Goal: Information Seeking & Learning: Learn about a topic

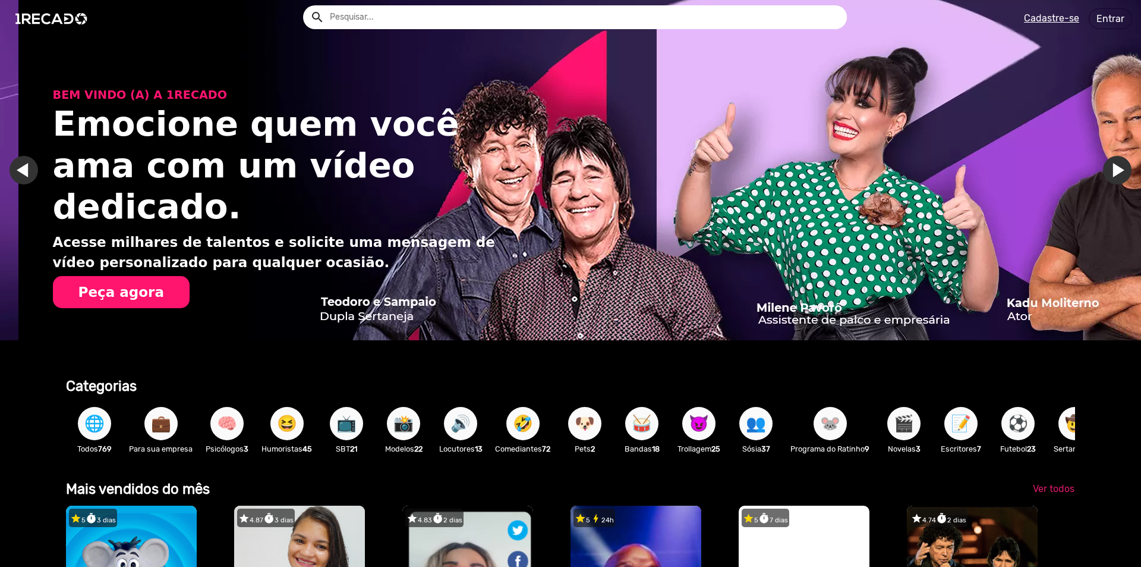
scroll to position [0, 2265]
click at [119, 276] on button "Peça agora" at bounding box center [120, 292] width 137 height 32
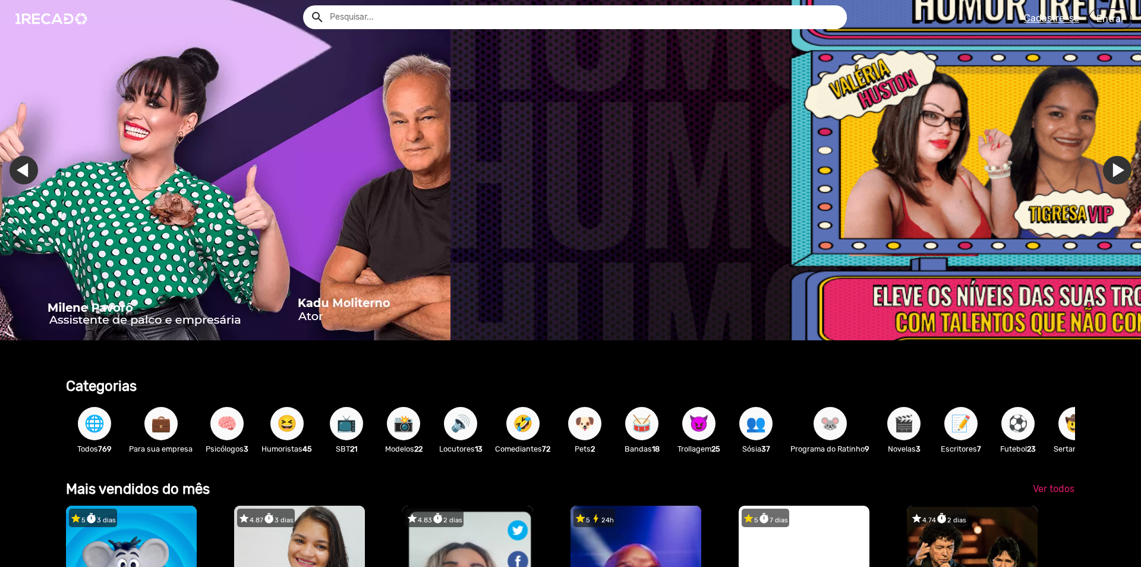
scroll to position [0, 3223]
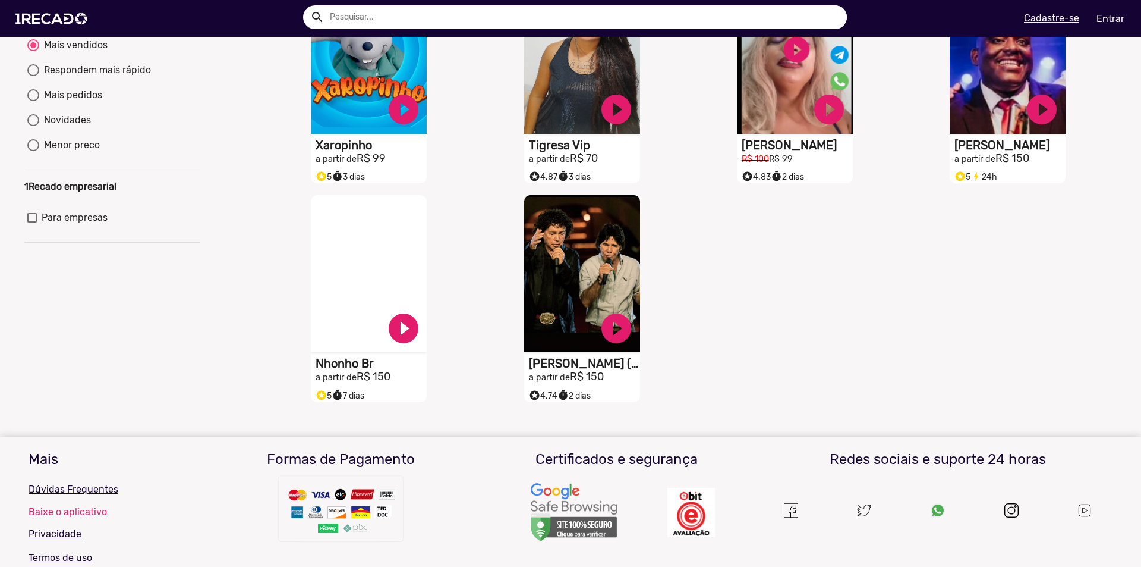
scroll to position [178, 0]
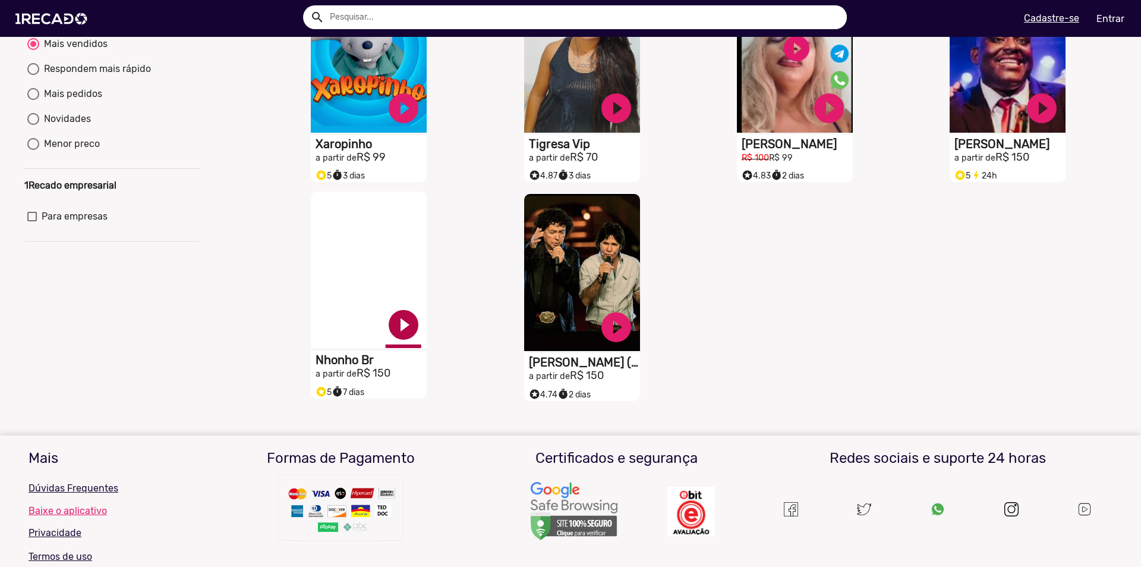
click at [396, 332] on link "play_circle_filled" at bounding box center [404, 325] width 36 height 36
click at [63, 76] on div "Respondem mais rápido" at bounding box center [95, 69] width 112 height 14
click at [33, 76] on input "Respondem mais rápido" at bounding box center [33, 75] width 1 height 1
radio input "true"
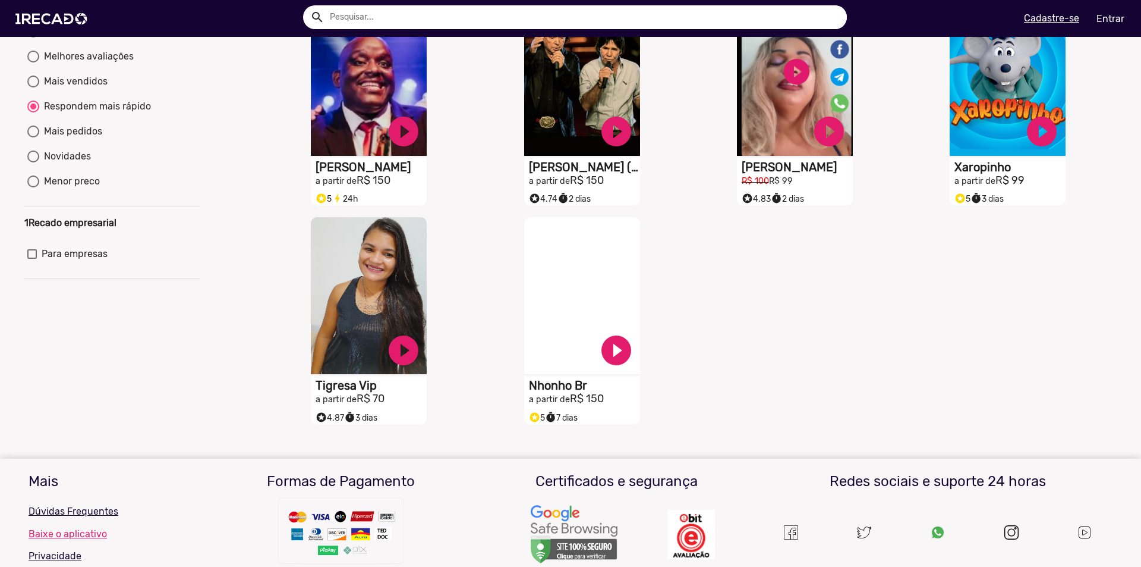
scroll to position [0, 0]
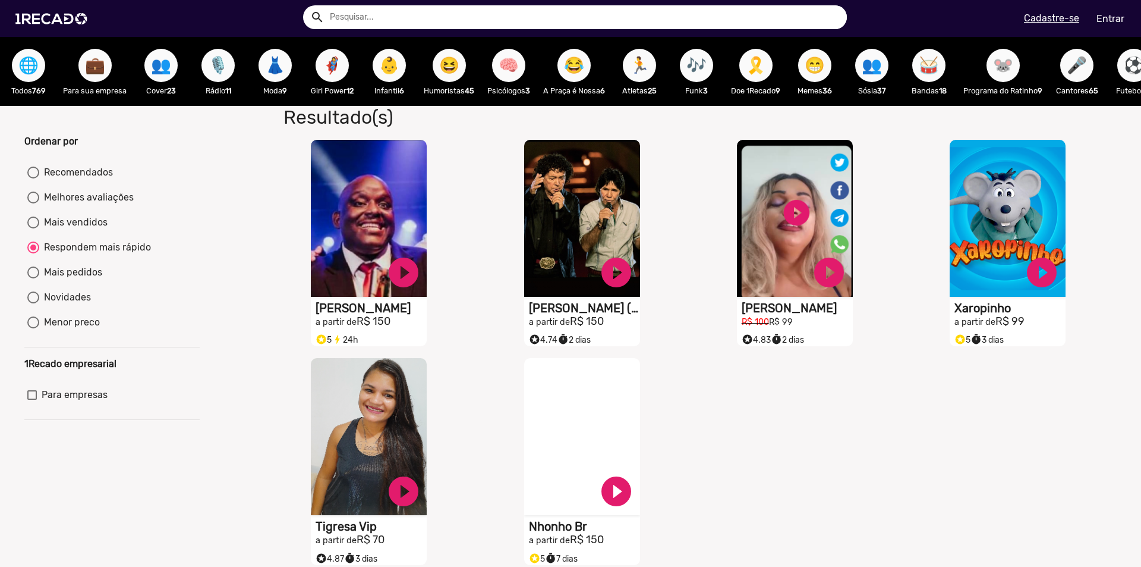
click at [86, 278] on div "Mais pedidos" at bounding box center [70, 272] width 63 height 14
click at [33, 278] on input "Mais pedidos" at bounding box center [33, 278] width 1 height 1
radio input "true"
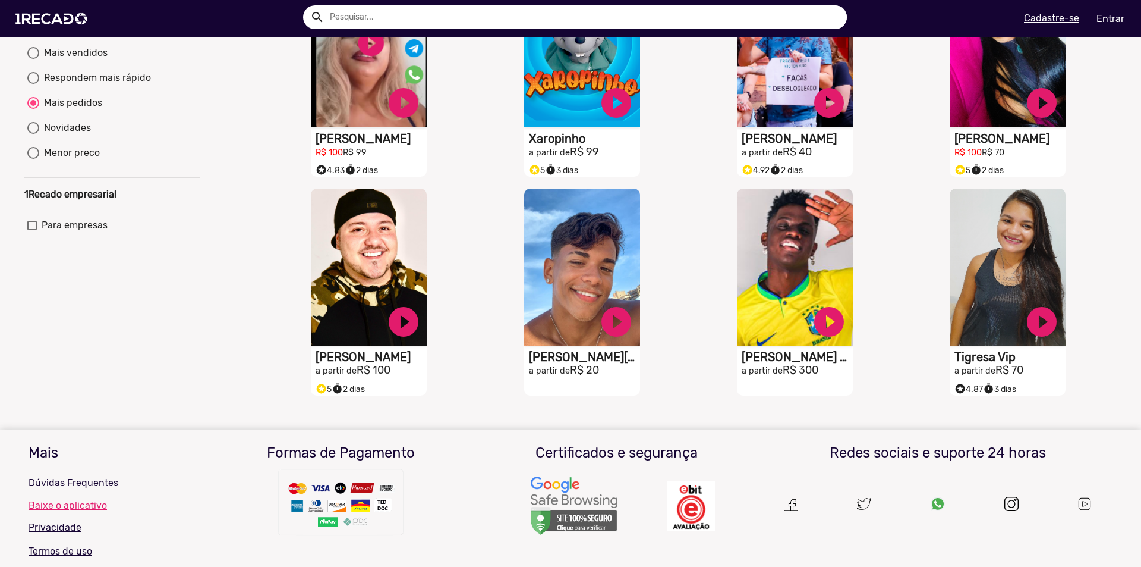
scroll to position [159, 0]
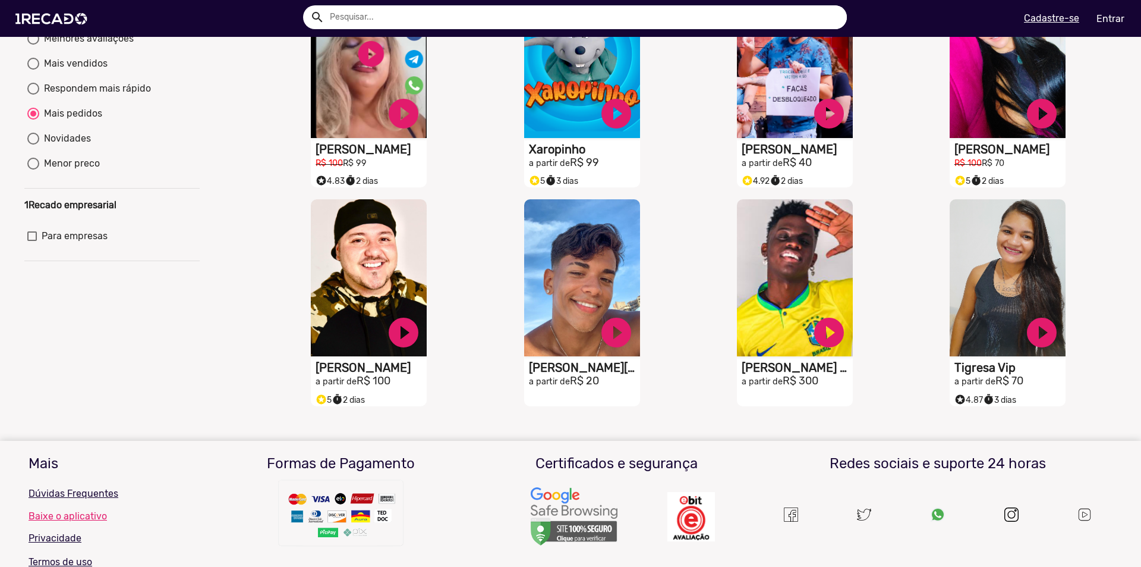
click at [89, 143] on div "Novidades" at bounding box center [65, 138] width 52 height 14
click at [33, 144] on input "Novidades" at bounding box center [33, 144] width 1 height 1
radio input "true"
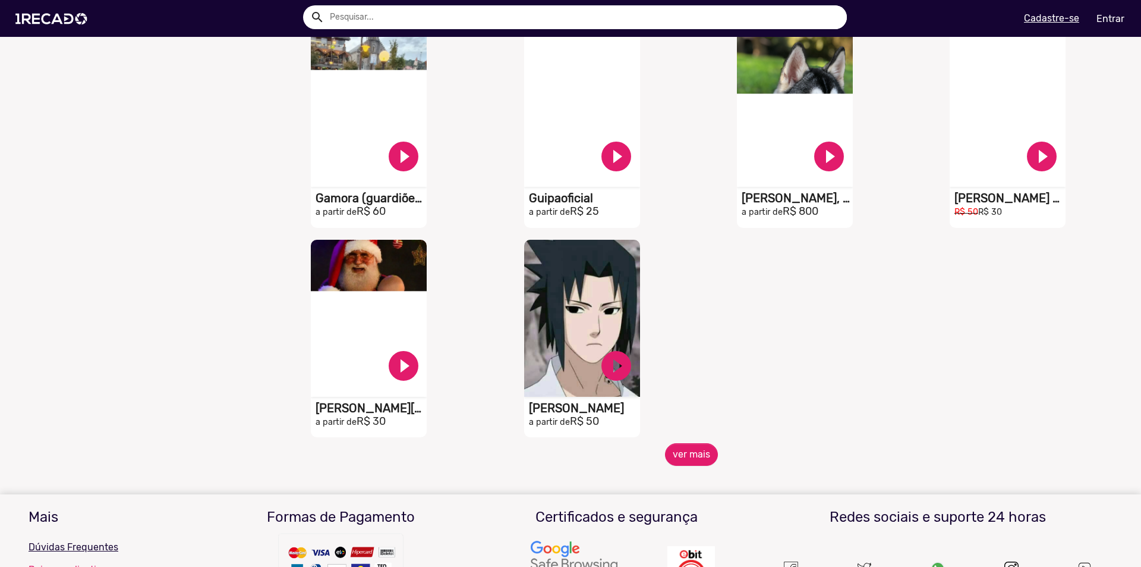
scroll to position [1308, 0]
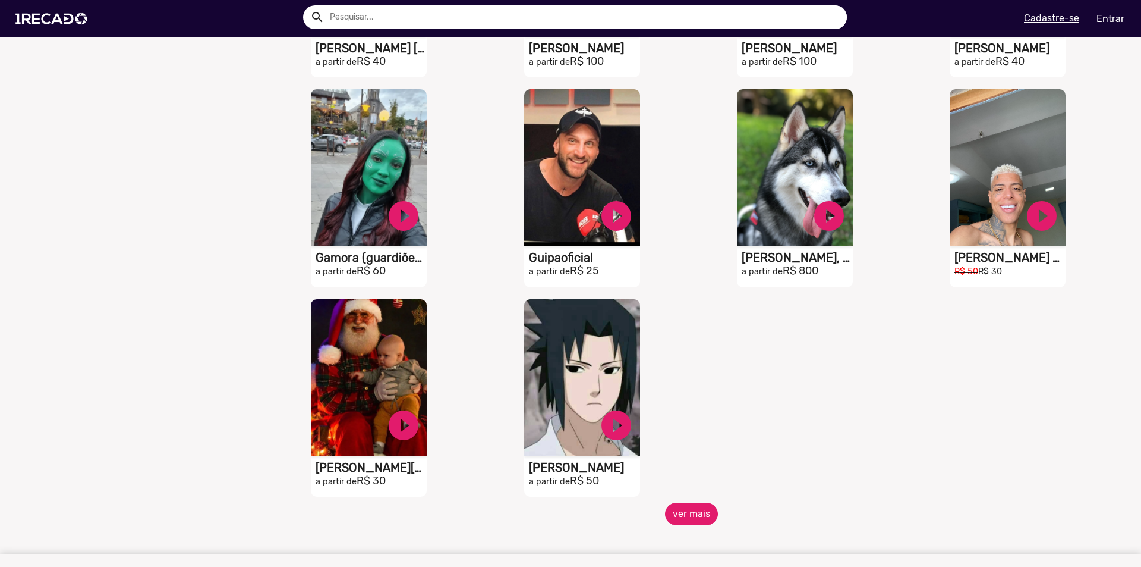
click at [691, 518] on button "ver mais" at bounding box center [691, 513] width 53 height 23
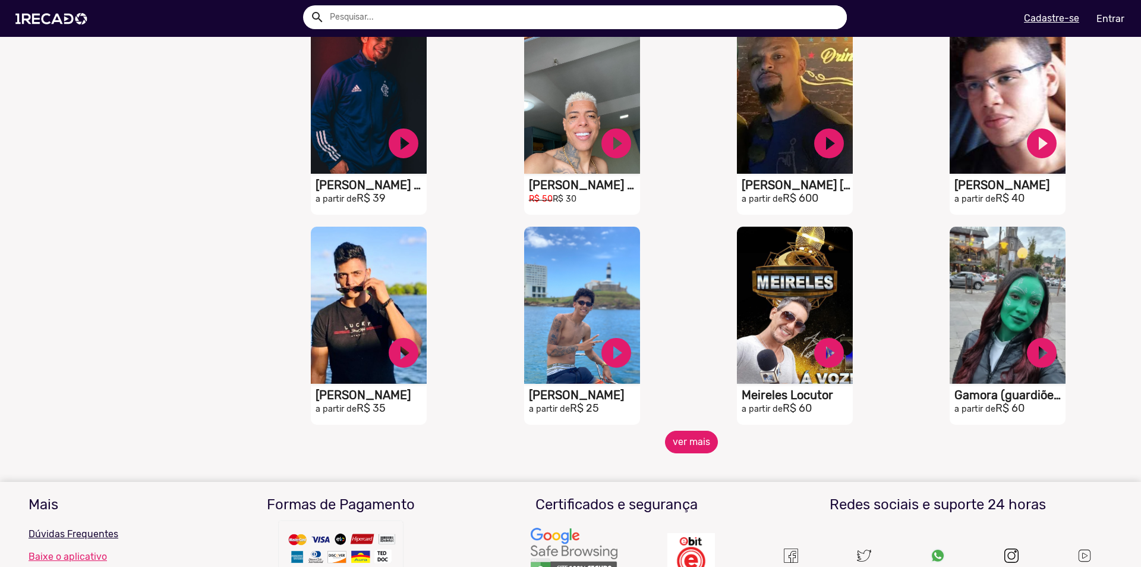
scroll to position [1959, 0]
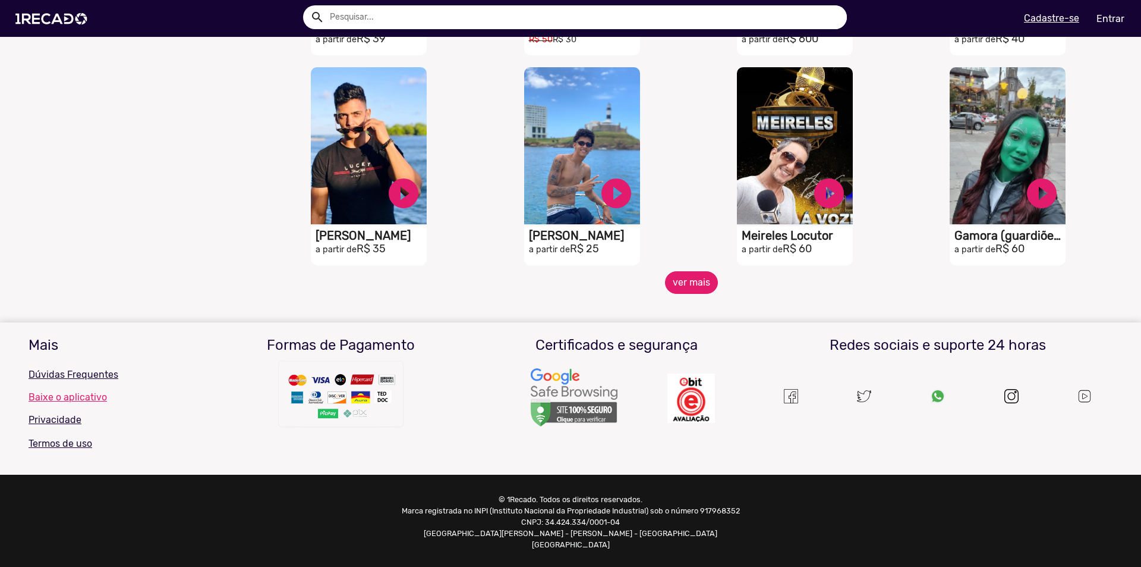
click at [704, 294] on button "ver mais" at bounding box center [691, 282] width 53 height 23
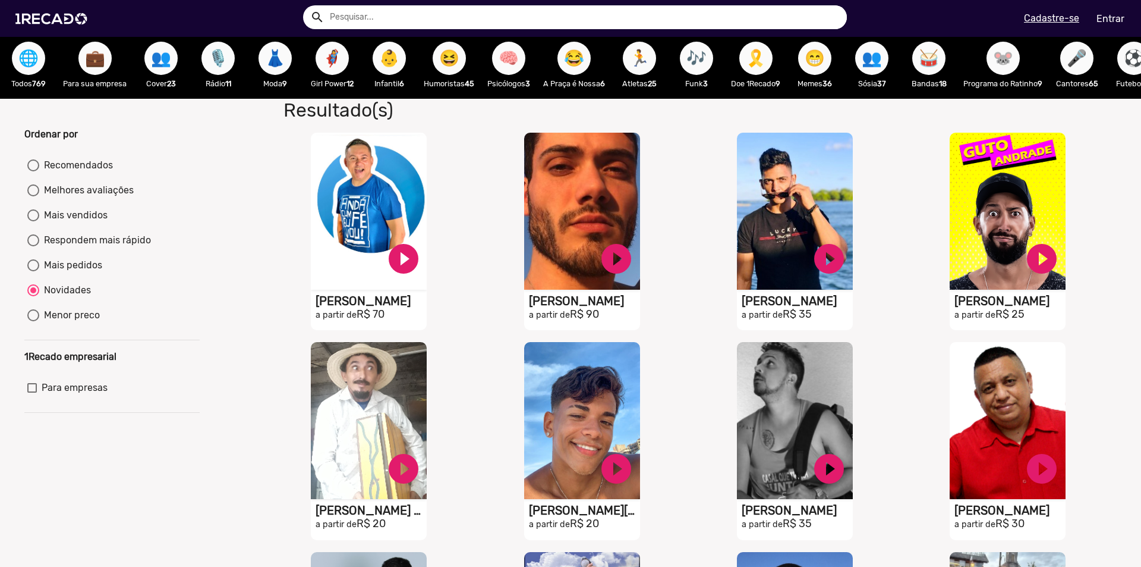
scroll to position [0, 0]
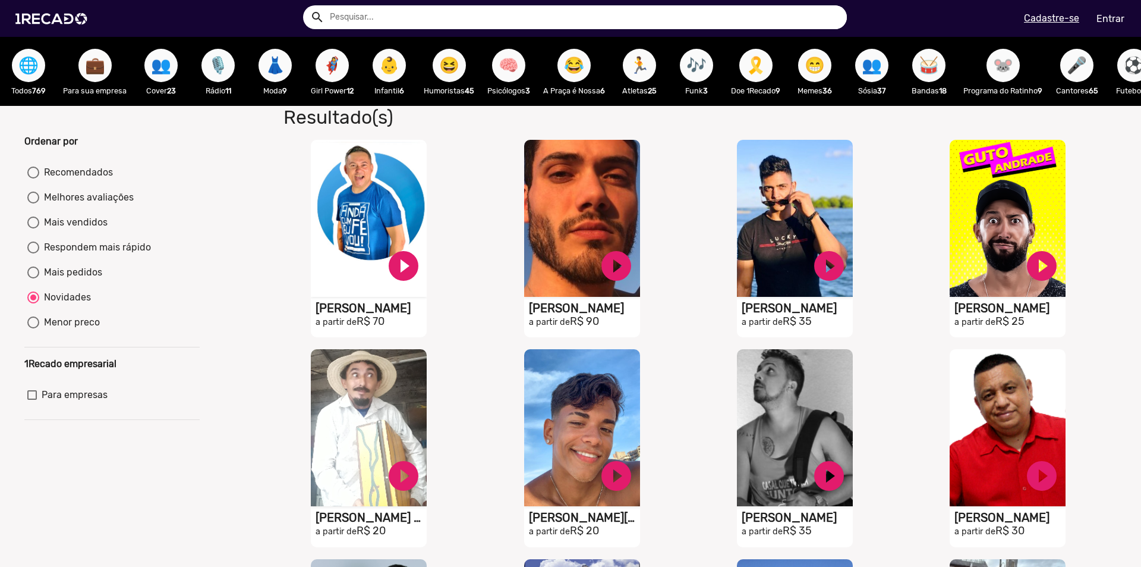
click at [516, 59] on span "🧠" at bounding box center [509, 65] width 20 height 33
radio input "true"
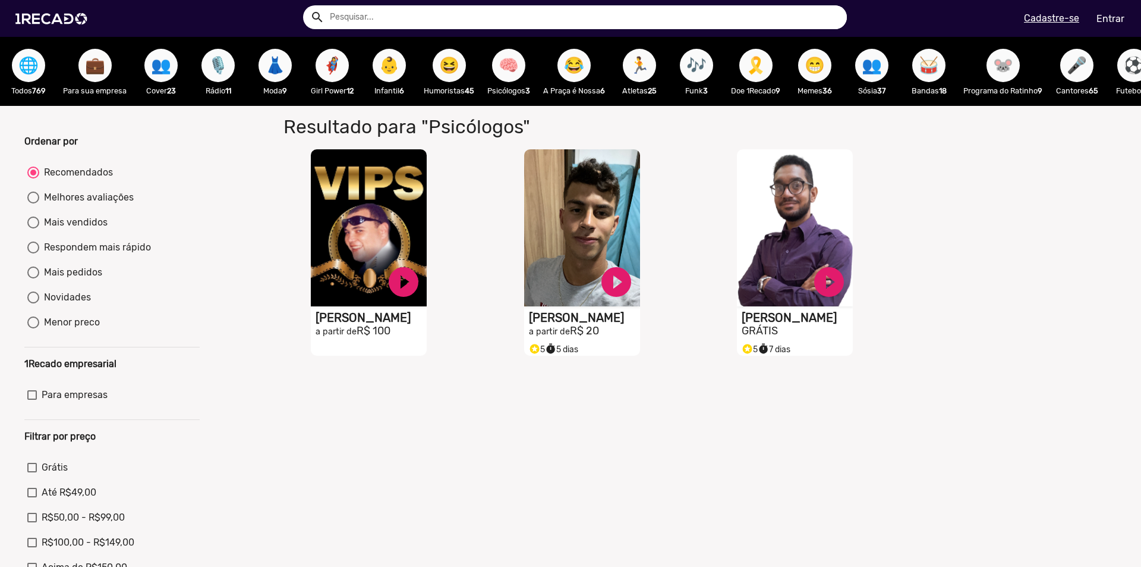
click at [589, 72] on button "😂" at bounding box center [574, 65] width 33 height 33
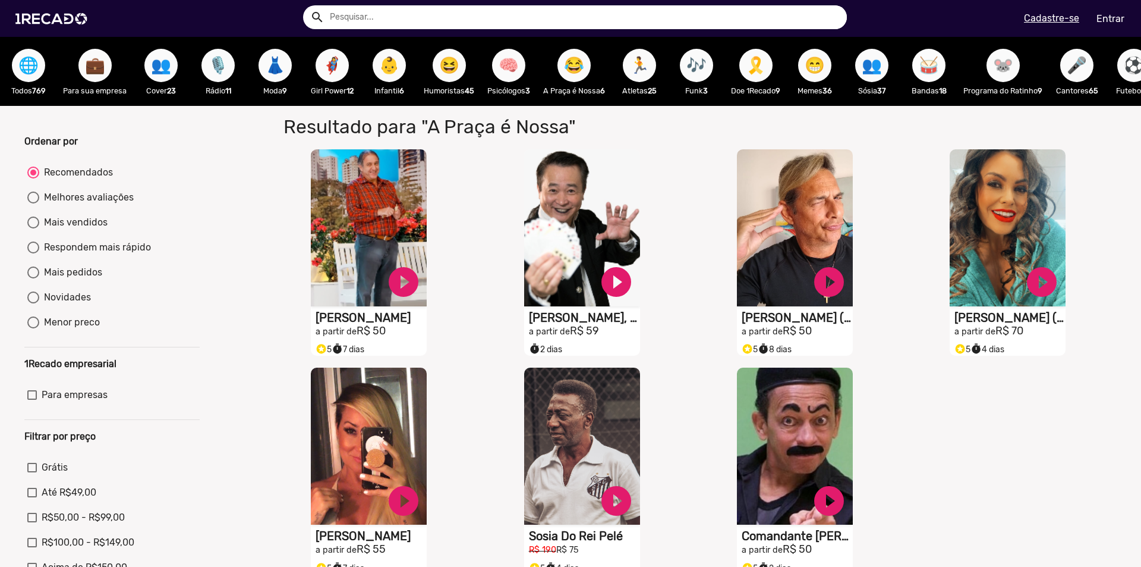
click at [927, 74] on span "🥁" at bounding box center [929, 65] width 20 height 33
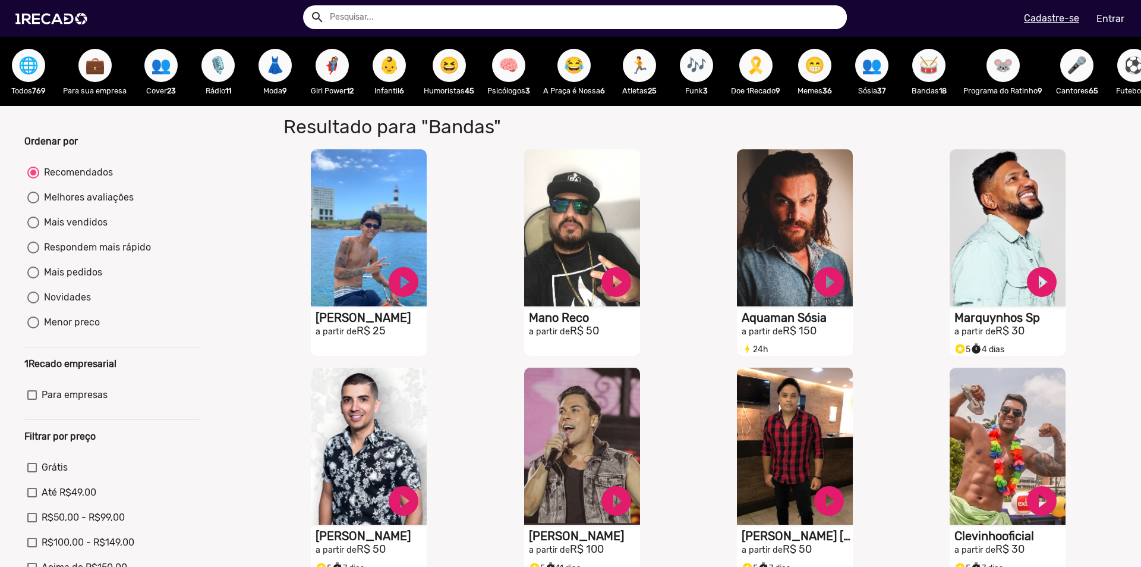
click at [1100, 68] on div "🎤 Cantores 65" at bounding box center [1077, 71] width 57 height 69
click at [1079, 70] on span "🎤" at bounding box center [1077, 65] width 20 height 33
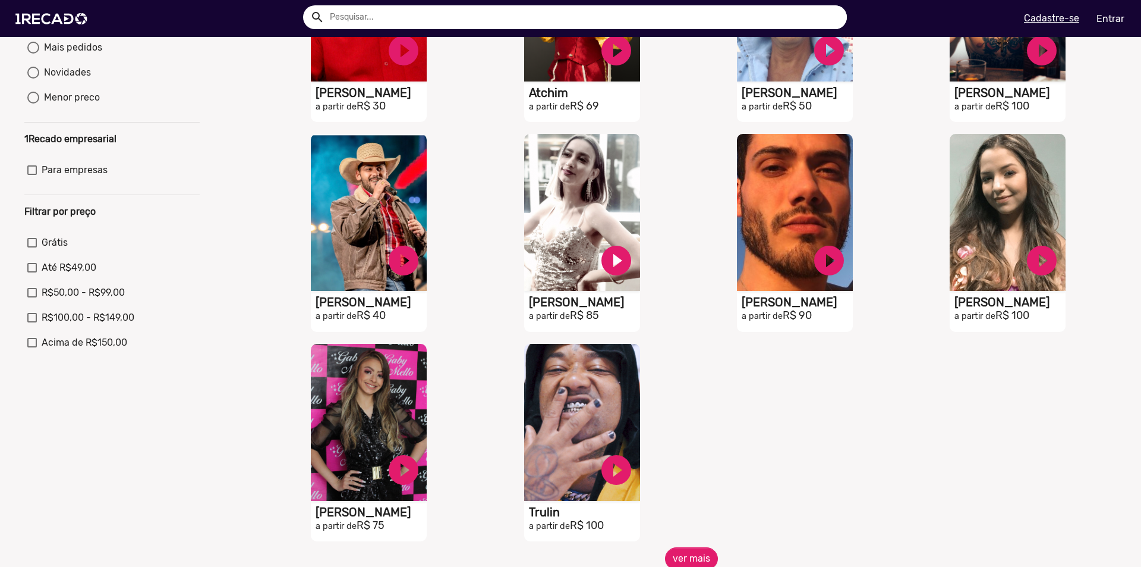
scroll to position [297, 0]
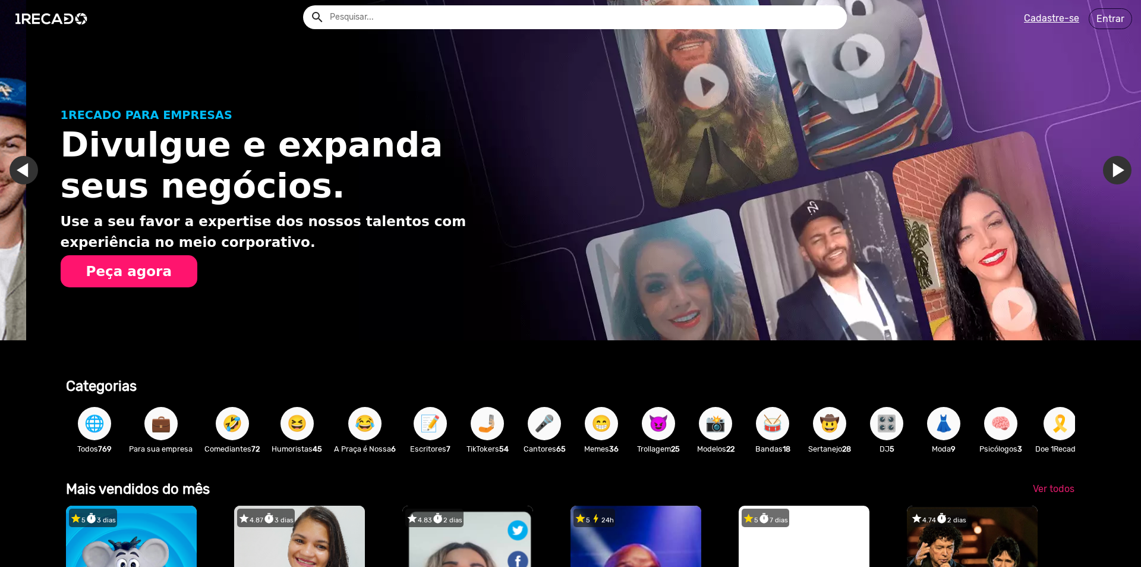
scroll to position [0, 1133]
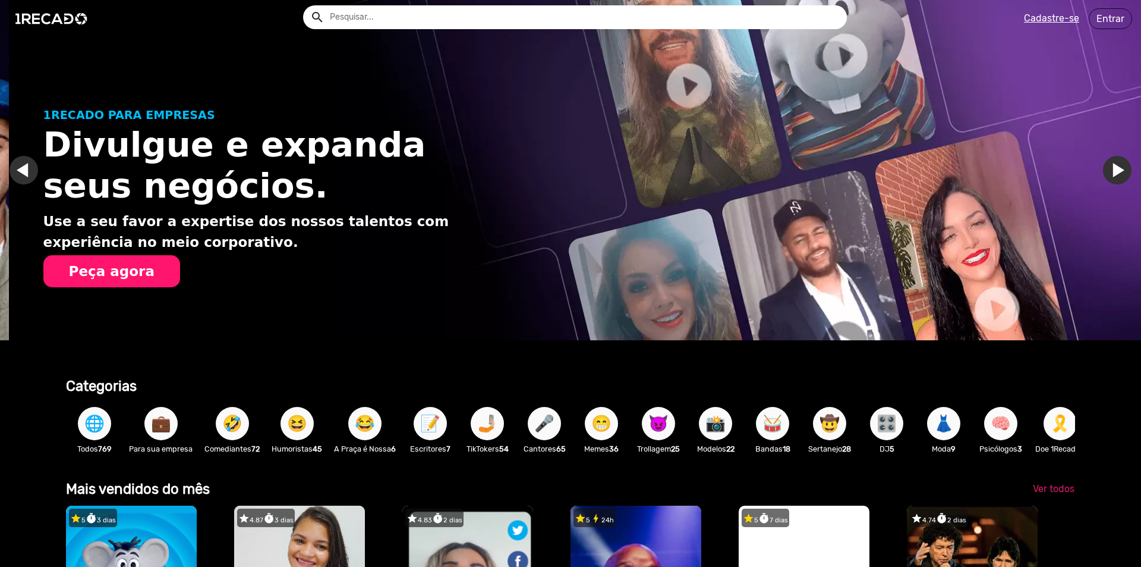
click at [95, 429] on span "🌐" at bounding box center [94, 423] width 20 height 33
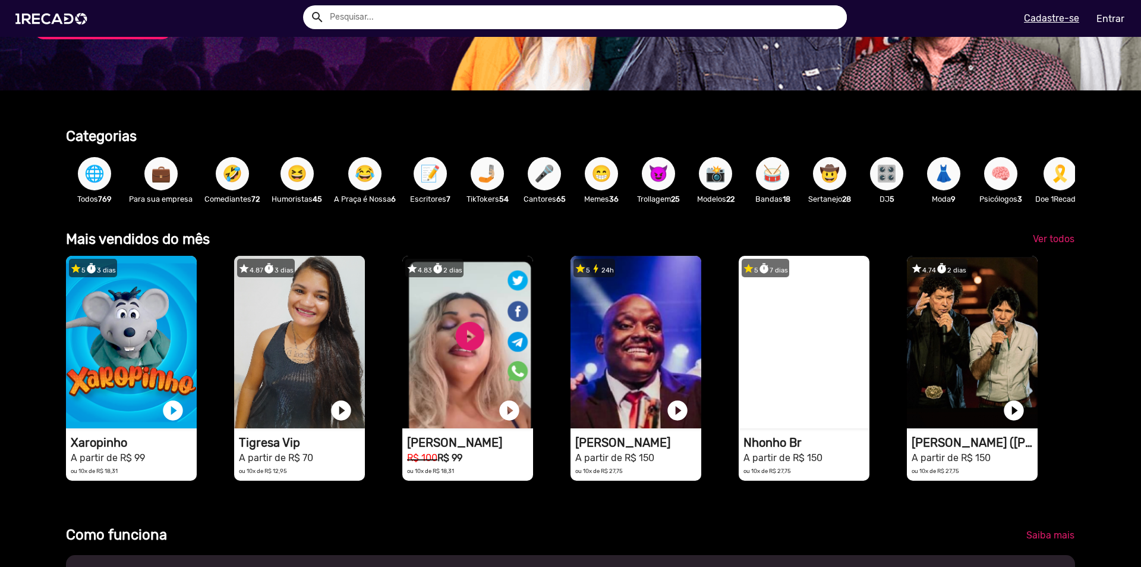
scroll to position [238, 0]
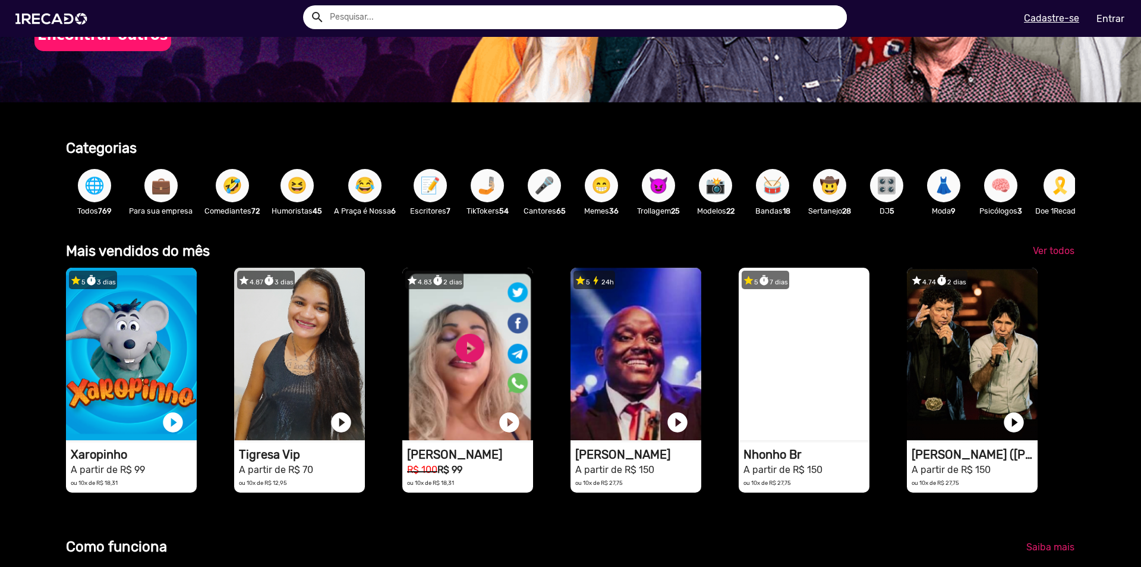
click at [166, 188] on span "💼" at bounding box center [161, 185] width 20 height 33
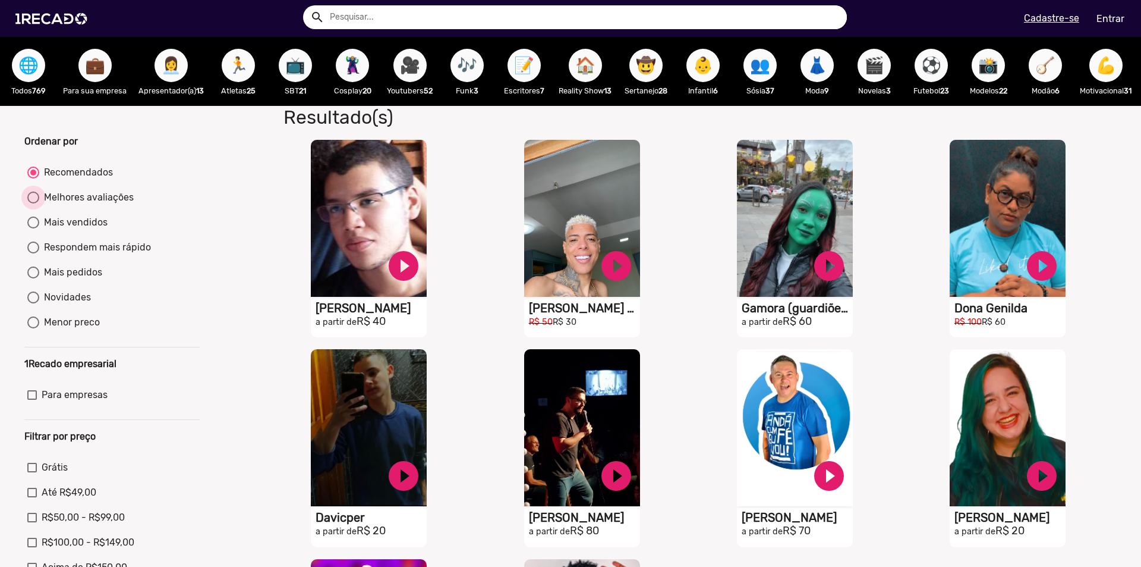
click at [121, 205] on div "Melhores avaliações" at bounding box center [86, 197] width 95 height 14
click at [33, 204] on input "Melhores avaliações" at bounding box center [33, 203] width 1 height 1
radio input "true"
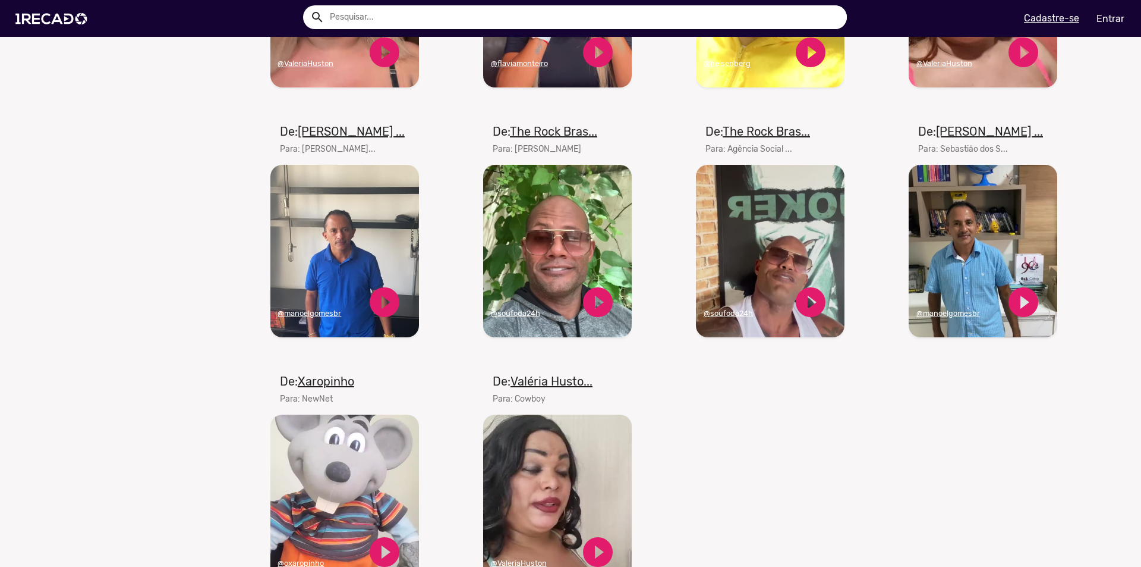
scroll to position [1427, 0]
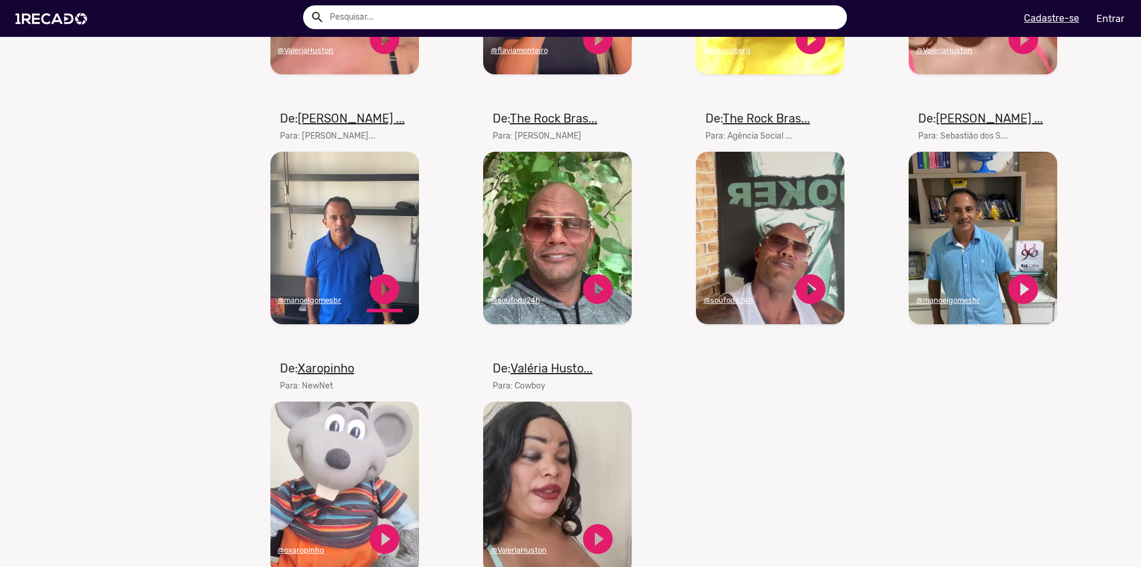
click at [383, 298] on link "play_circle_filled" at bounding box center [385, 289] width 36 height 36
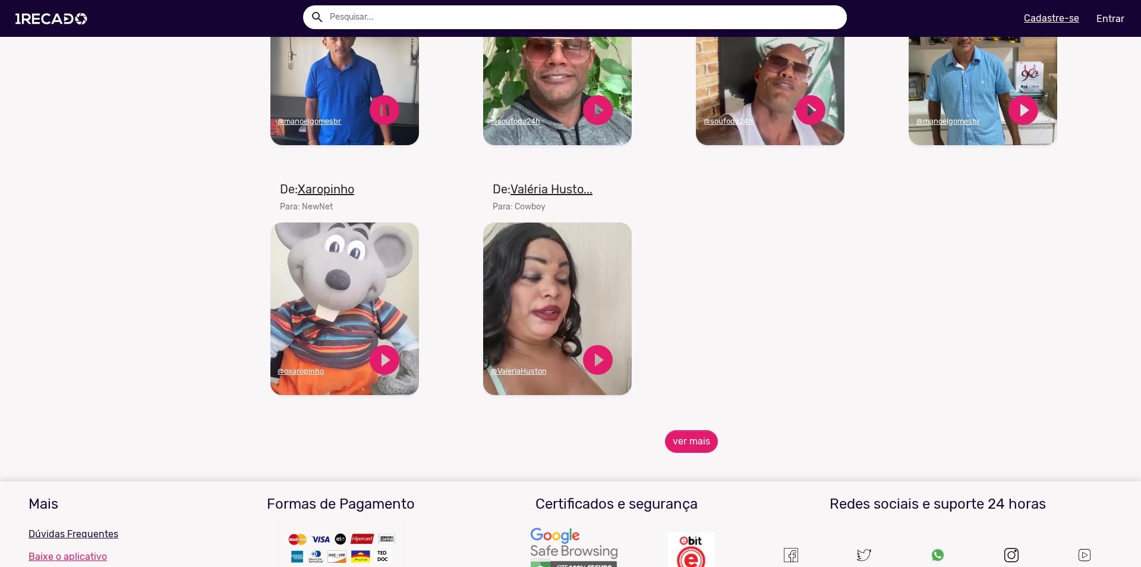
scroll to position [1605, 0]
click at [700, 451] on button "ver mais" at bounding box center [691, 441] width 53 height 23
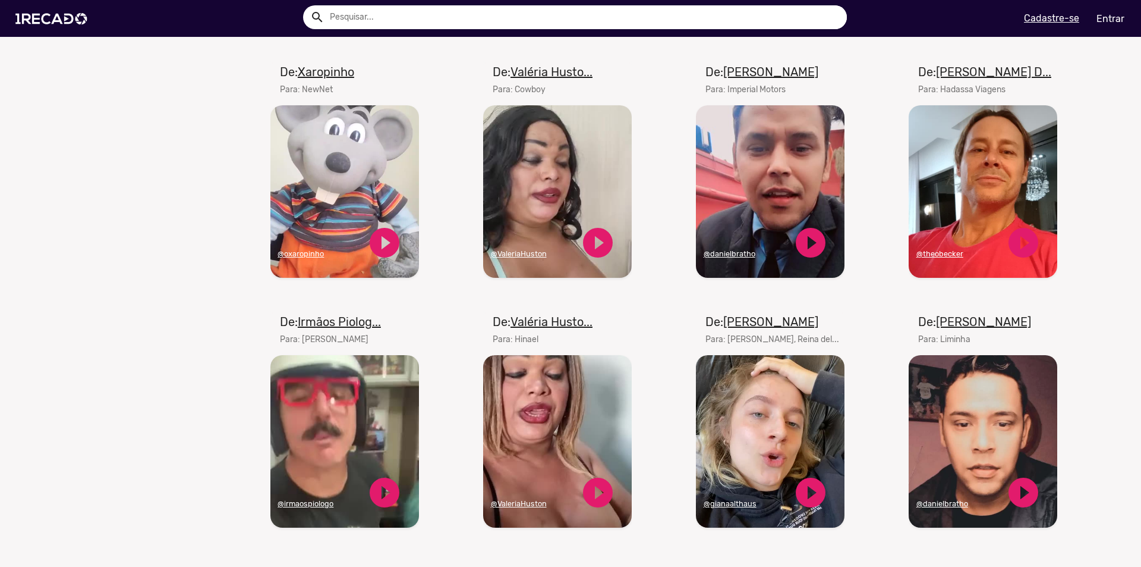
scroll to position [1724, 0]
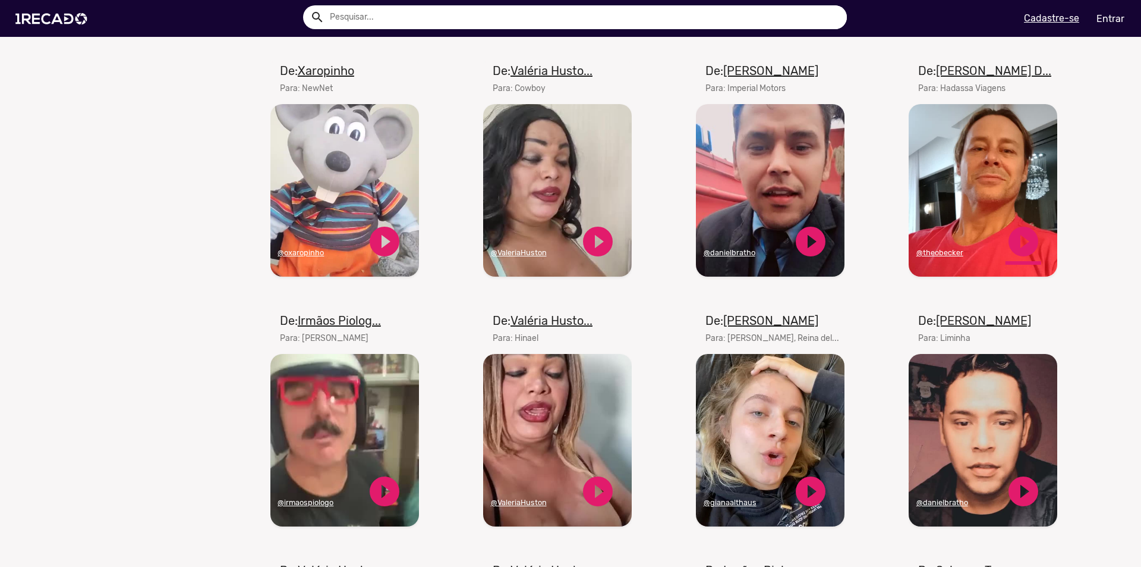
click at [1023, 249] on link "play_circle_filled" at bounding box center [1024, 242] width 36 height 36
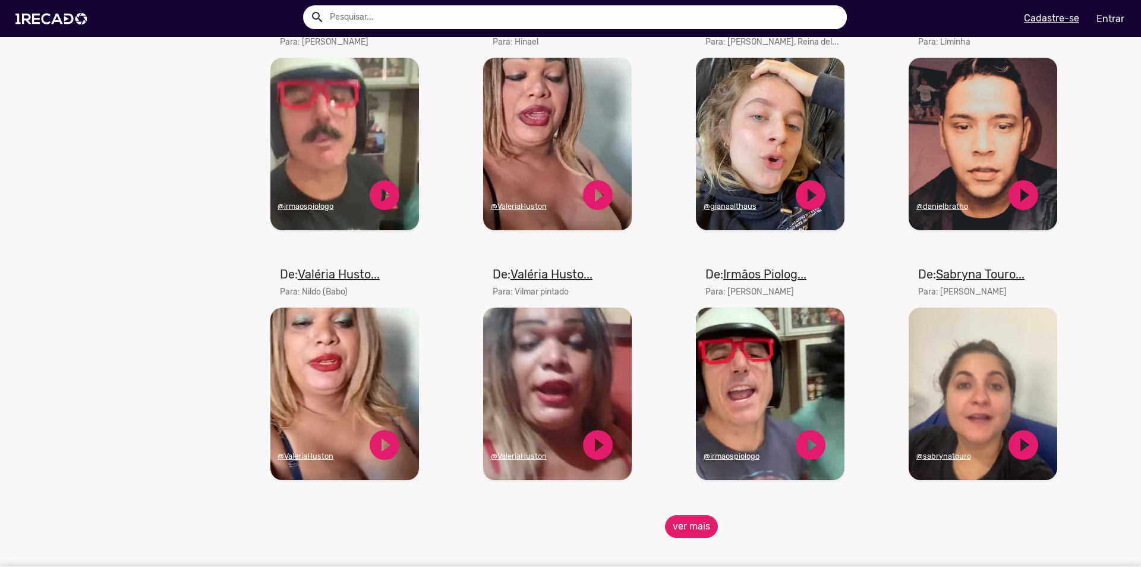
scroll to position [2021, 0]
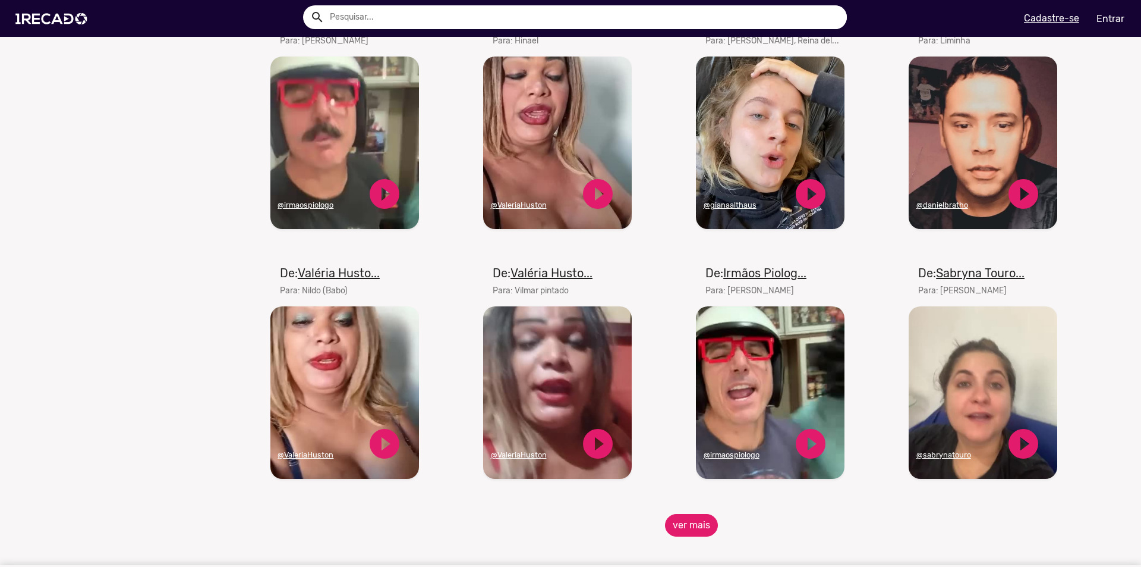
click at [683, 531] on button "ver mais" at bounding box center [691, 525] width 53 height 23
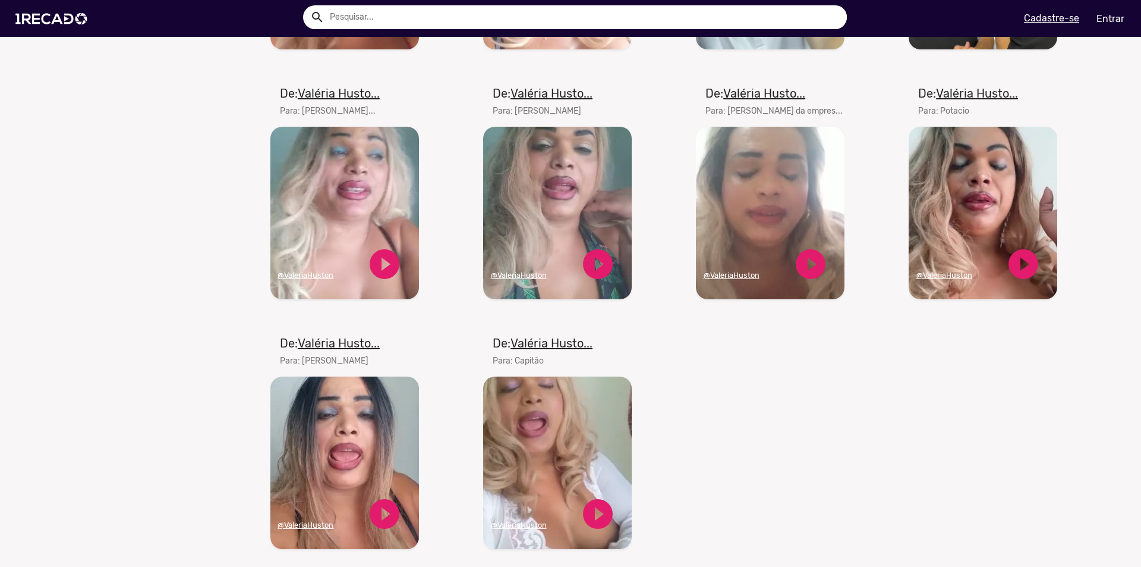
scroll to position [2735, 0]
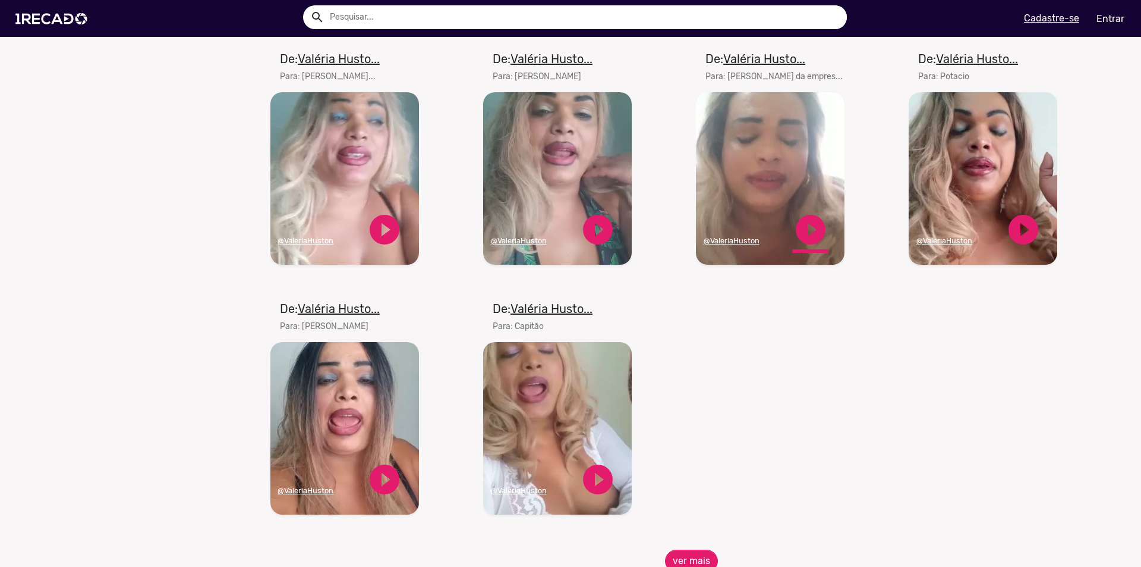
click at [805, 239] on link "play_circle_filled" at bounding box center [811, 230] width 36 height 36
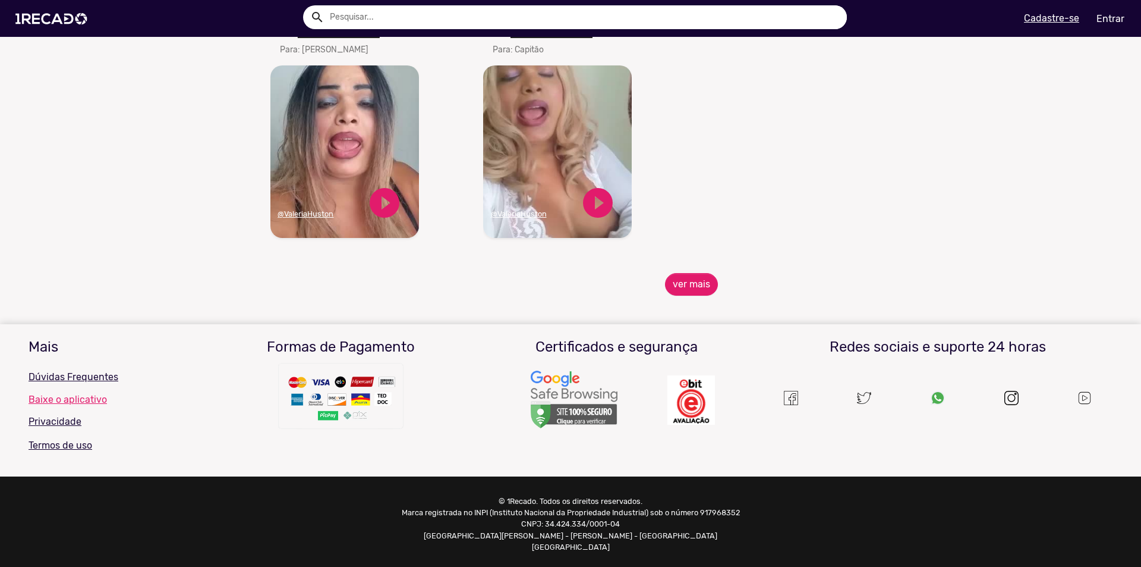
scroll to position [3014, 0]
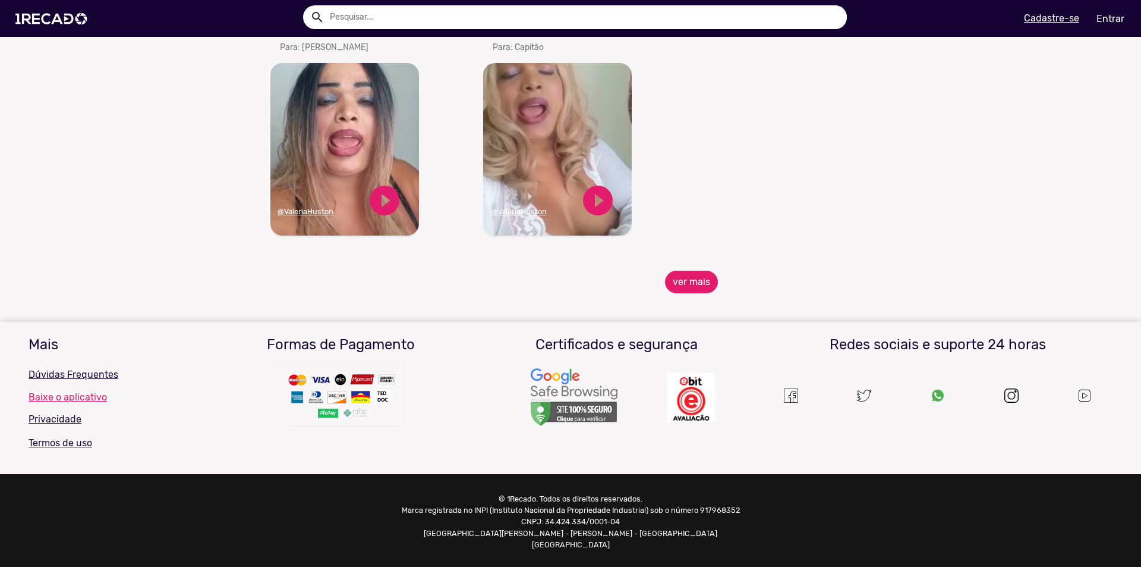
click at [684, 287] on button "ver mais" at bounding box center [691, 281] width 53 height 23
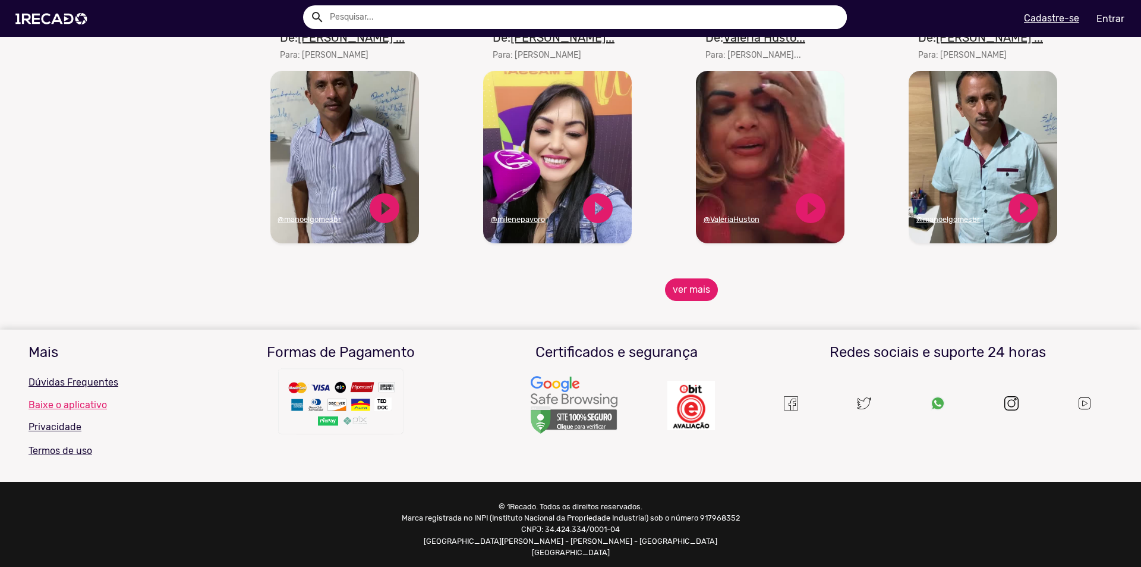
scroll to position [3513, 0]
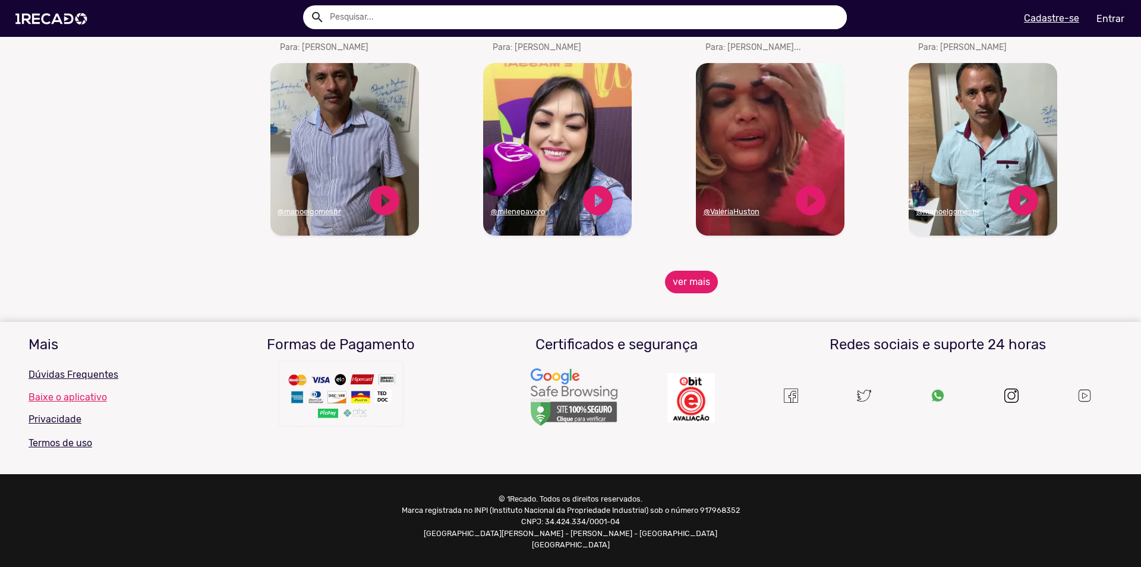
click at [692, 291] on button "ver mais" at bounding box center [691, 281] width 53 height 23
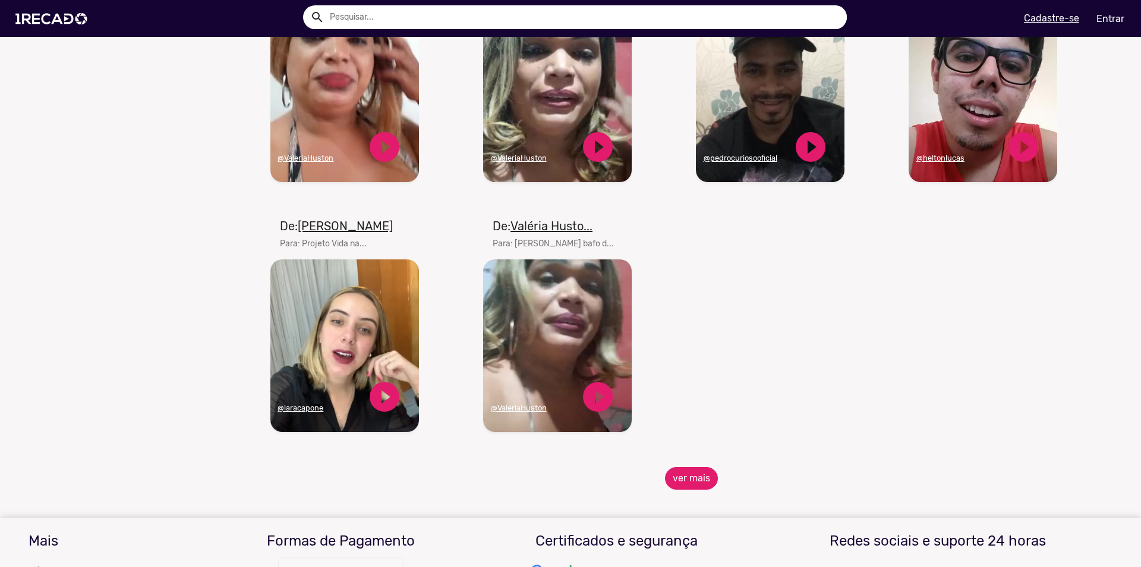
scroll to position [4226, 0]
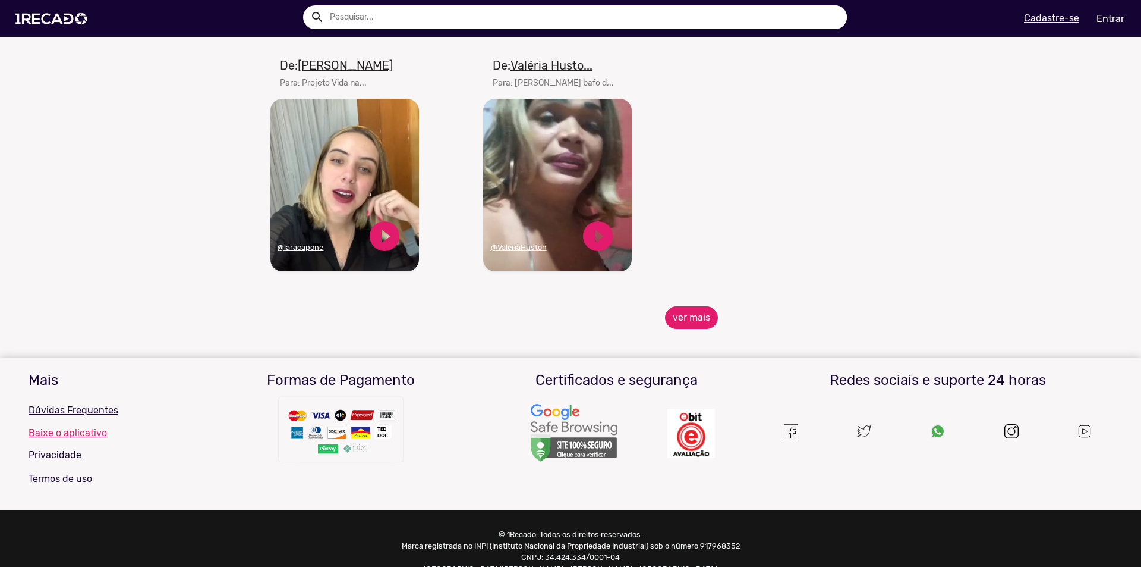
click at [696, 326] on button "ver mais" at bounding box center [691, 317] width 53 height 23
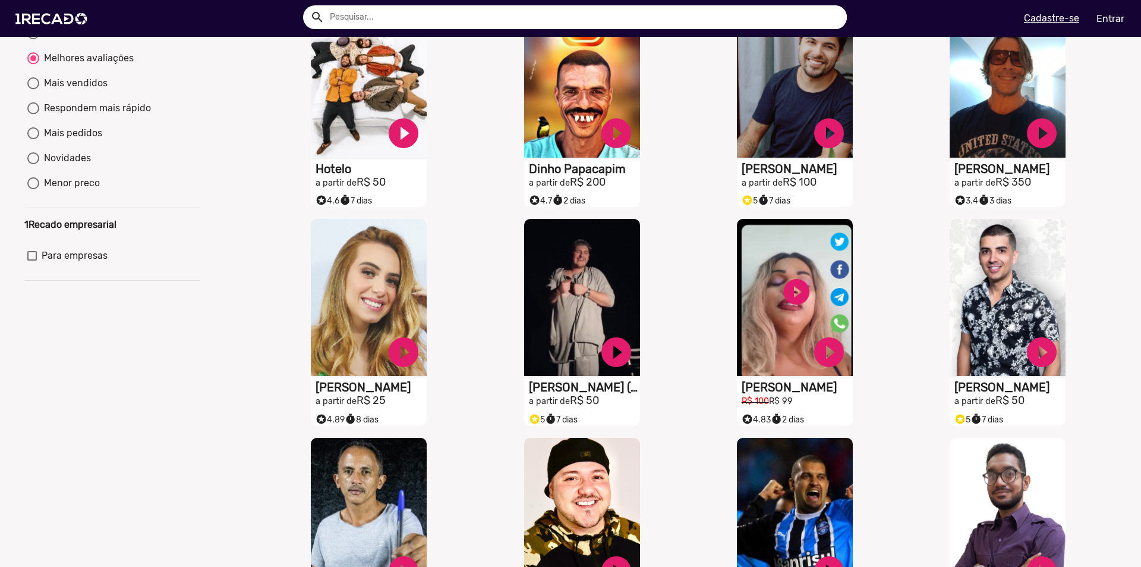
scroll to position [0, 0]
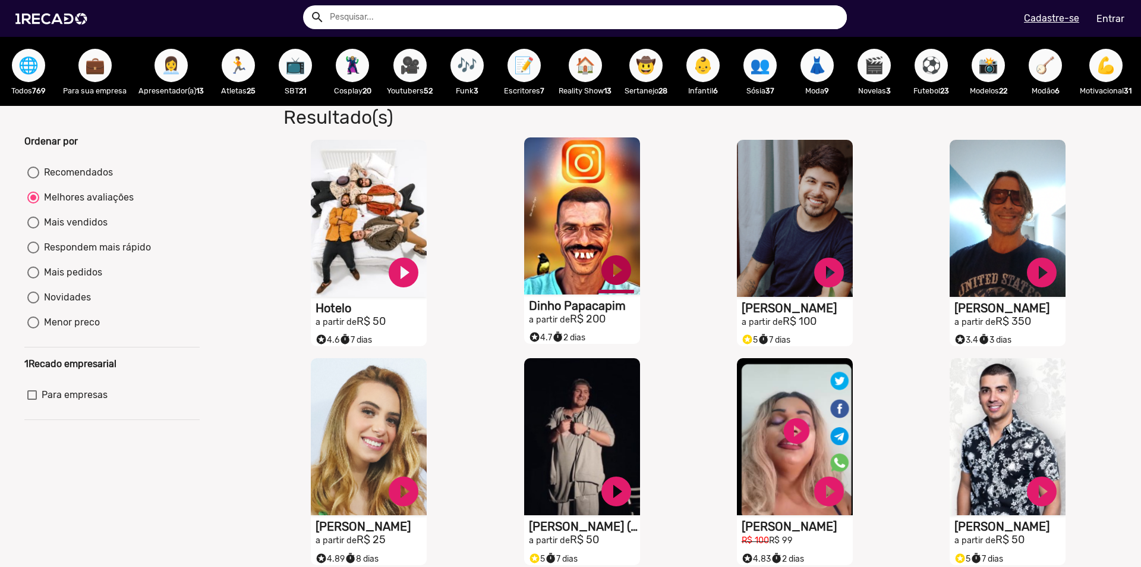
click at [614, 284] on link "play_circle_filled" at bounding box center [617, 270] width 36 height 36
click at [244, 72] on span "🏃" at bounding box center [238, 65] width 20 height 33
radio input "true"
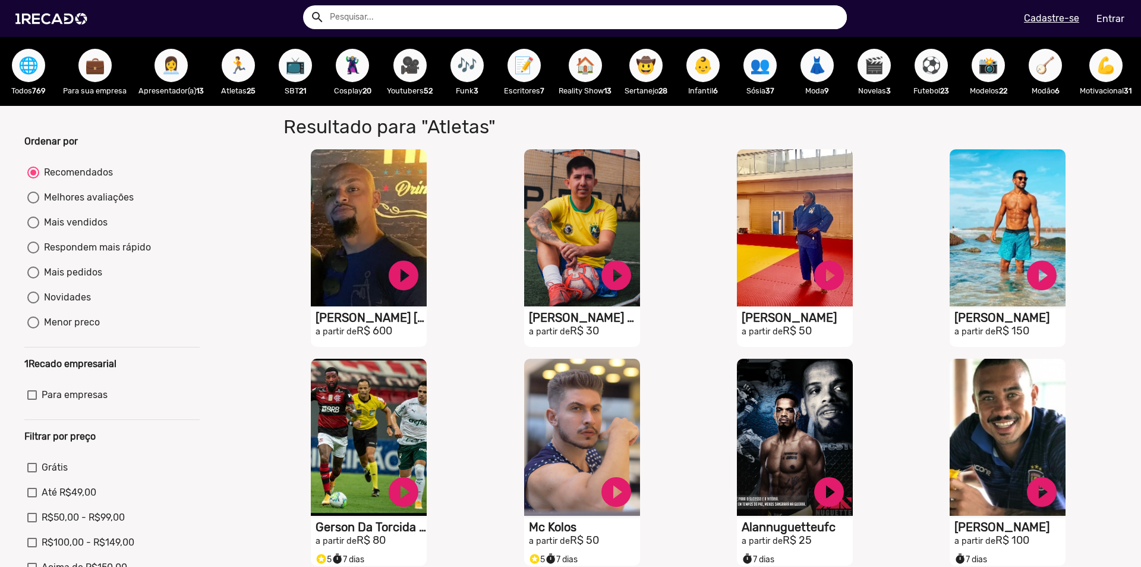
click at [296, 68] on span "📺" at bounding box center [295, 65] width 20 height 33
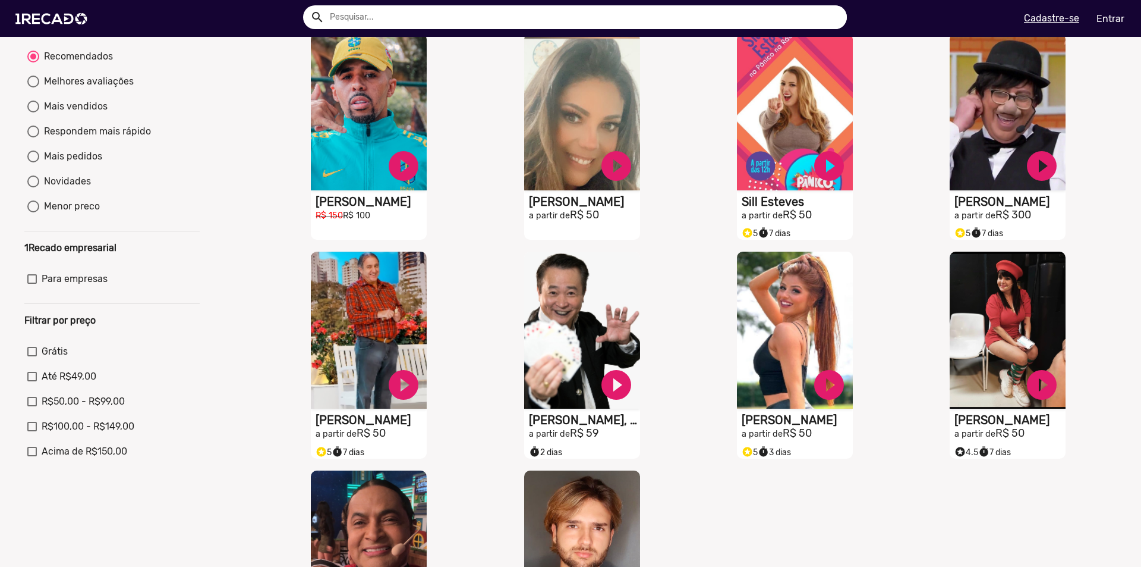
scroll to position [178, 0]
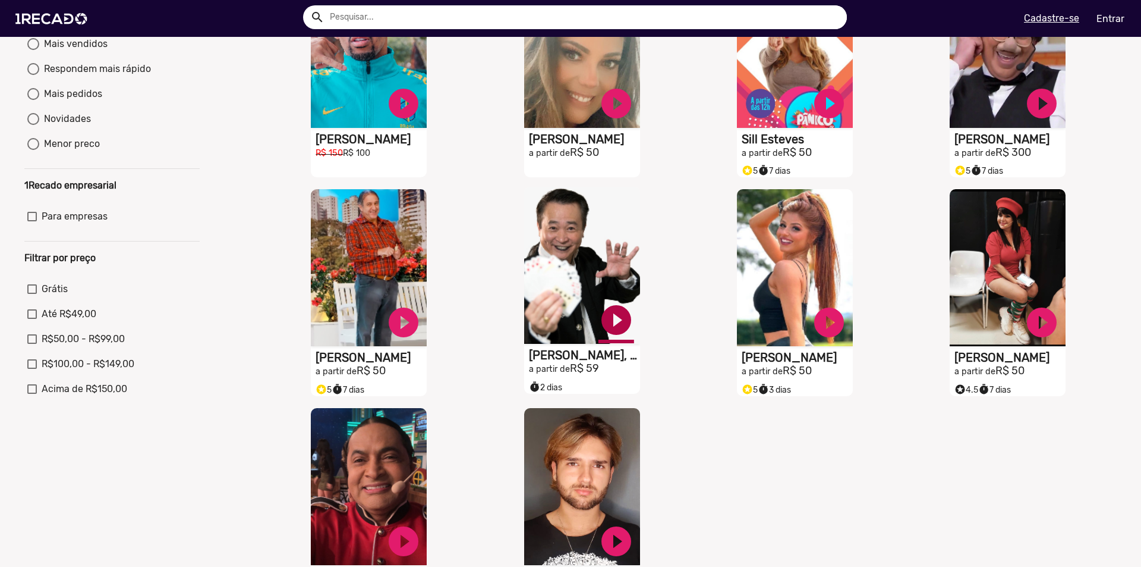
click at [608, 330] on link "play_circle_filled" at bounding box center [617, 320] width 36 height 36
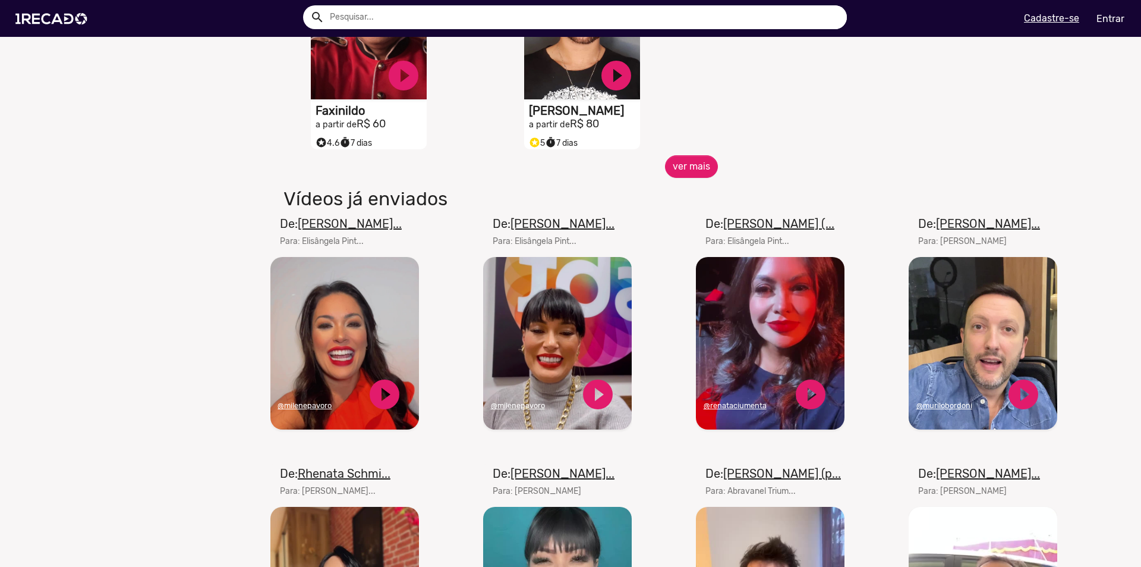
scroll to position [654, 0]
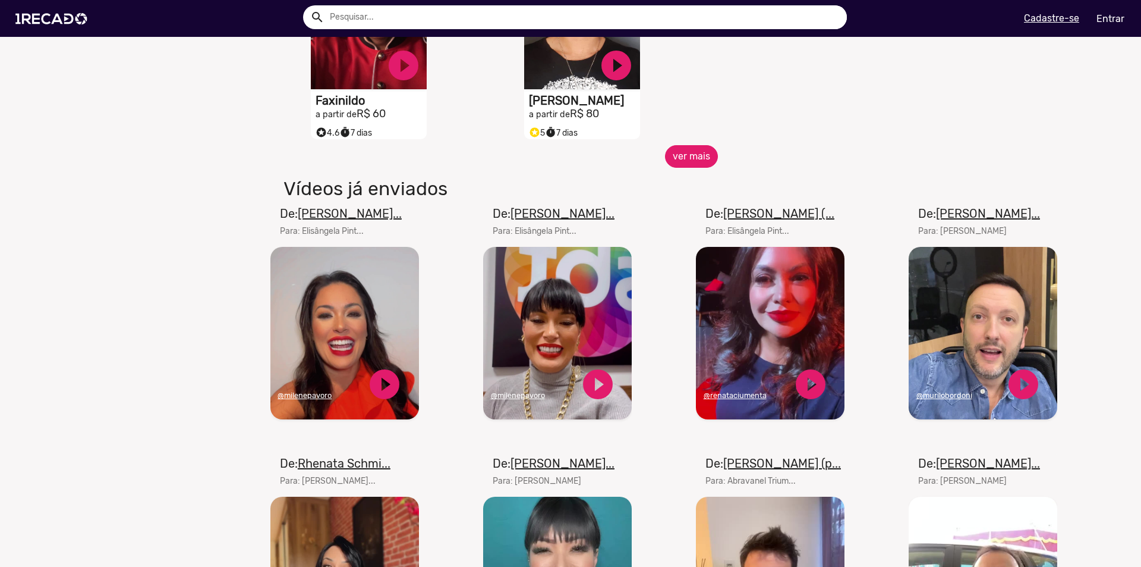
click at [691, 165] on button "ver mais" at bounding box center [691, 156] width 53 height 23
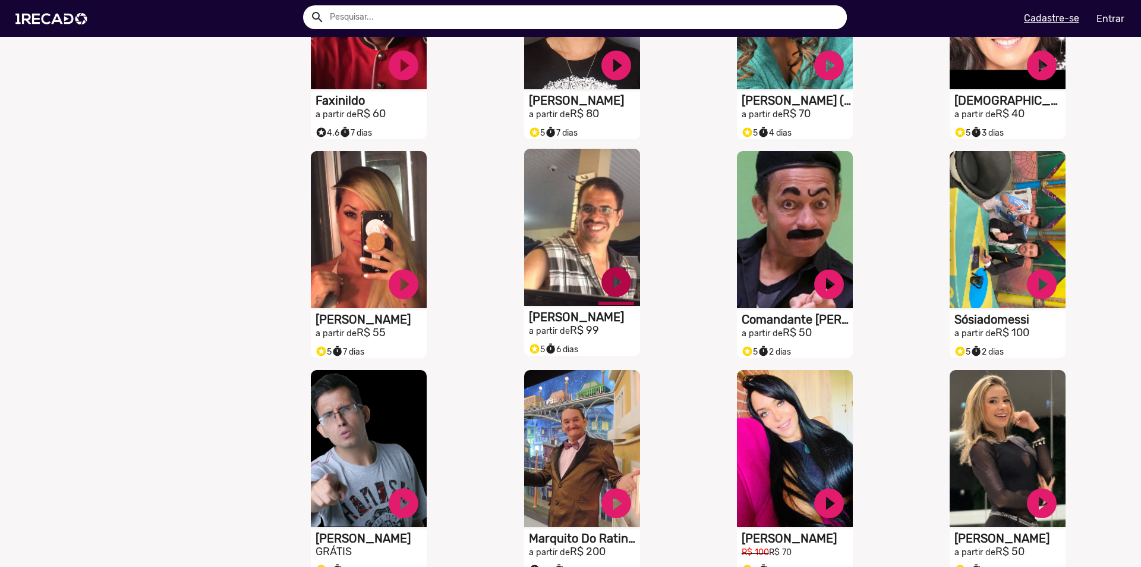
click at [609, 291] on link "play_circle_filled" at bounding box center [617, 282] width 36 height 36
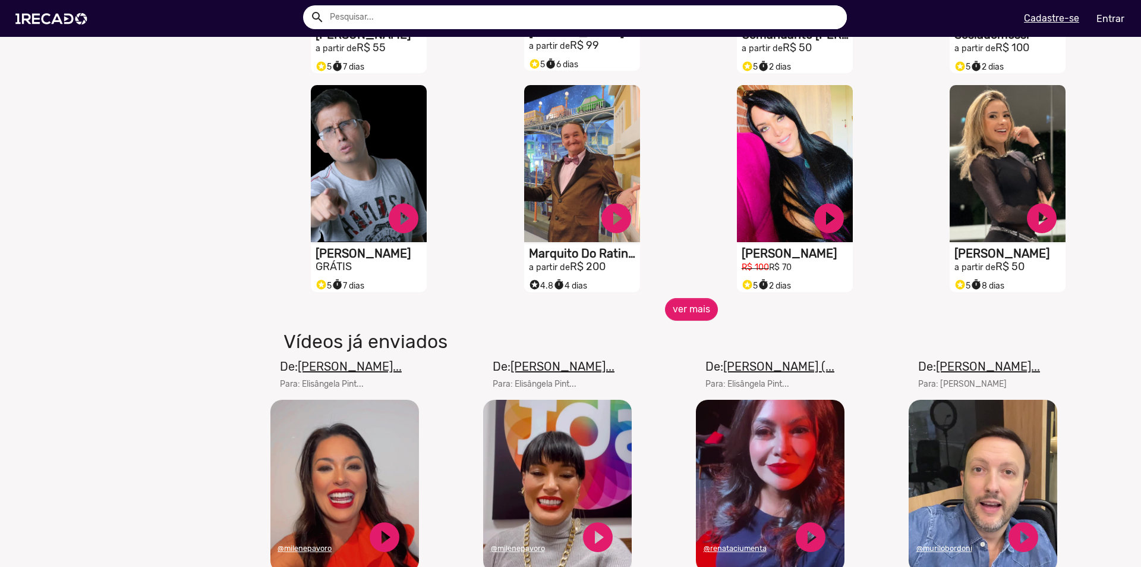
scroll to position [951, 0]
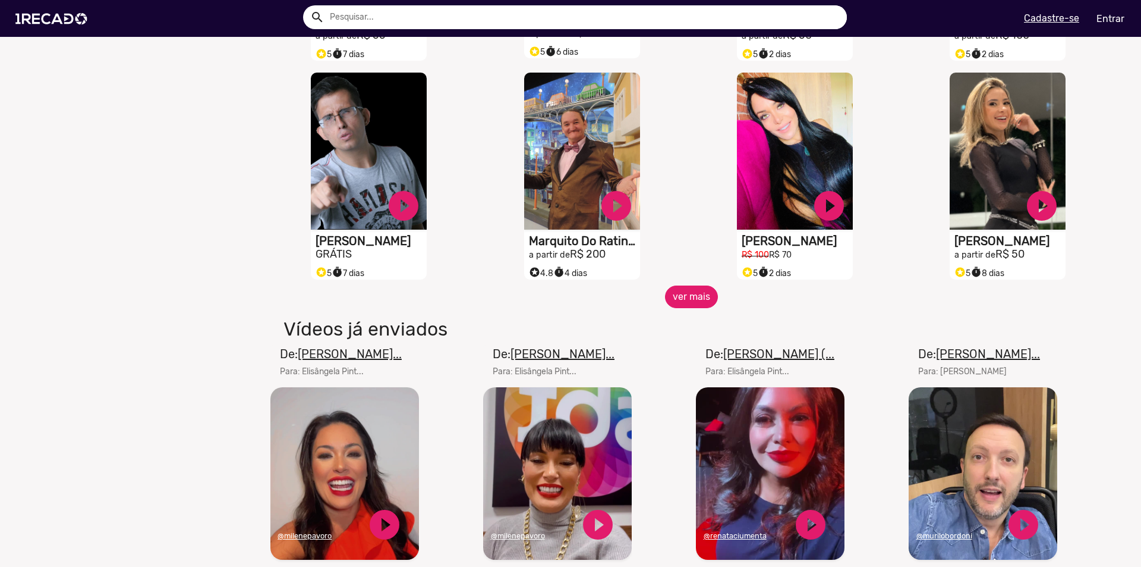
click at [679, 303] on button "ver mais" at bounding box center [691, 296] width 53 height 23
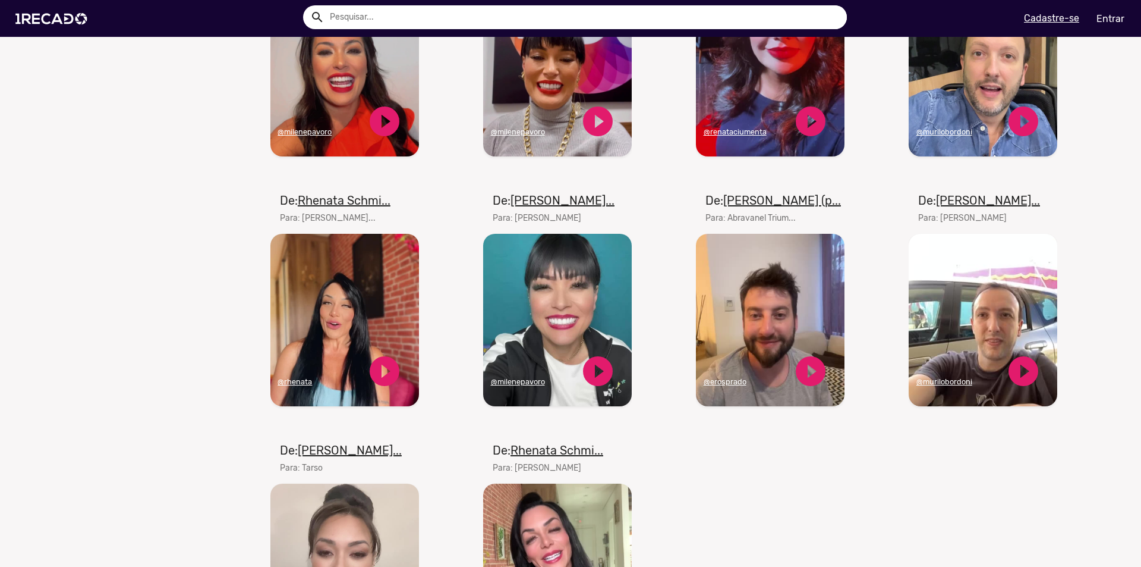
scroll to position [1605, 0]
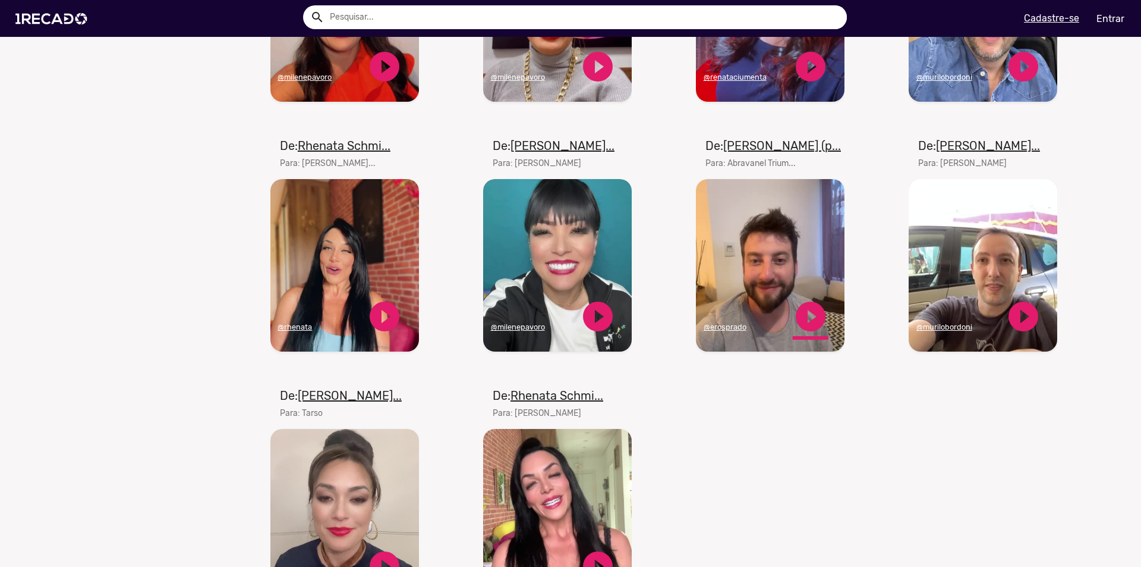
click at [815, 325] on link "play_circle_filled" at bounding box center [811, 316] width 36 height 36
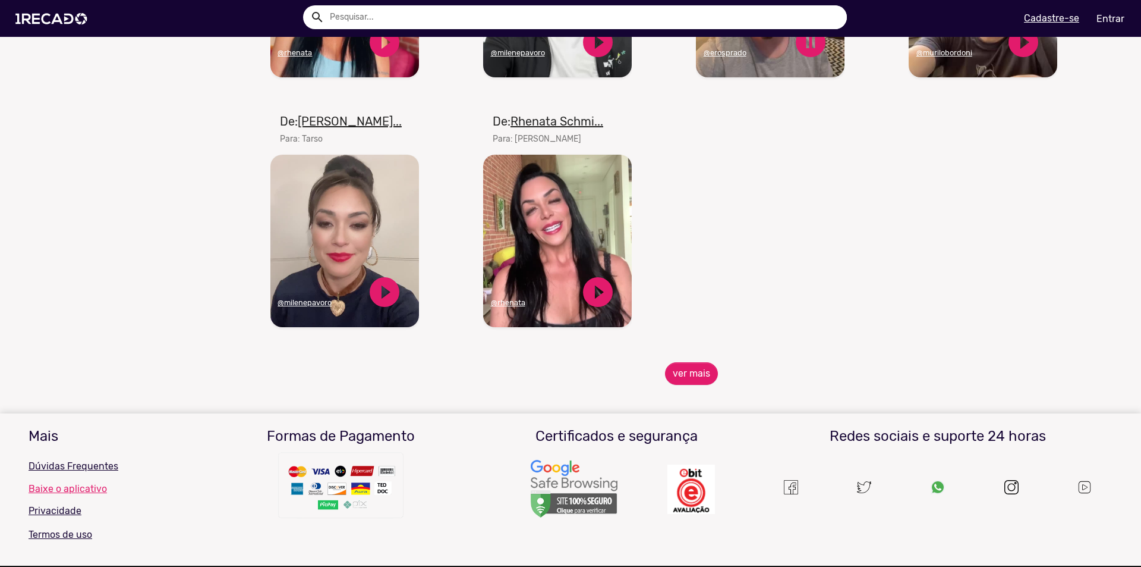
scroll to position [1902, 0]
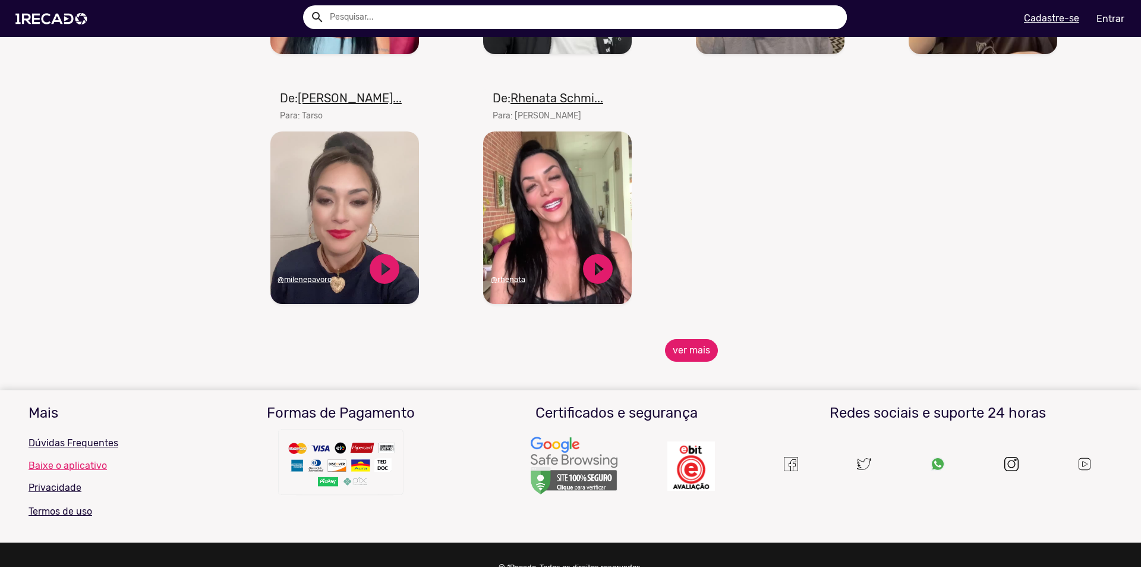
click at [676, 358] on button "ver mais" at bounding box center [691, 350] width 53 height 23
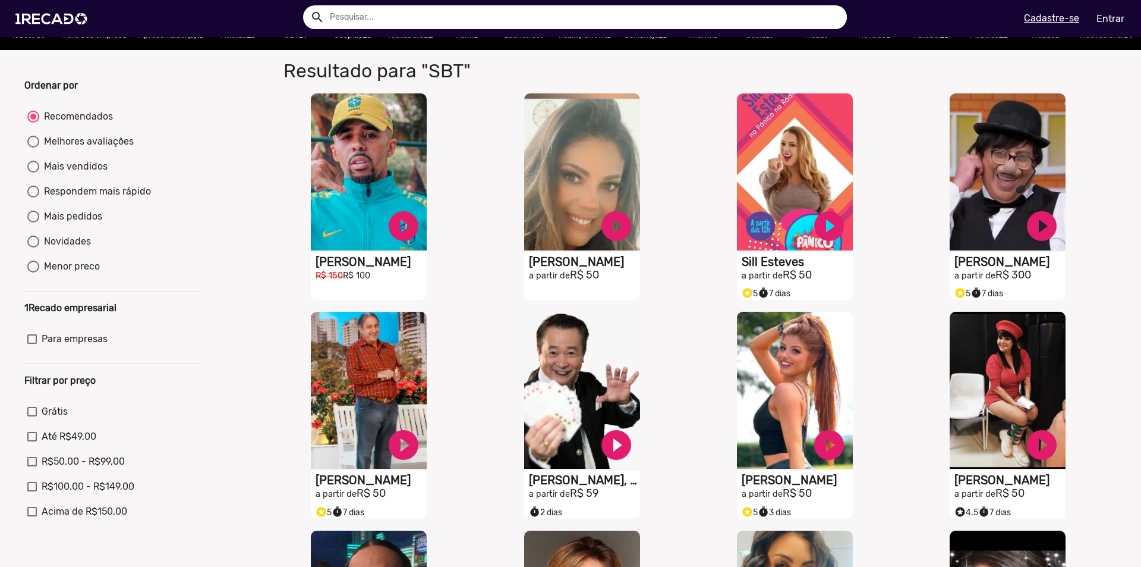
scroll to position [0, 0]
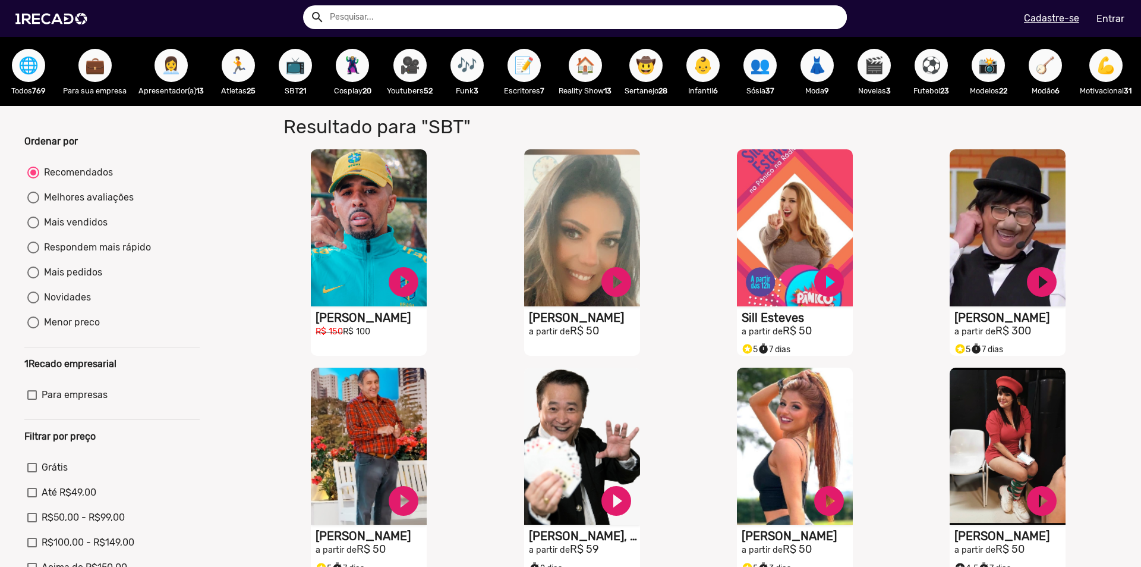
click at [348, 69] on span "🦹🏼‍♀️" at bounding box center [352, 65] width 20 height 33
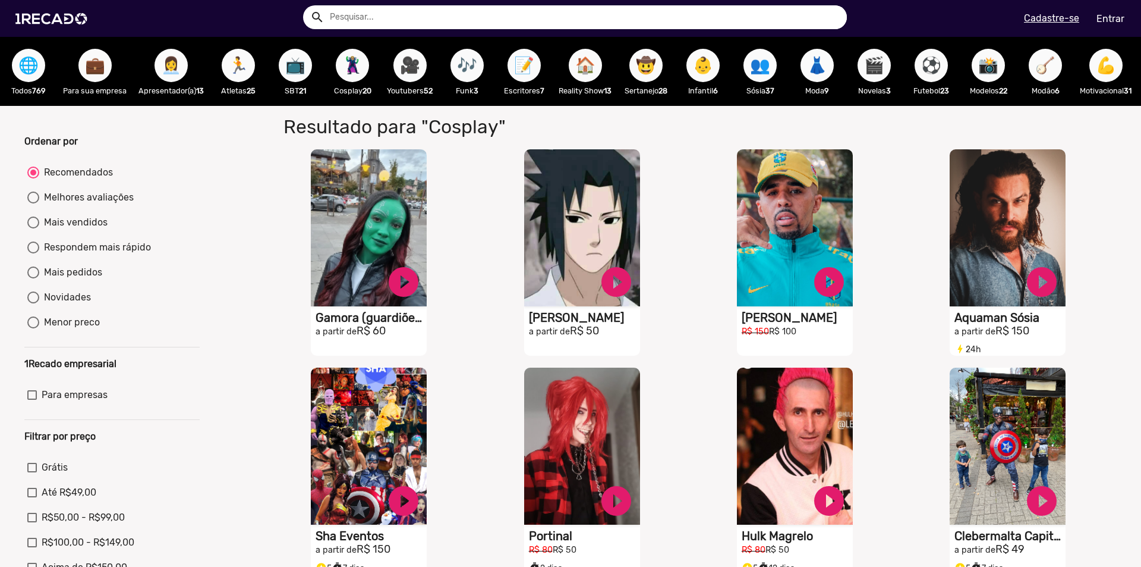
click at [408, 77] on span "🎥" at bounding box center [410, 65] width 20 height 33
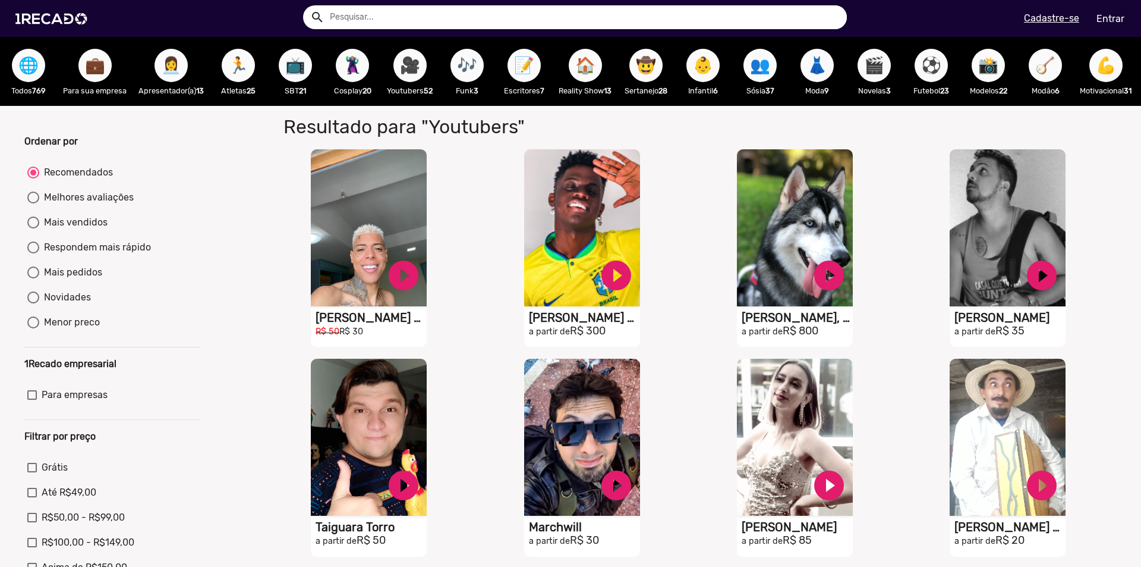
click at [468, 73] on span "🎶" at bounding box center [467, 65] width 20 height 33
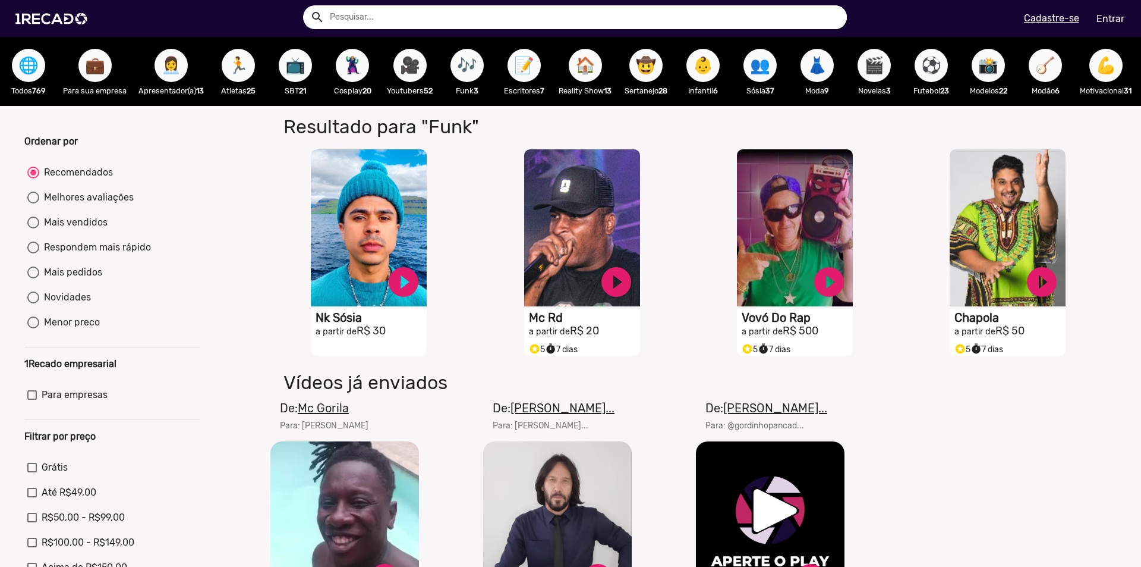
click at [522, 70] on span "📝" at bounding box center [524, 65] width 20 height 33
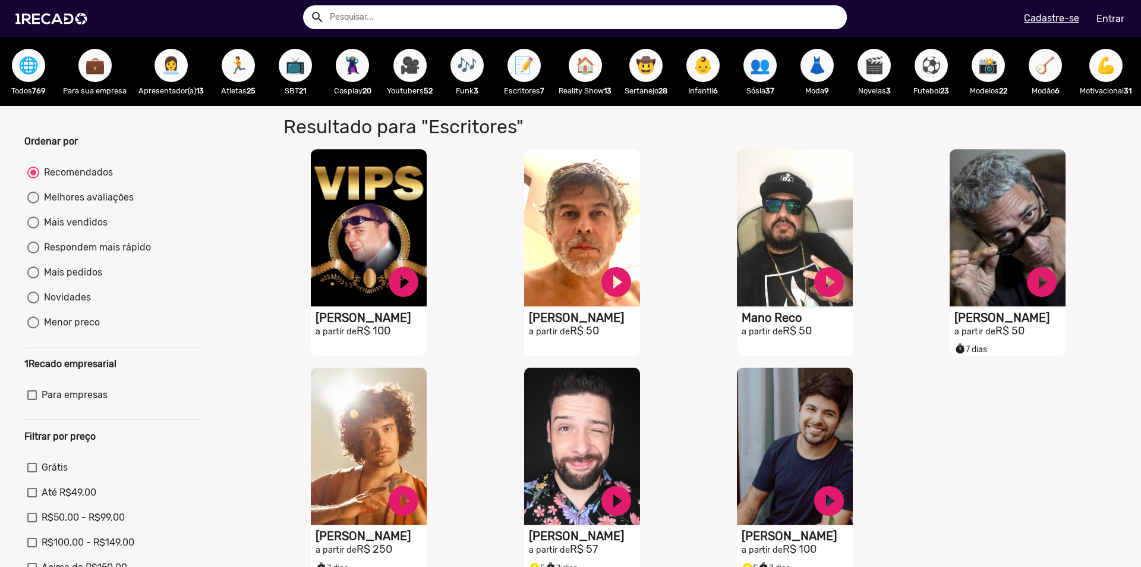
click at [588, 71] on span "🏠" at bounding box center [585, 65] width 20 height 33
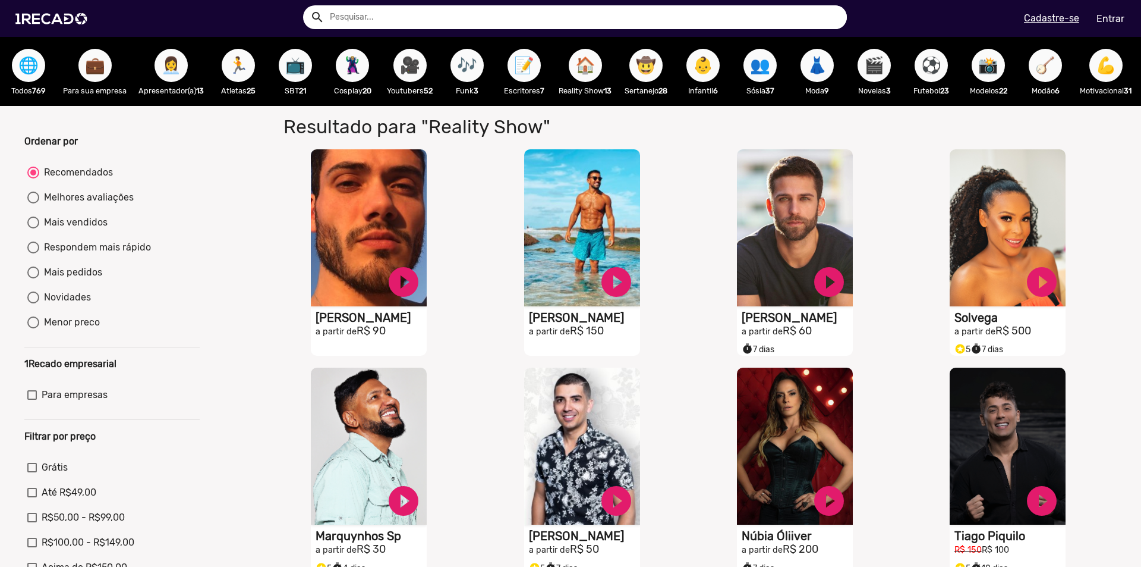
click at [646, 69] on span "🤠" at bounding box center [646, 65] width 20 height 33
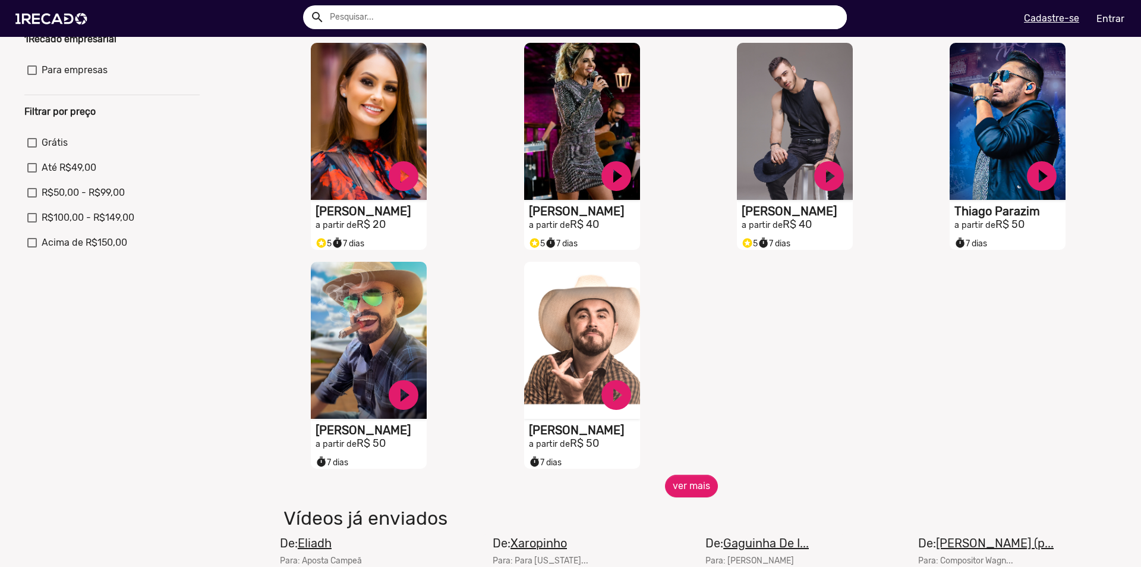
scroll to position [297, 0]
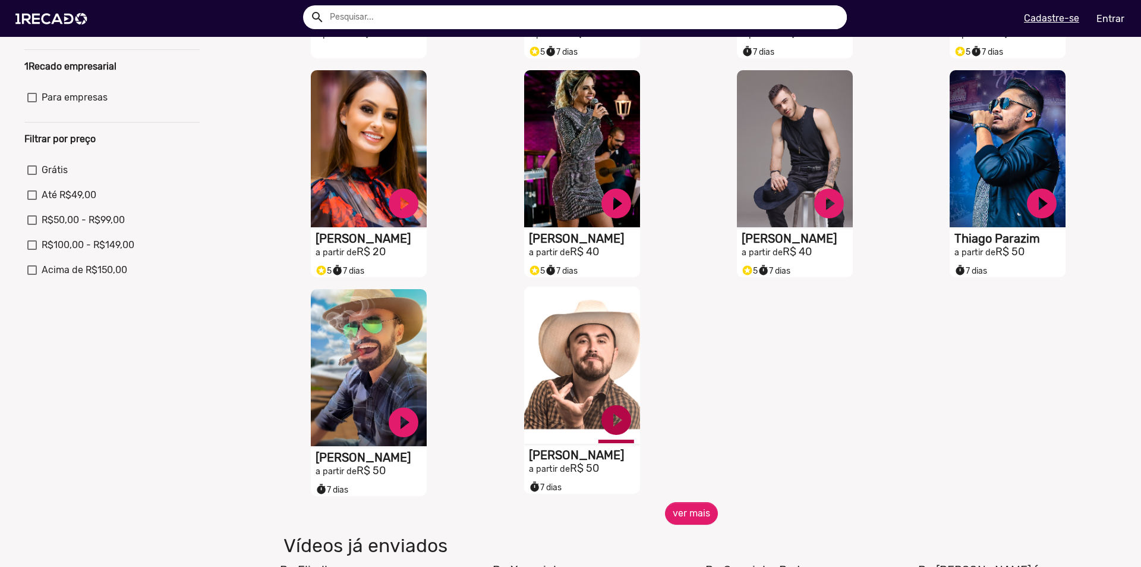
click at [616, 432] on link "play_circle_filled" at bounding box center [617, 420] width 36 height 36
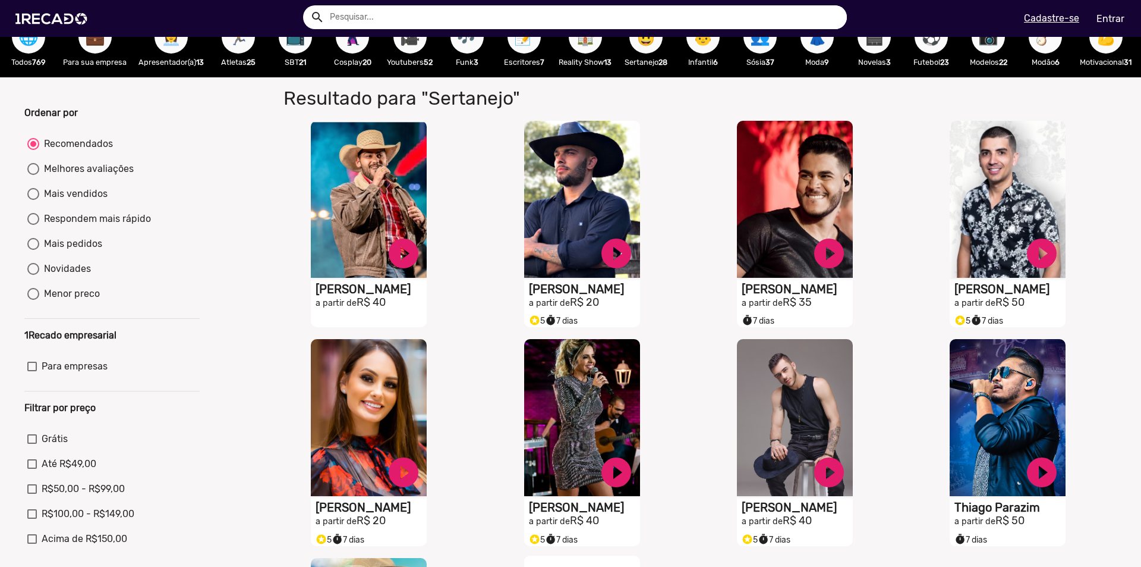
scroll to position [0, 0]
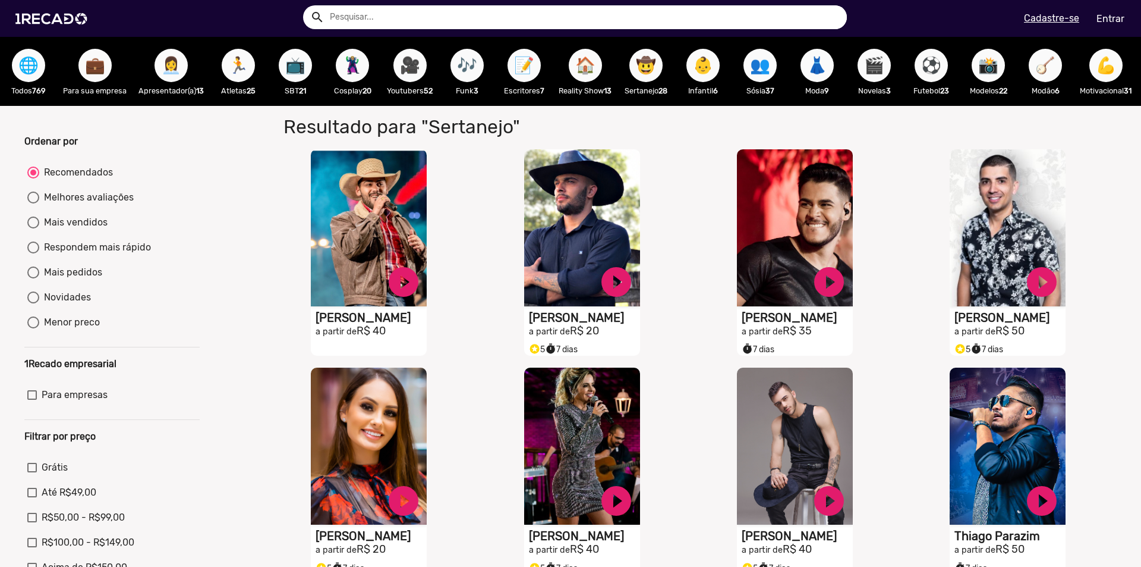
click at [703, 68] on span "👶" at bounding box center [703, 65] width 20 height 33
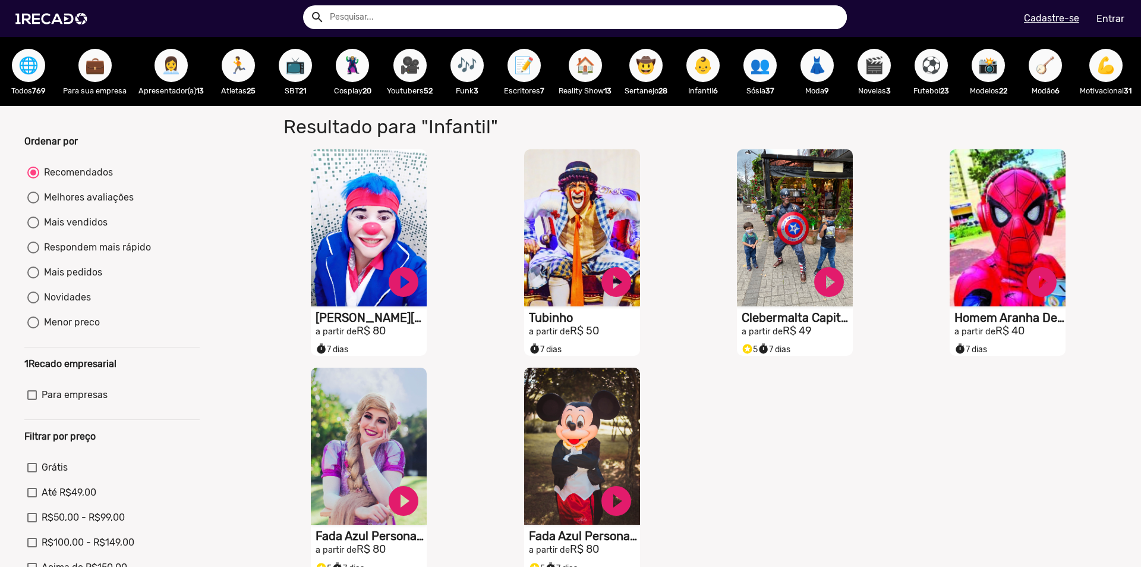
click at [760, 67] on span "👥" at bounding box center [760, 65] width 20 height 33
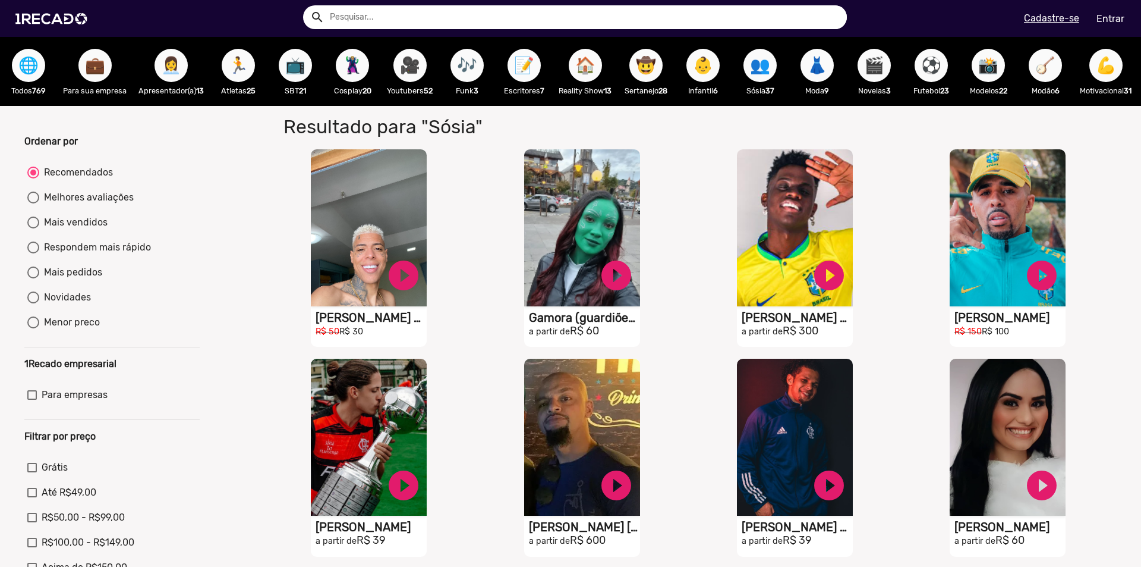
click at [826, 68] on span "👗" at bounding box center [817, 65] width 20 height 33
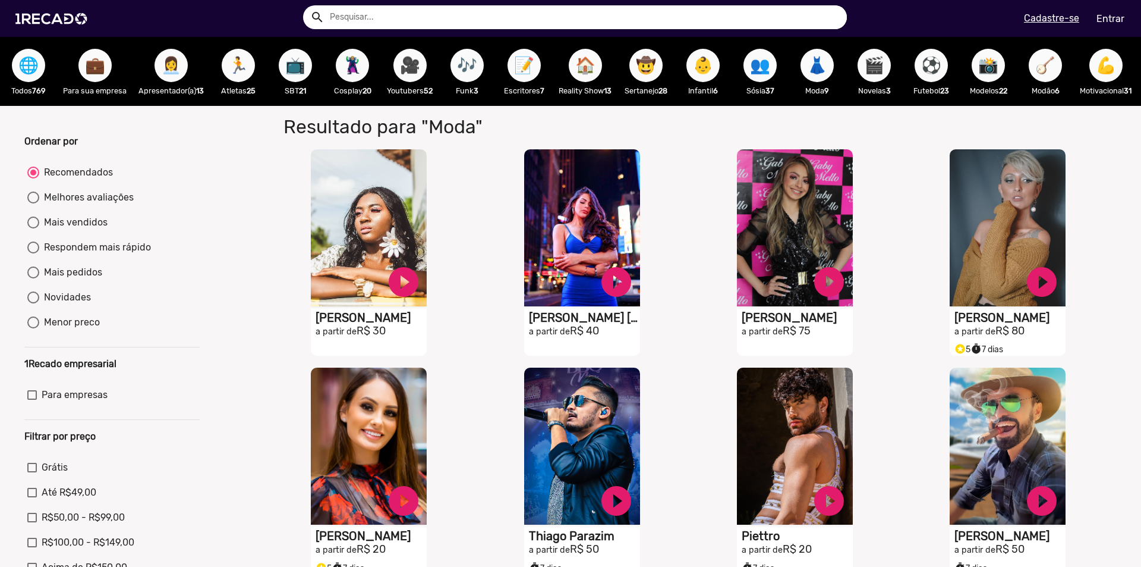
click at [877, 67] on span "🎬" at bounding box center [874, 65] width 20 height 33
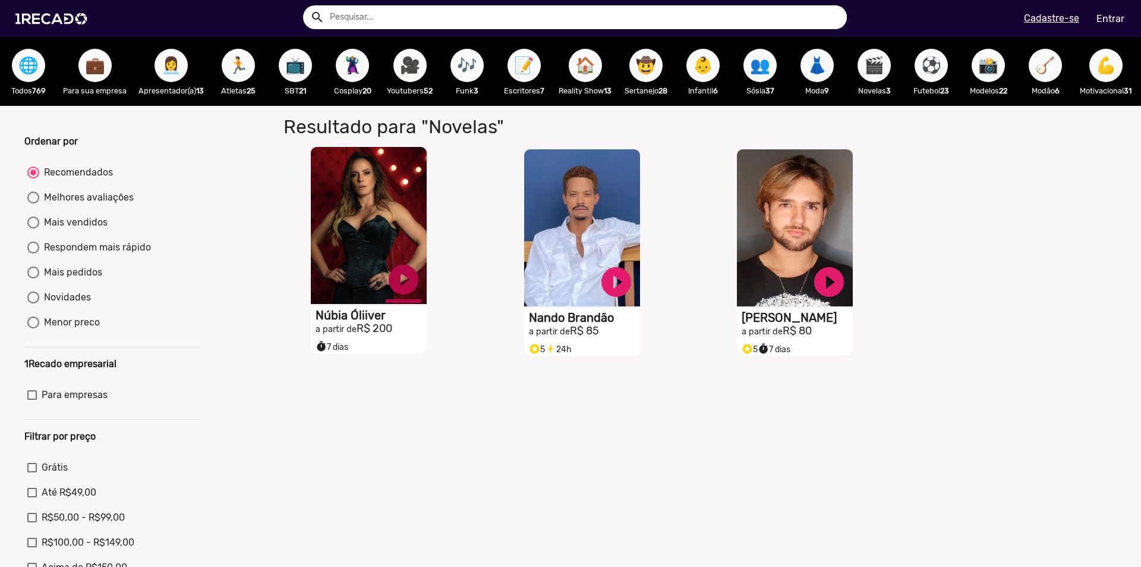
click at [407, 290] on link "play_circle_filled" at bounding box center [404, 280] width 36 height 36
click at [942, 73] on span "⚽" at bounding box center [931, 65] width 20 height 33
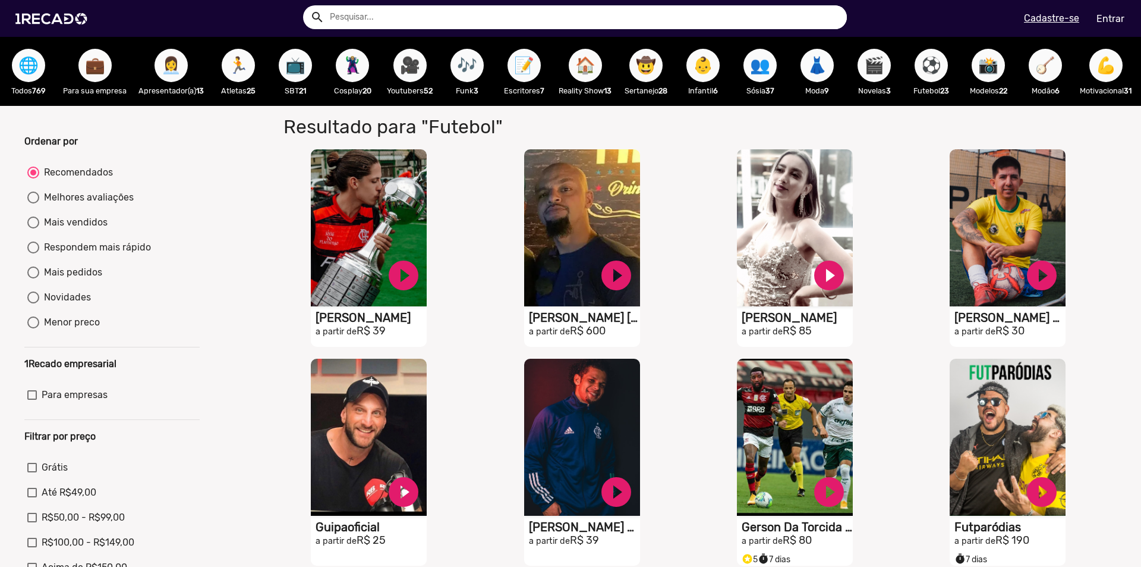
click at [990, 73] on span "📸" at bounding box center [989, 65] width 20 height 33
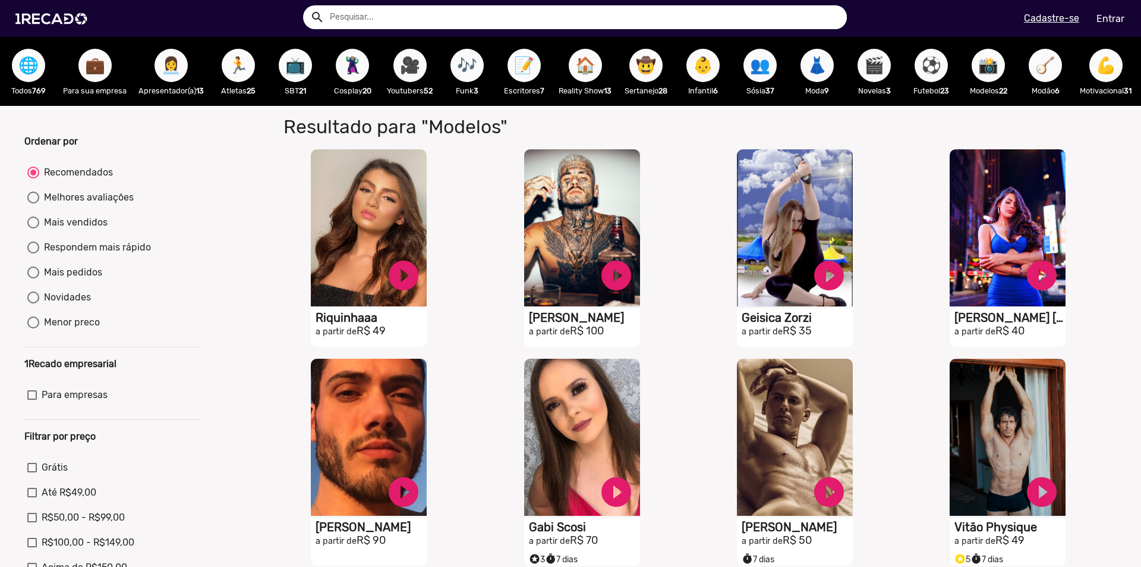
click at [1053, 74] on span "🪕" at bounding box center [1046, 65] width 20 height 33
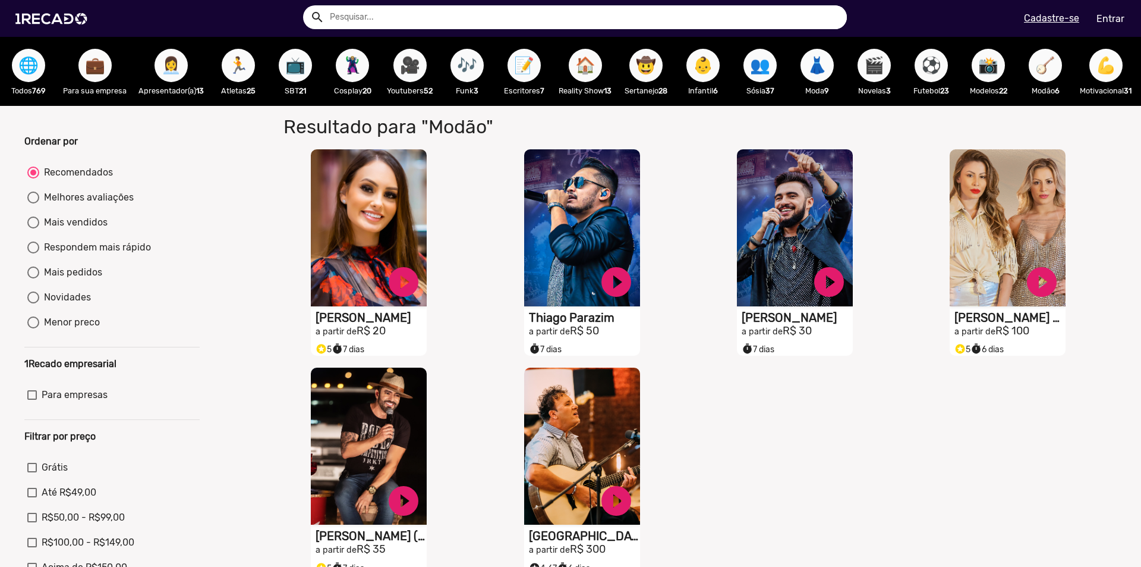
click at [1109, 75] on span "💪" at bounding box center [1106, 65] width 20 height 33
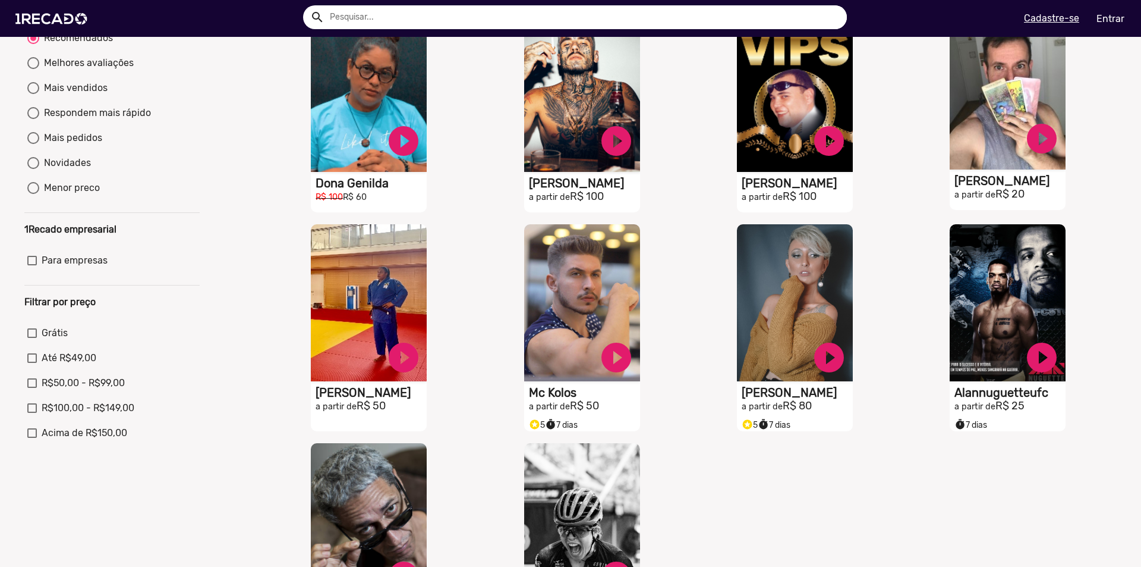
scroll to position [119, 0]
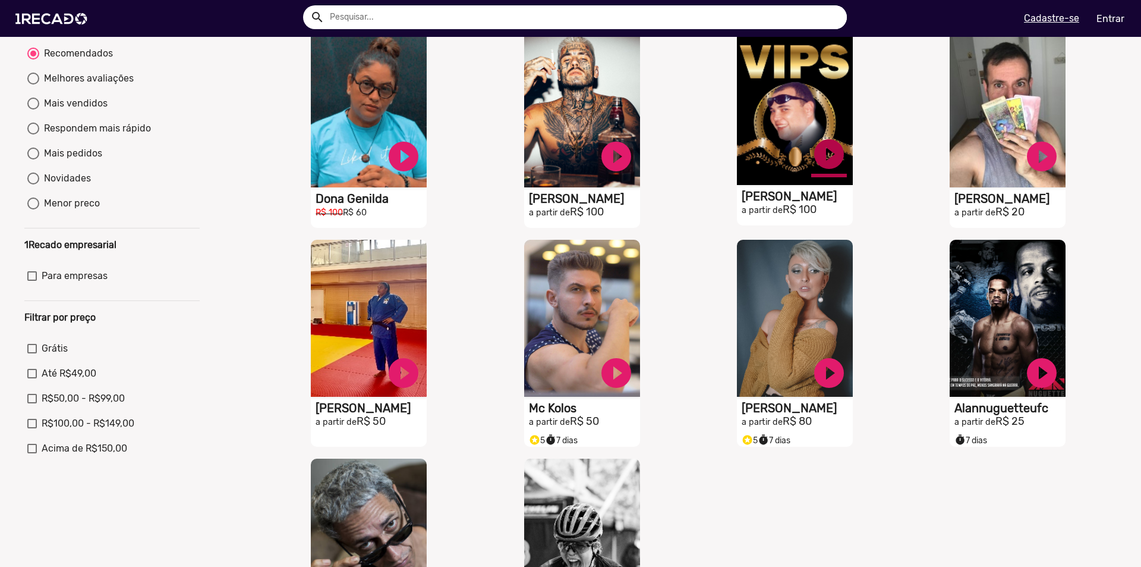
click at [819, 158] on link "play_circle_filled" at bounding box center [829, 154] width 36 height 36
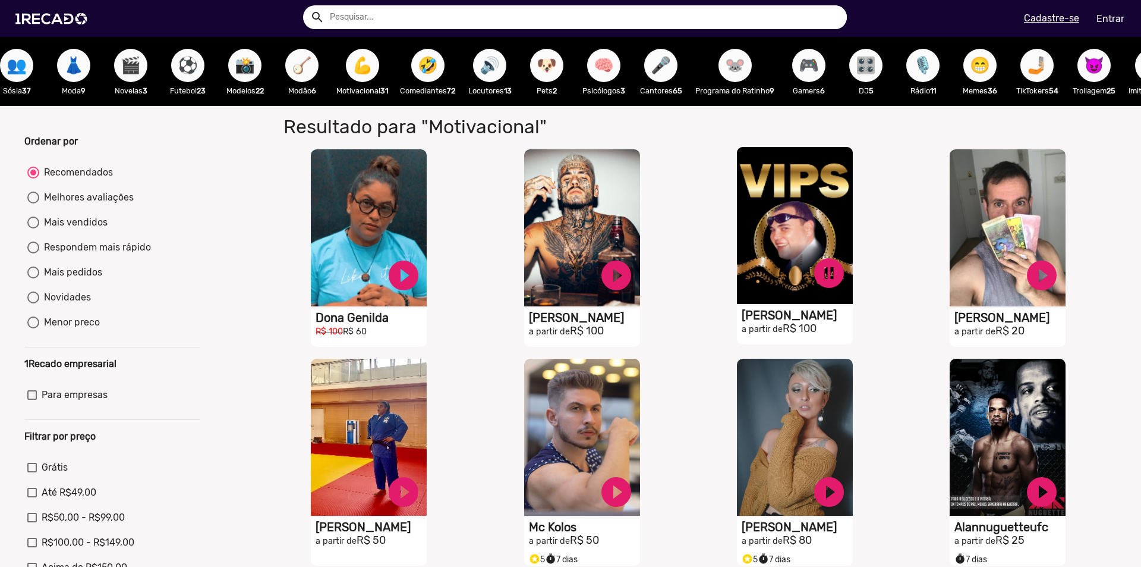
scroll to position [0, 745]
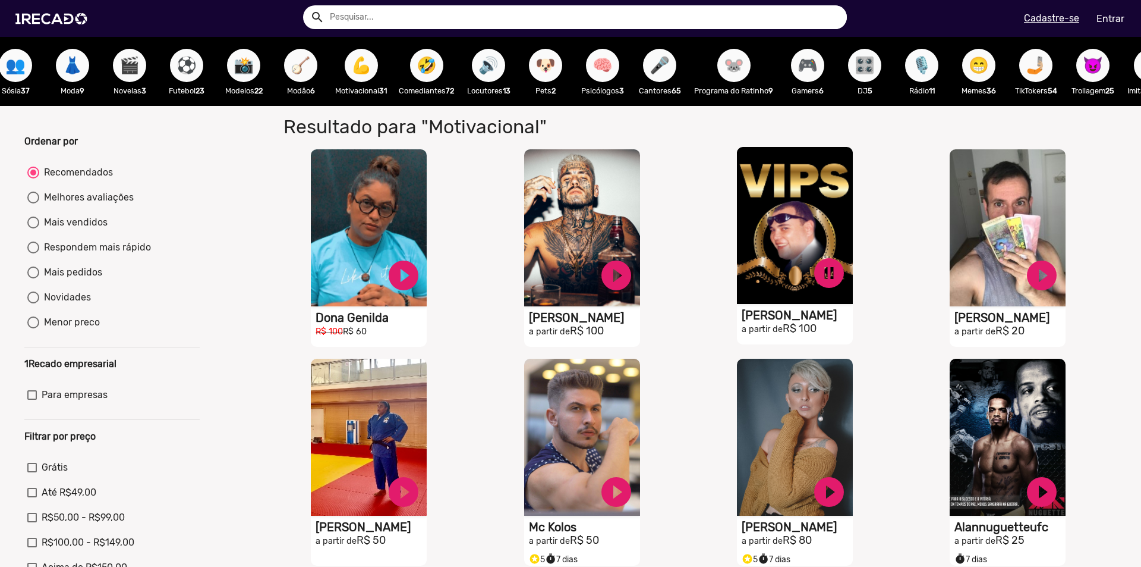
click at [432, 62] on span "🤣" at bounding box center [427, 65] width 20 height 33
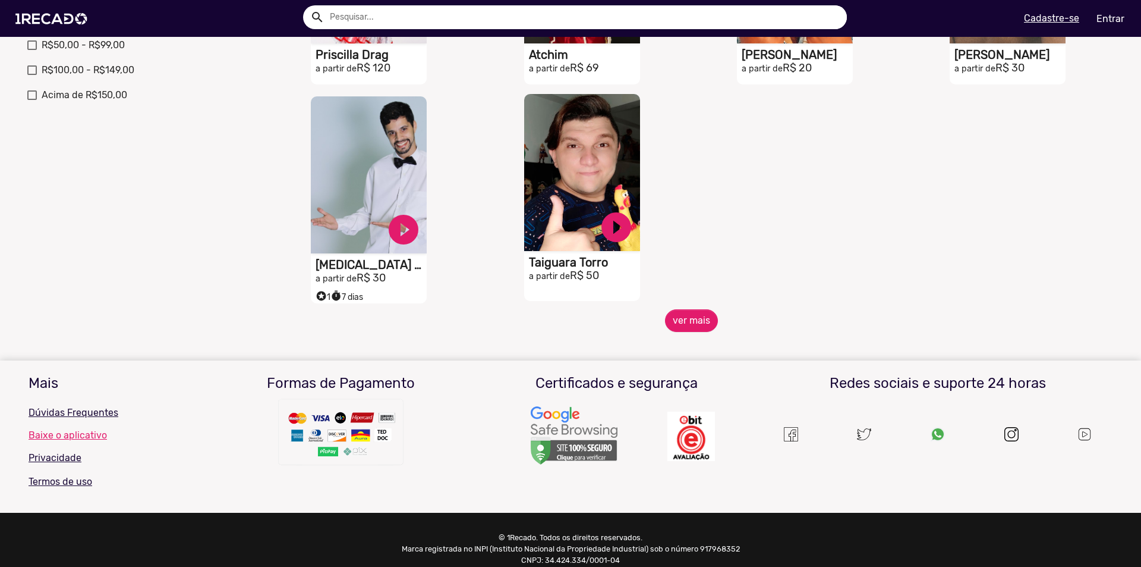
scroll to position [476, 0]
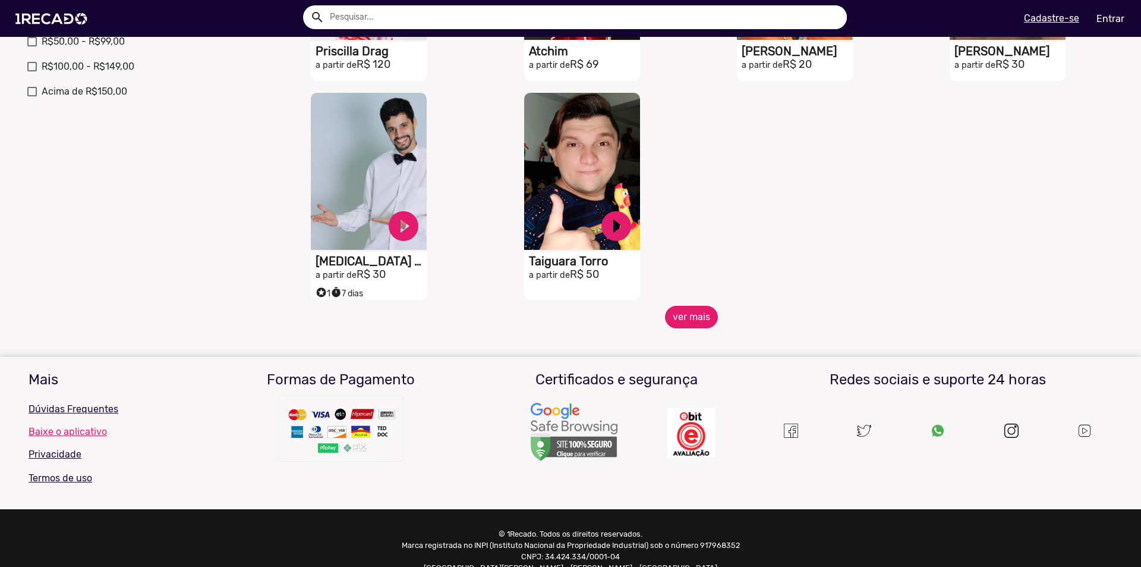
click at [687, 328] on button "ver mais" at bounding box center [691, 317] width 53 height 23
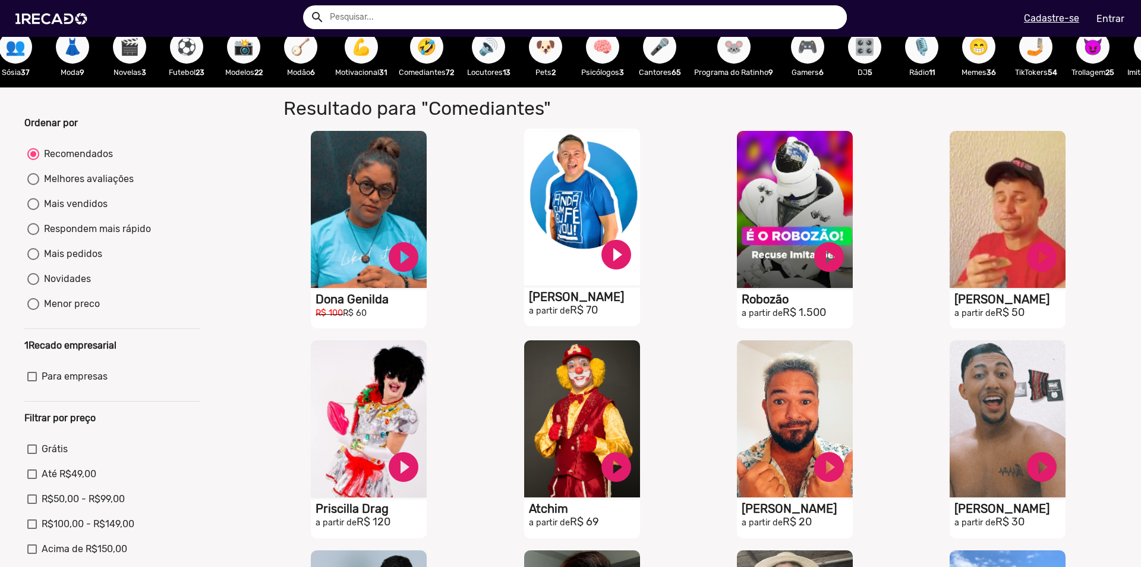
scroll to position [0, 0]
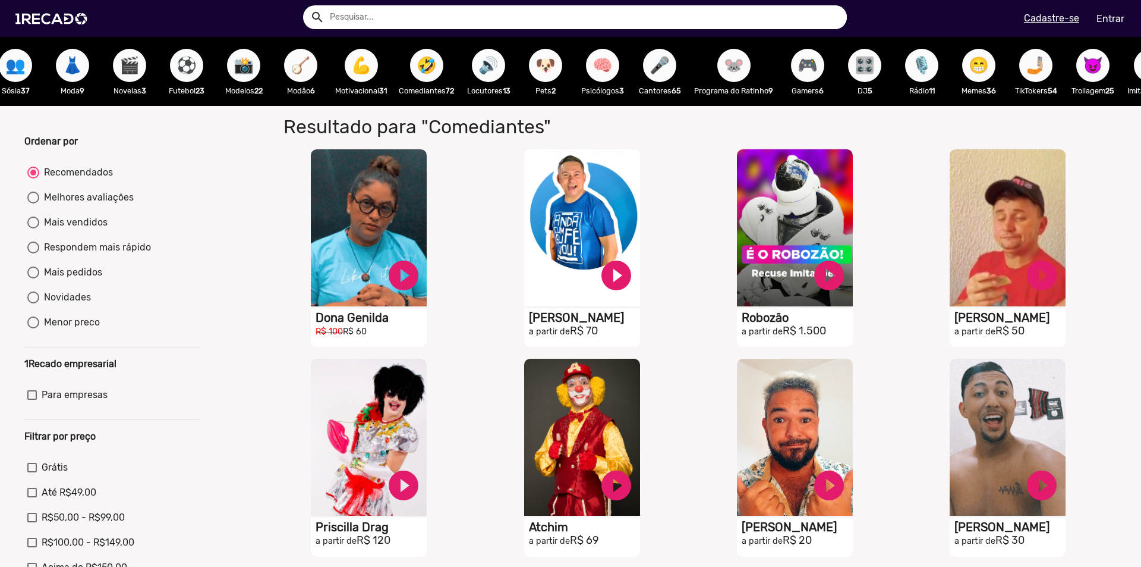
click at [551, 69] on span "🐶" at bounding box center [546, 65] width 20 height 33
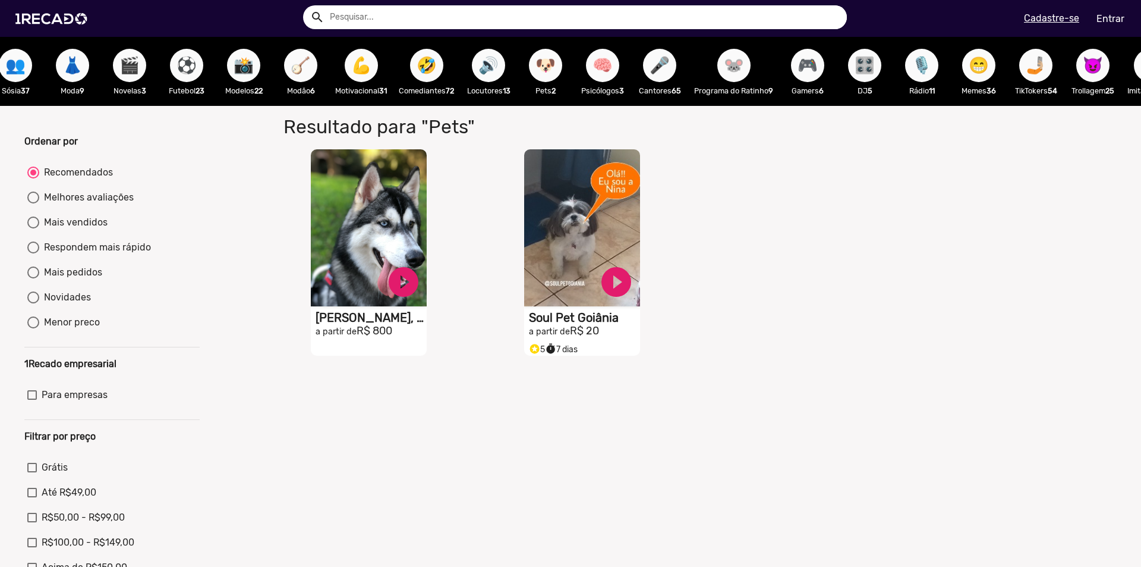
click at [608, 65] on span "🧠" at bounding box center [603, 65] width 20 height 33
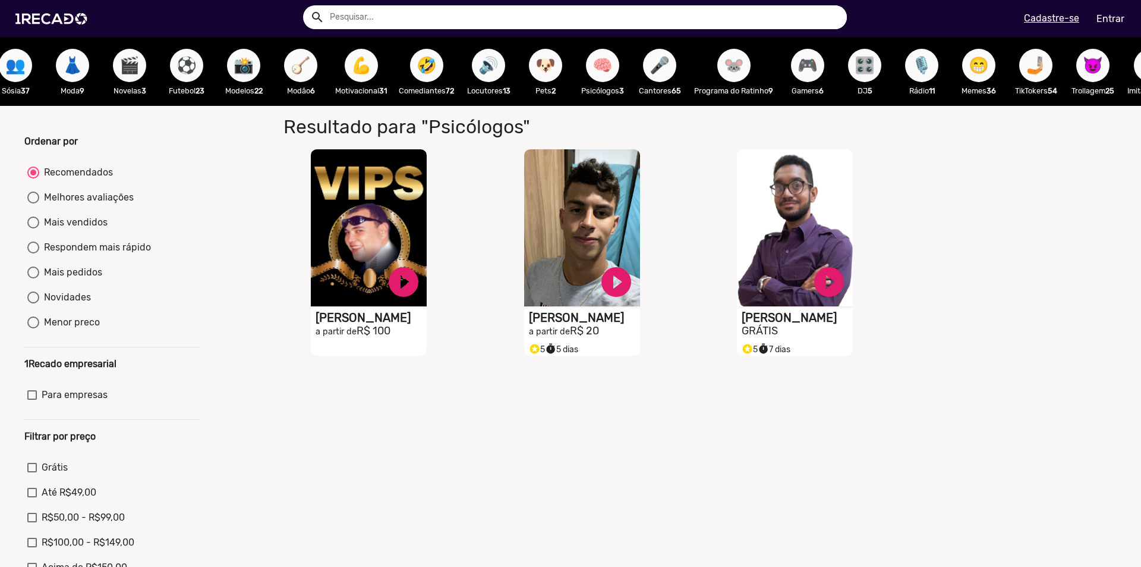
click at [662, 65] on span "🎤" at bounding box center [660, 65] width 20 height 33
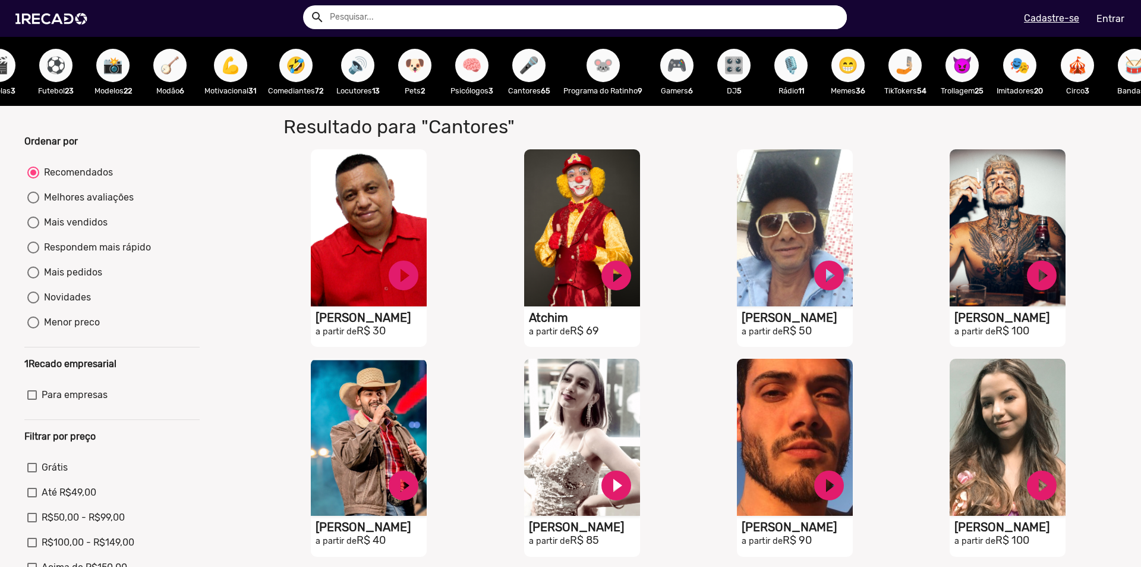
scroll to position [0, 876]
click at [613, 69] on span "🐭" at bounding box center [603, 65] width 20 height 33
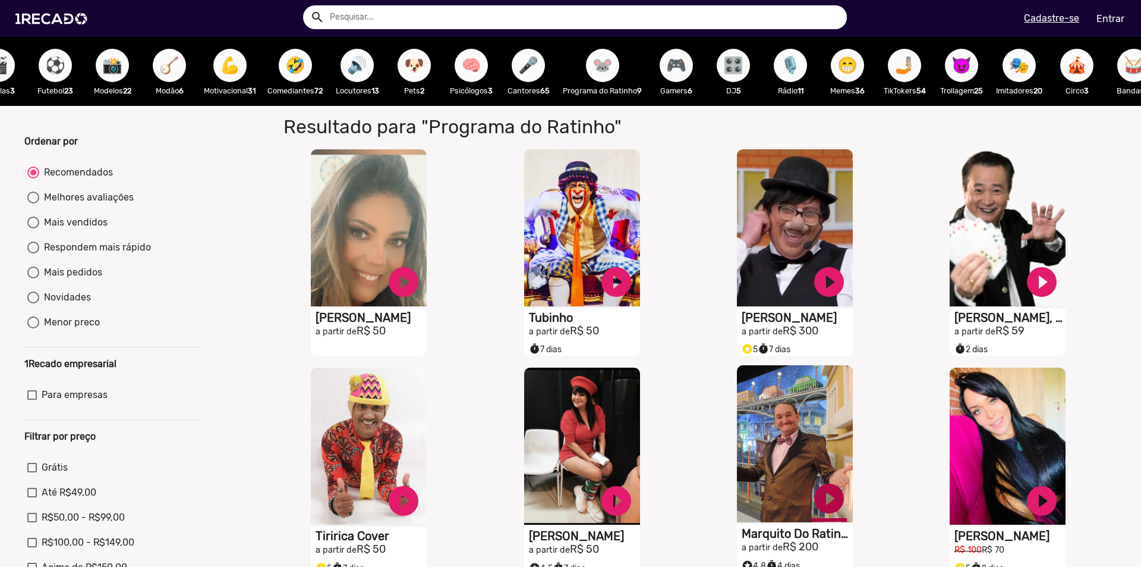
click at [829, 507] on link "play_circle_filled" at bounding box center [829, 498] width 36 height 36
click at [603, 68] on span "🐭" at bounding box center [603, 65] width 20 height 33
click at [687, 71] on span "🎮" at bounding box center [676, 65] width 20 height 33
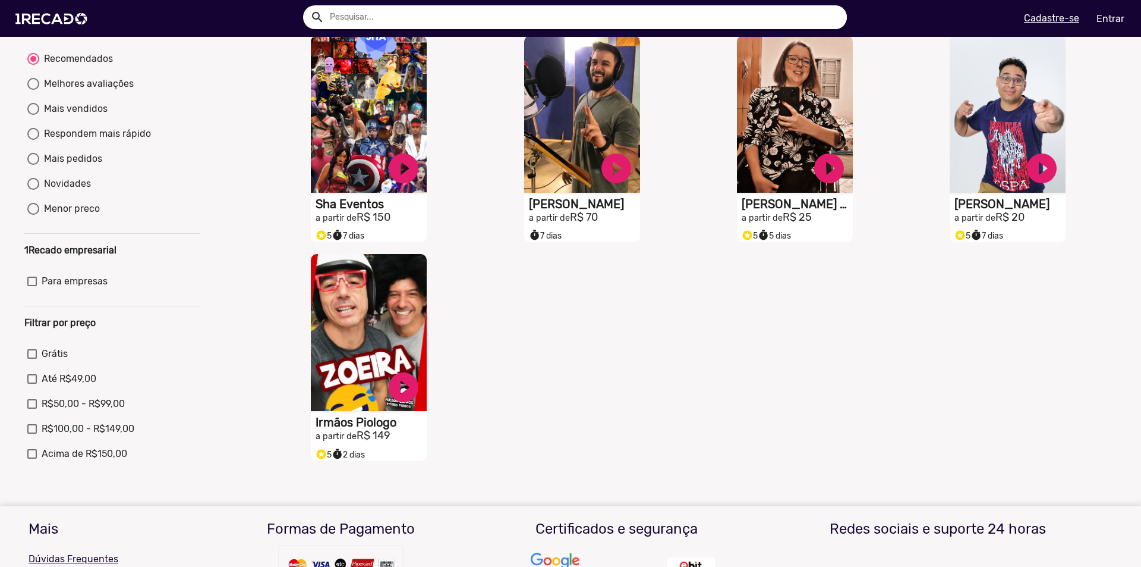
scroll to position [119, 0]
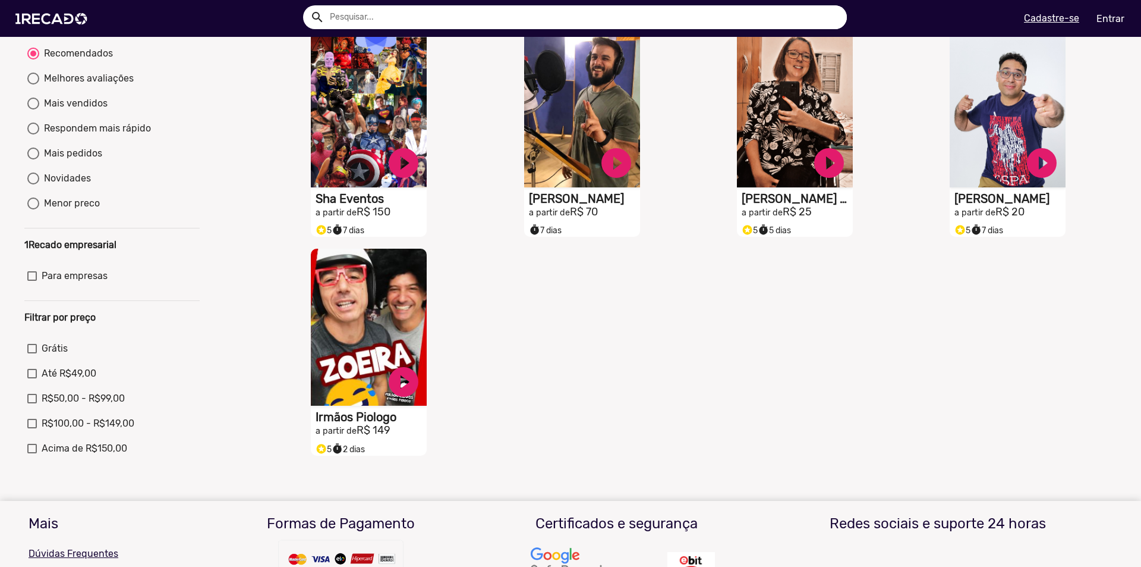
click at [398, 389] on link "play_circle_filled" at bounding box center [404, 382] width 36 height 36
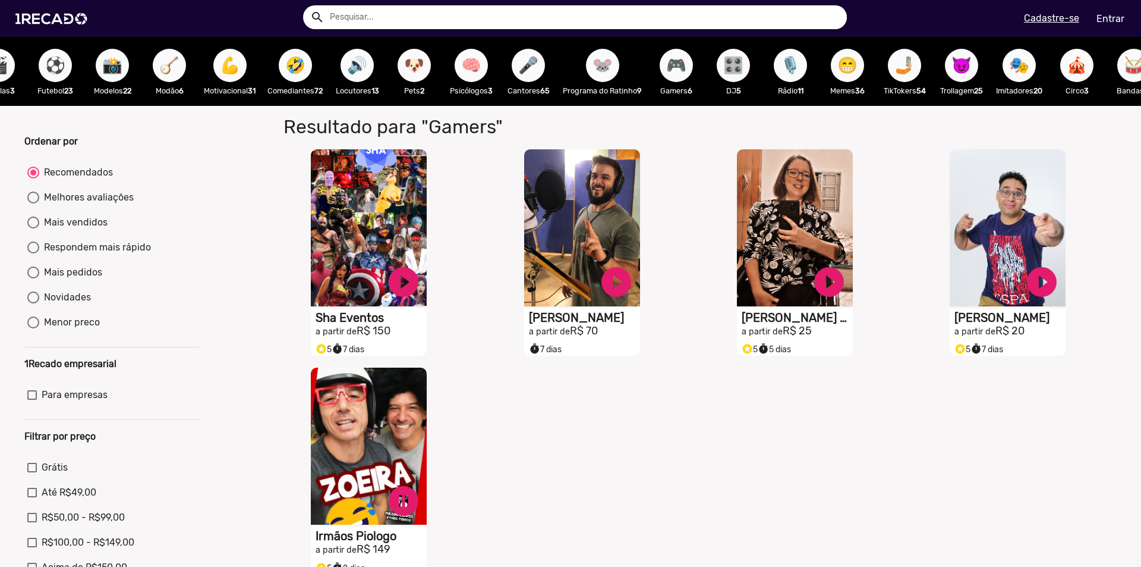
click at [735, 73] on span "🎛️" at bounding box center [734, 65] width 20 height 33
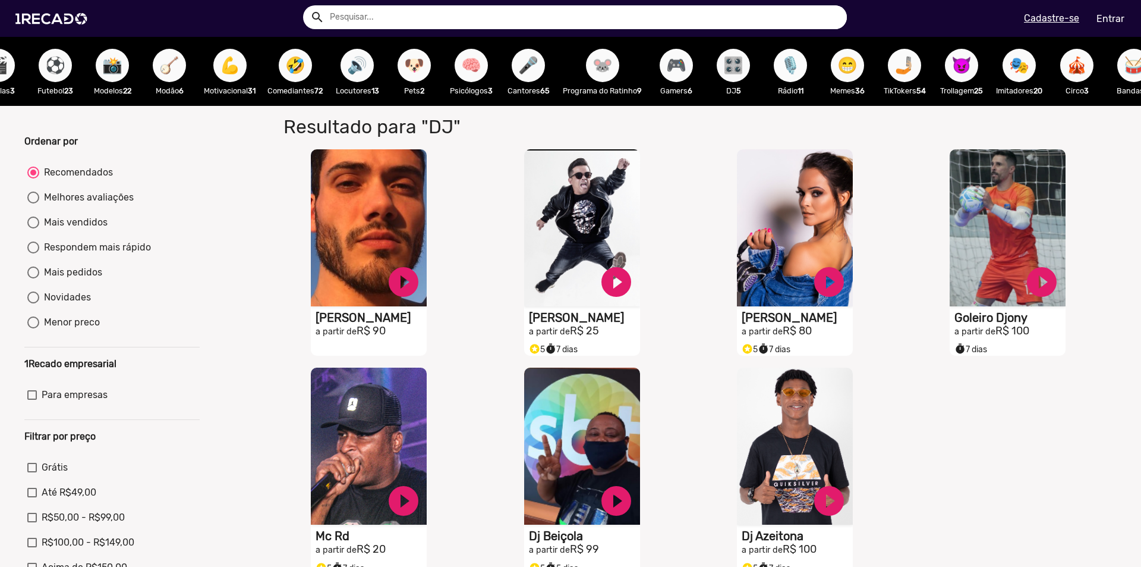
click at [801, 64] on span "🎙️" at bounding box center [791, 65] width 20 height 33
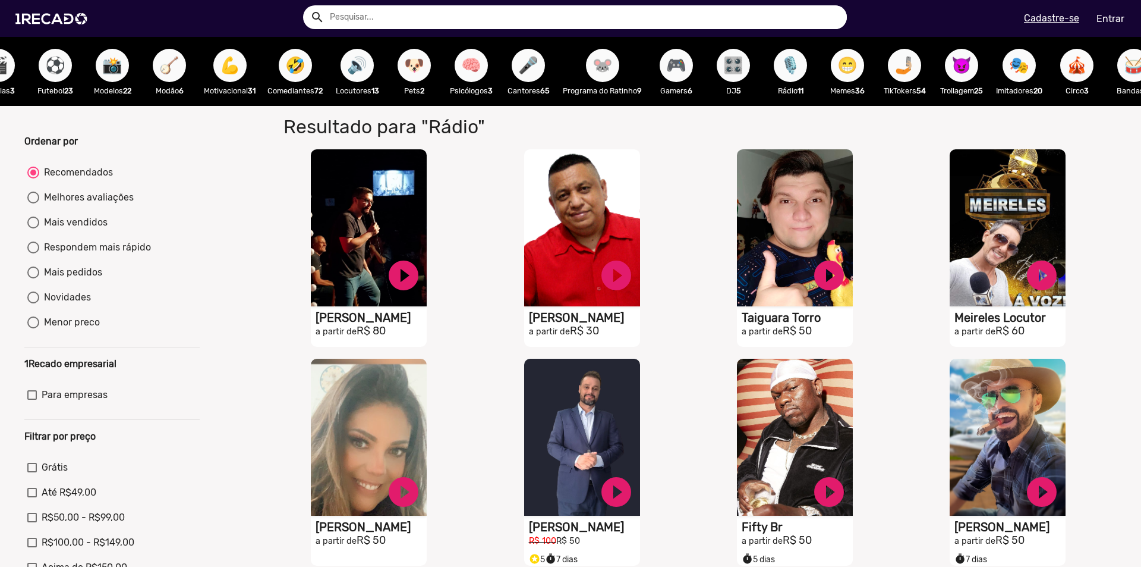
click at [853, 68] on span "😁" at bounding box center [848, 65] width 20 height 33
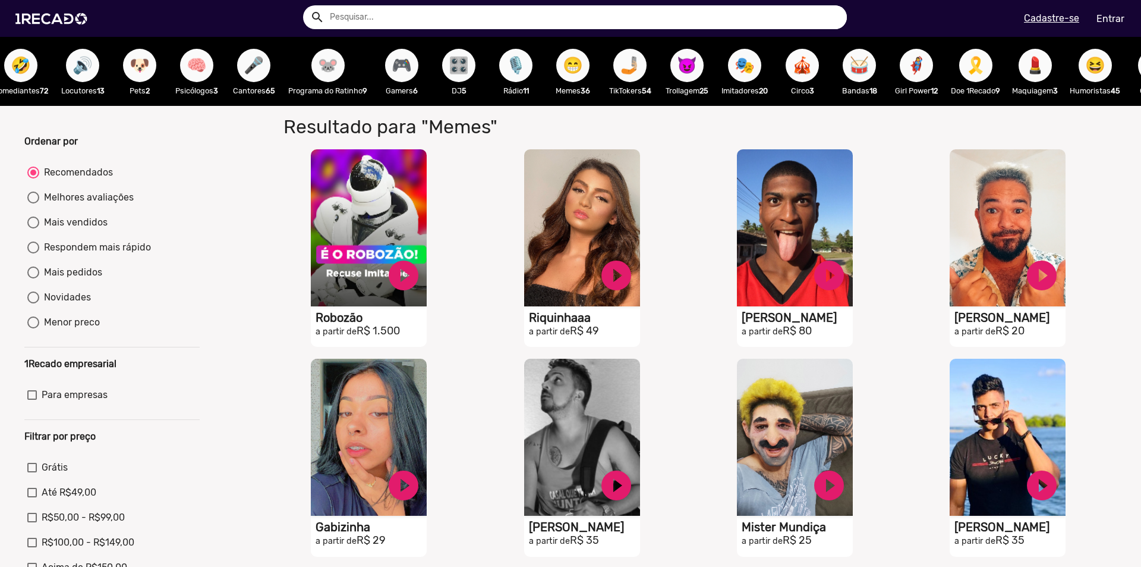
scroll to position [0, 1154]
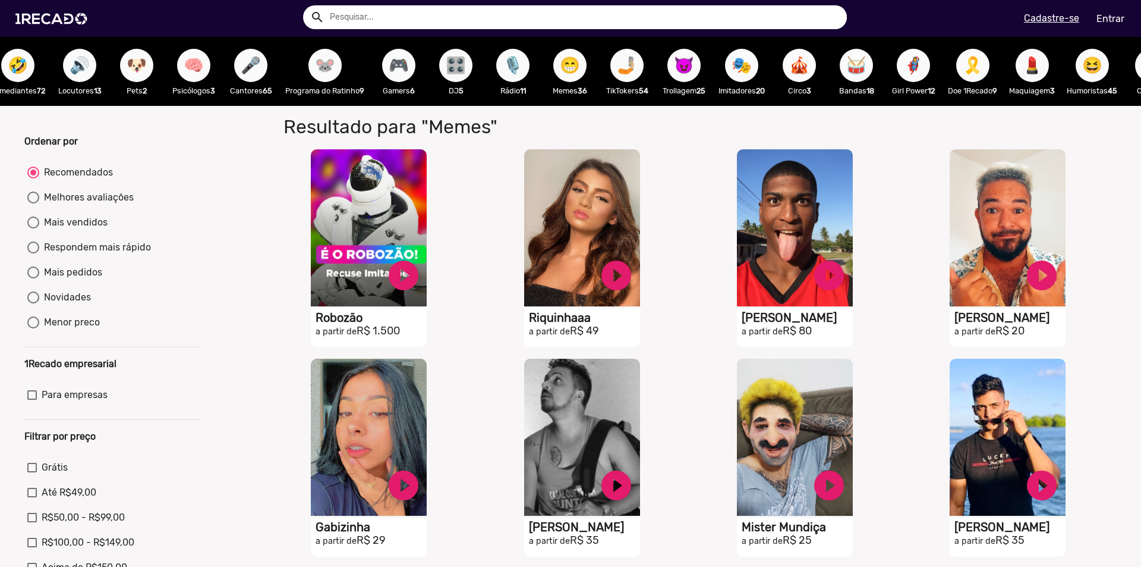
click at [690, 61] on span "😈" at bounding box center [684, 65] width 20 height 33
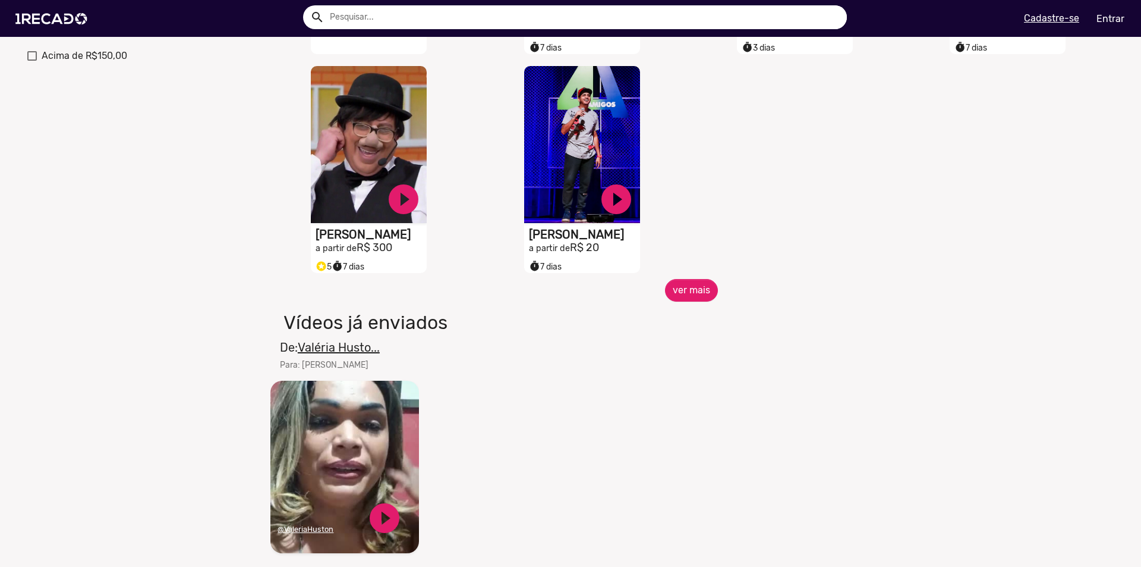
scroll to position [535, 0]
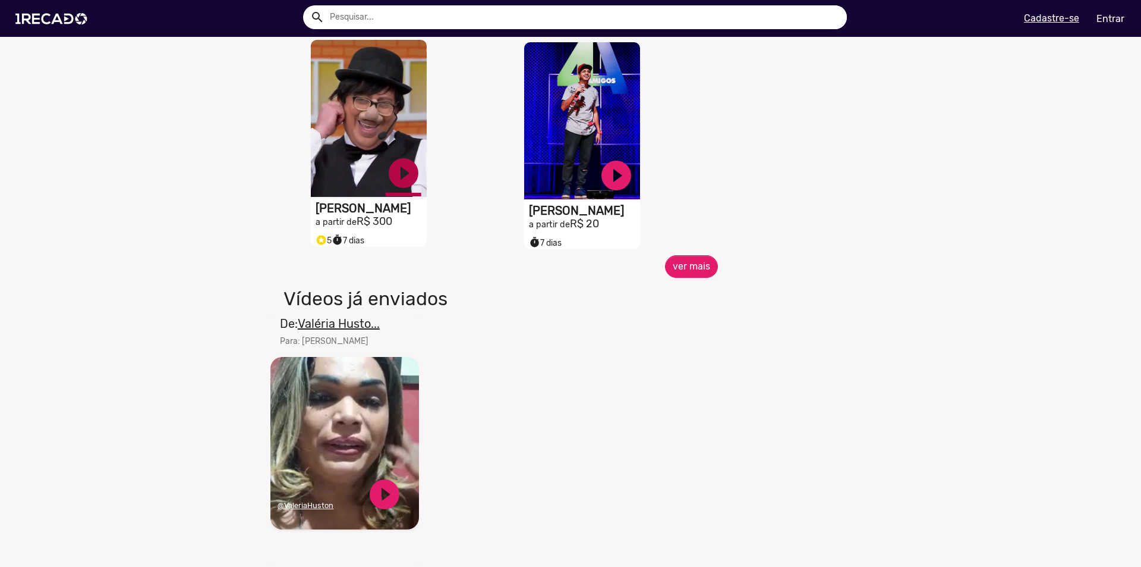
click at [405, 181] on link "play_circle_filled" at bounding box center [404, 173] width 36 height 36
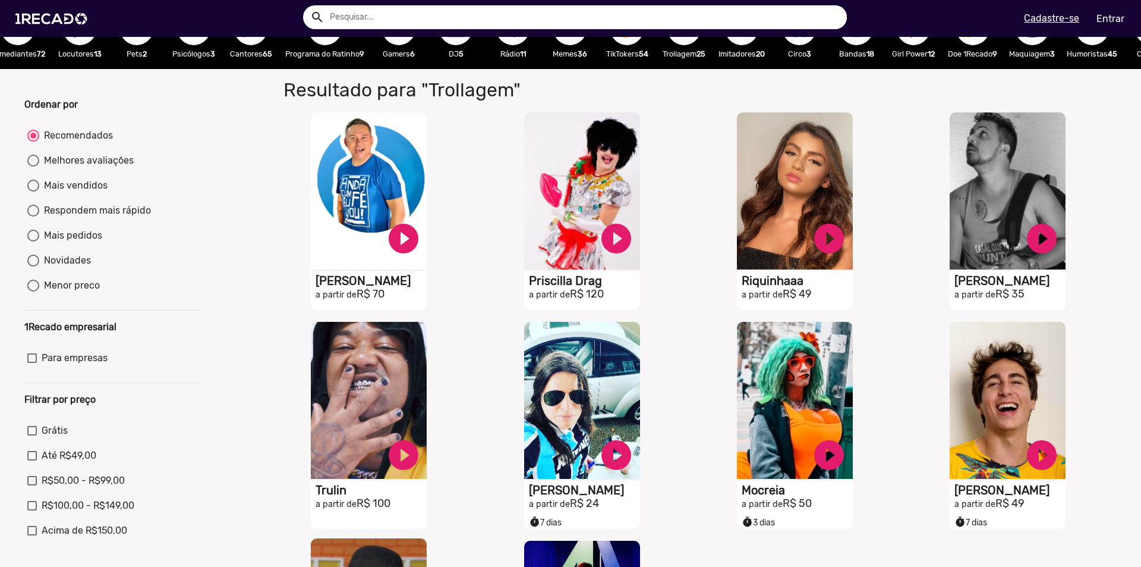
scroll to position [0, 0]
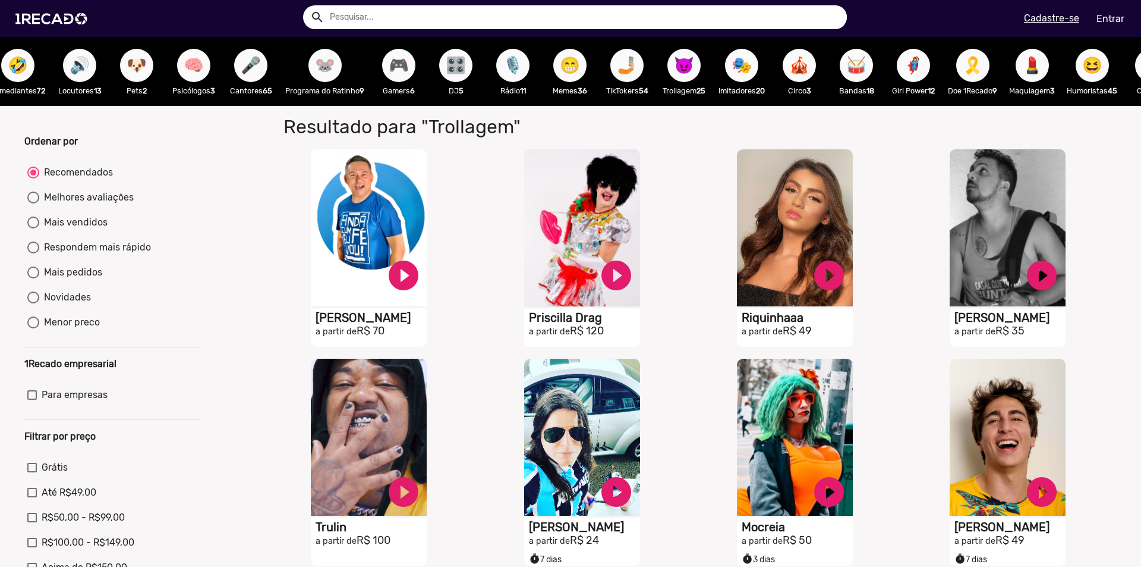
click at [741, 69] on span "🎭" at bounding box center [742, 65] width 20 height 33
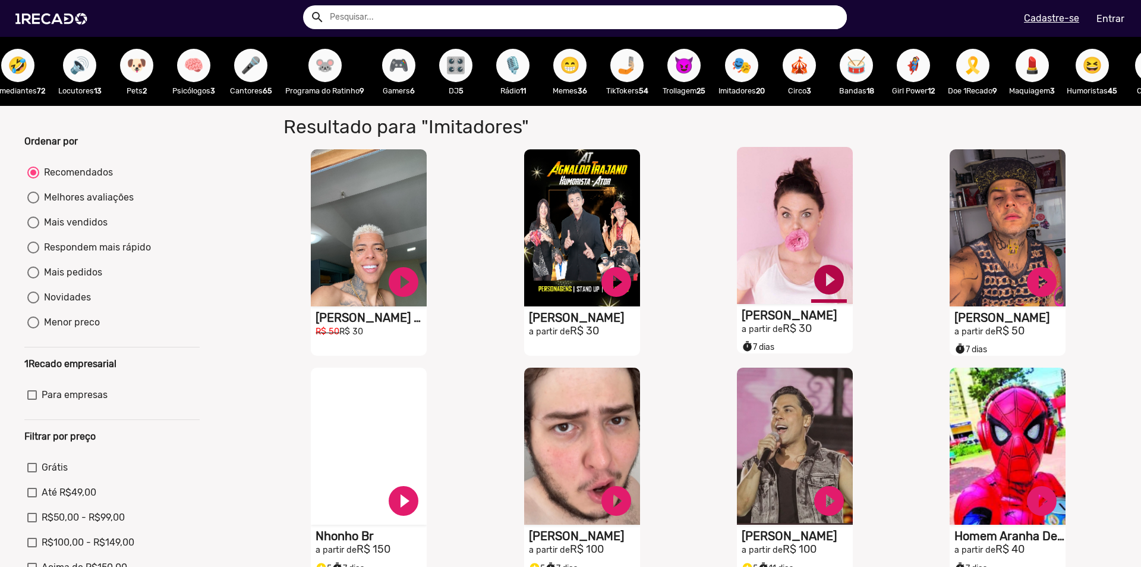
click at [823, 291] on link "play_circle_filled" at bounding box center [829, 280] width 36 height 36
click at [810, 65] on span "🎪" at bounding box center [799, 65] width 20 height 33
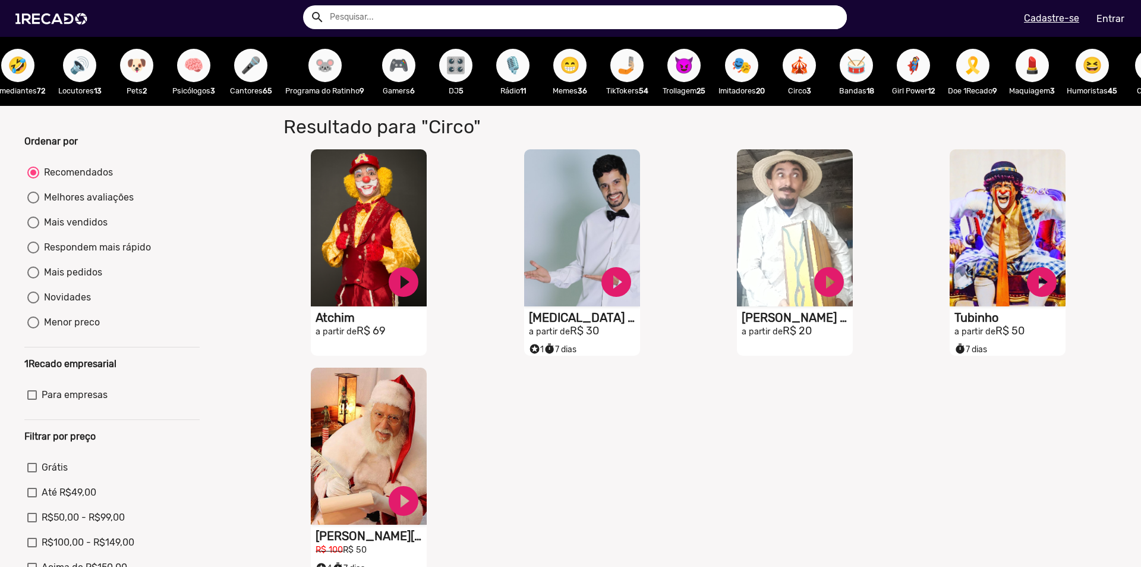
click at [867, 66] on span "🥁" at bounding box center [857, 65] width 20 height 33
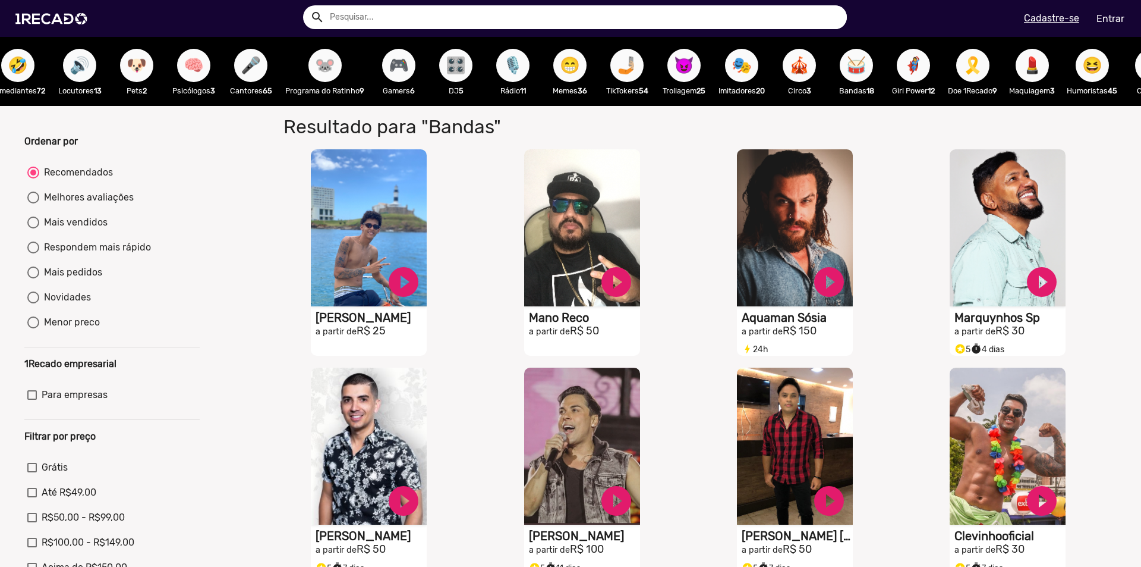
click at [867, 71] on span "🥁" at bounding box center [857, 65] width 20 height 33
click at [924, 65] on span "🦸‍♀️" at bounding box center [914, 65] width 20 height 33
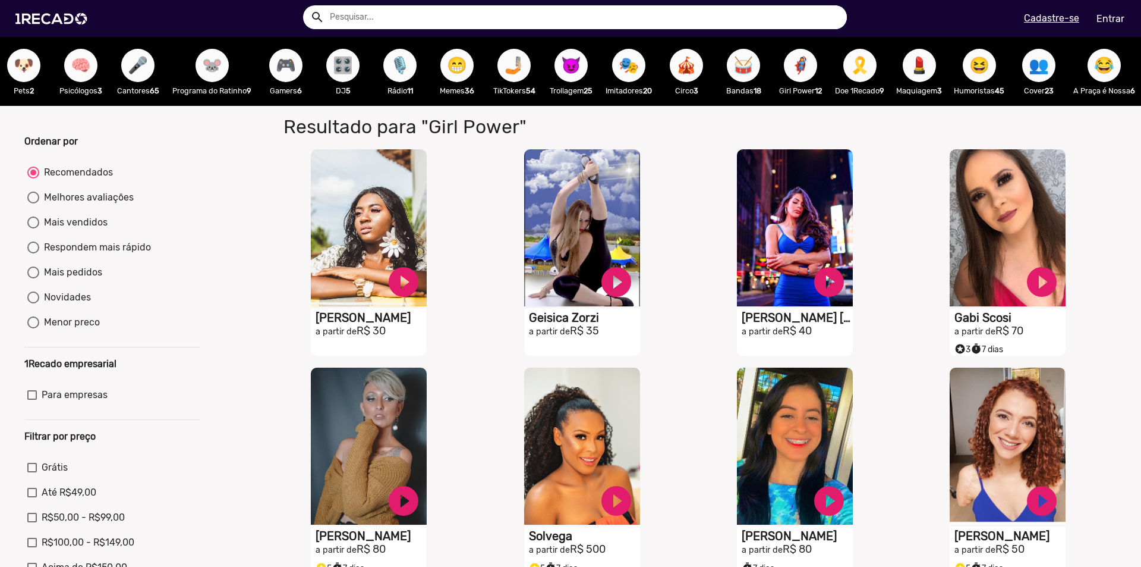
scroll to position [0, 1294]
click at [850, 70] on span "🎗️" at bounding box center [860, 65] width 20 height 33
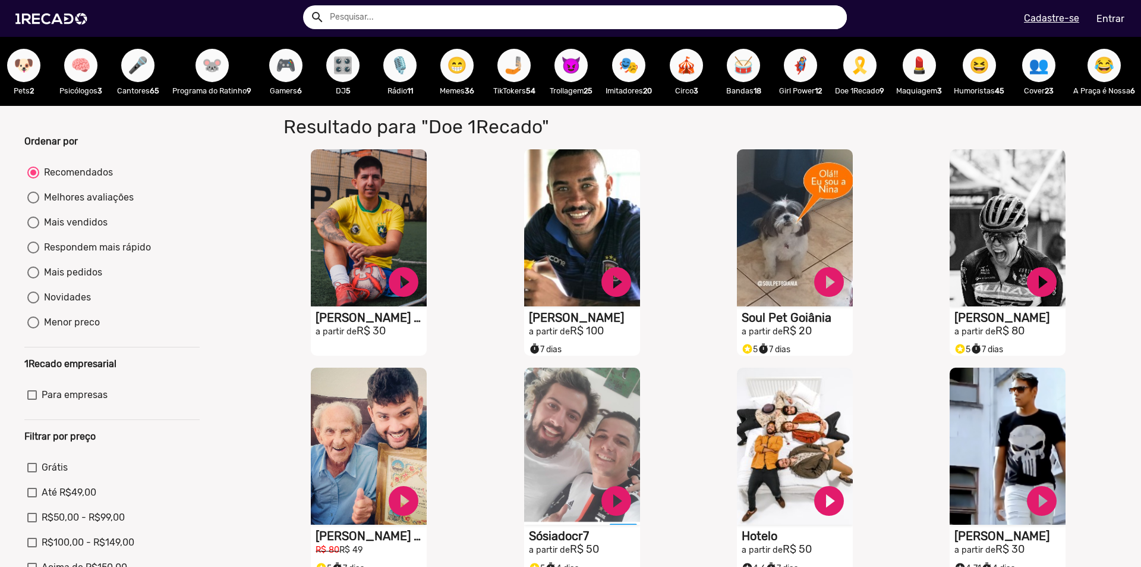
click at [970, 74] on span "😆" at bounding box center [980, 65] width 20 height 33
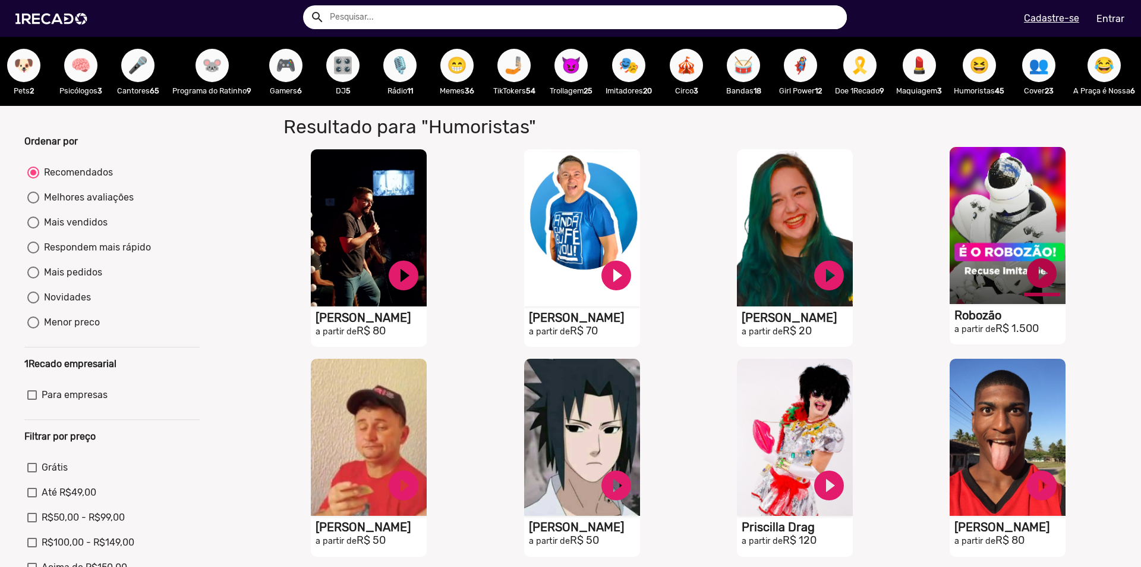
click at [1033, 282] on link "play_circle_filled" at bounding box center [1042, 273] width 36 height 36
click at [1094, 74] on span "😂" at bounding box center [1104, 65] width 20 height 33
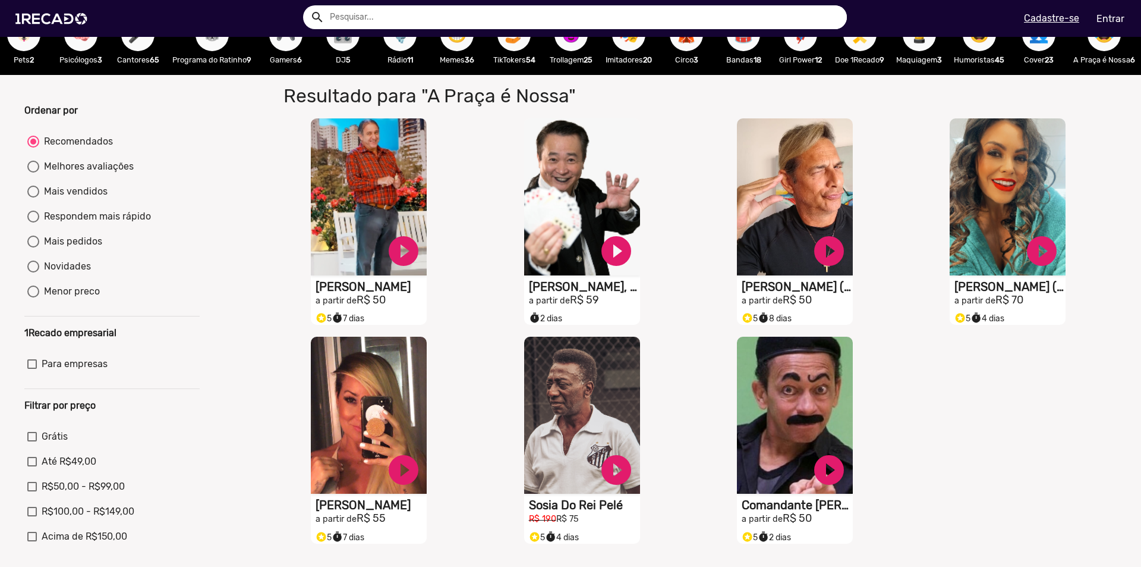
scroll to position [59, 0]
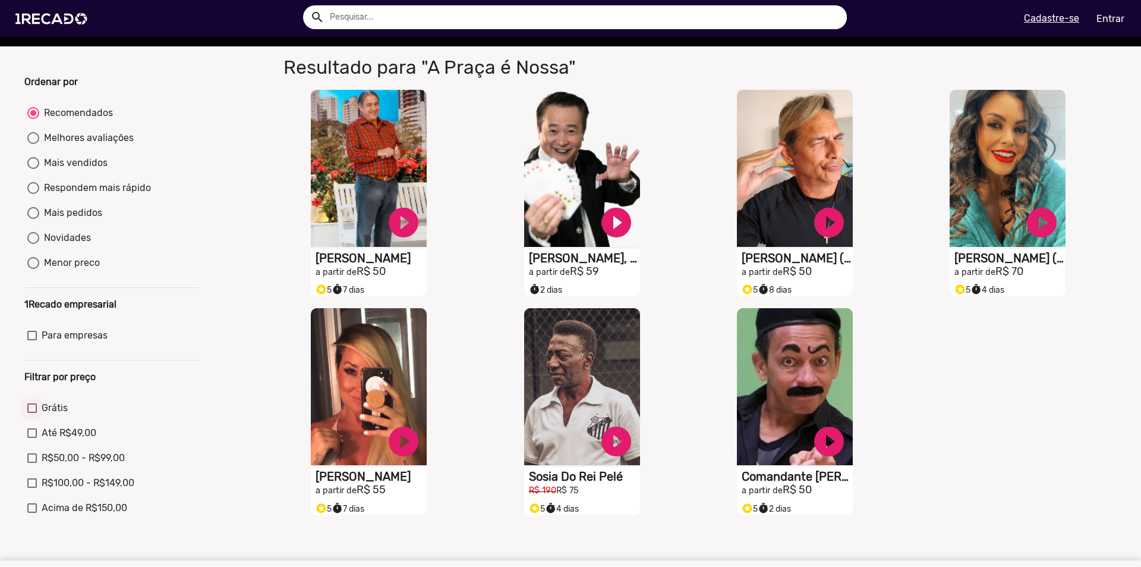
click at [31, 413] on div at bounding box center [32, 408] width 10 height 10
click at [32, 413] on input "Grátis" at bounding box center [32, 413] width 1 height 1
checkbox input "true"
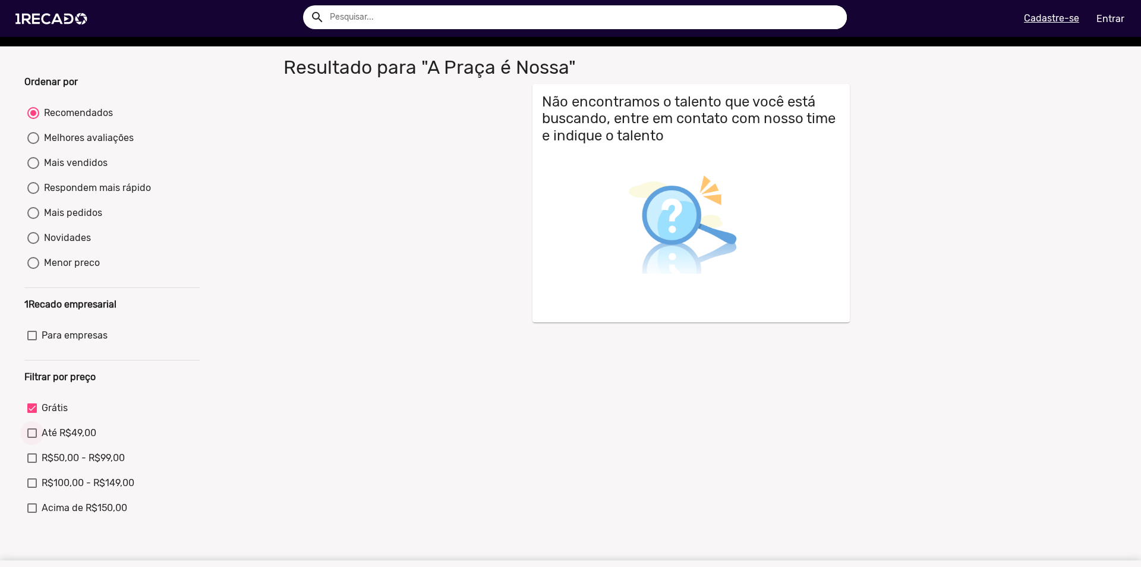
click at [33, 438] on div at bounding box center [32, 433] width 10 height 10
click at [32, 438] on input "Até R$49,00" at bounding box center [32, 438] width 1 height 1
checkbox input "true"
checkbox input "false"
click at [39, 470] on mat-checkbox "R$50,00 - R$99,00" at bounding box center [111, 460] width 169 height 19
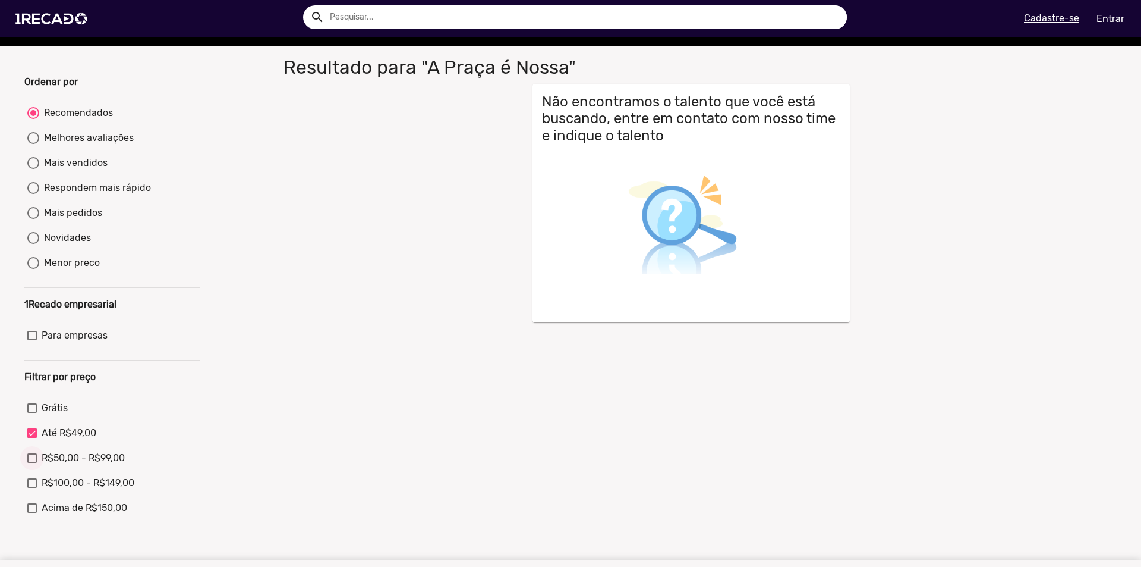
click at [36, 463] on div at bounding box center [32, 458] width 10 height 10
click at [32, 463] on input "R$50,00 - R$99,00" at bounding box center [32, 463] width 1 height 1
checkbox input "true"
checkbox input "false"
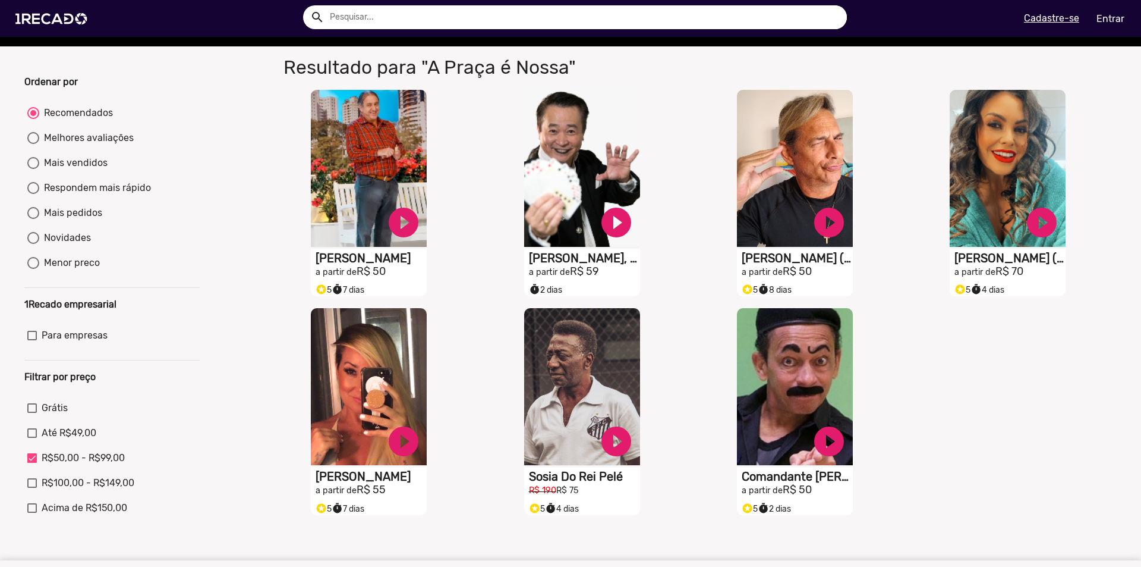
scroll to position [0, 0]
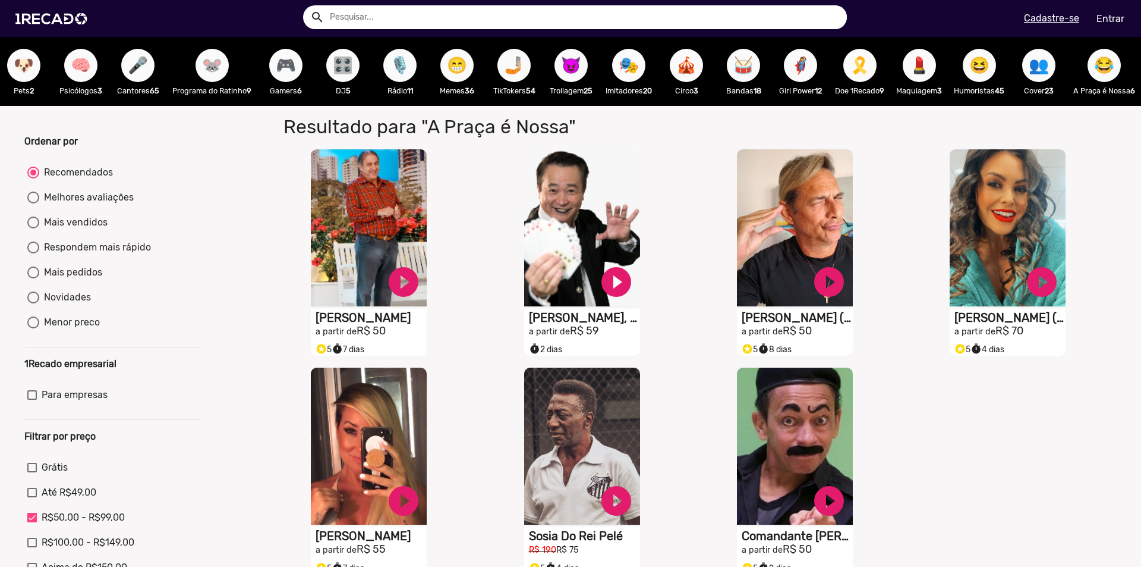
click at [257, 105] on div "🎮 Gamers 6" at bounding box center [285, 71] width 57 height 69
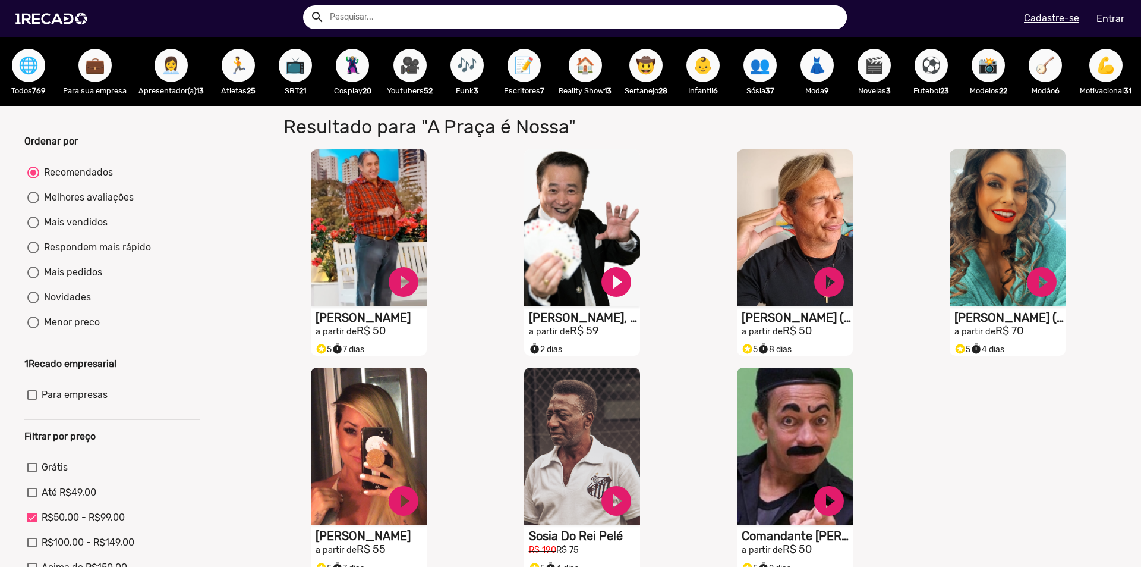
click at [26, 66] on span "🌐" at bounding box center [28, 65] width 20 height 33
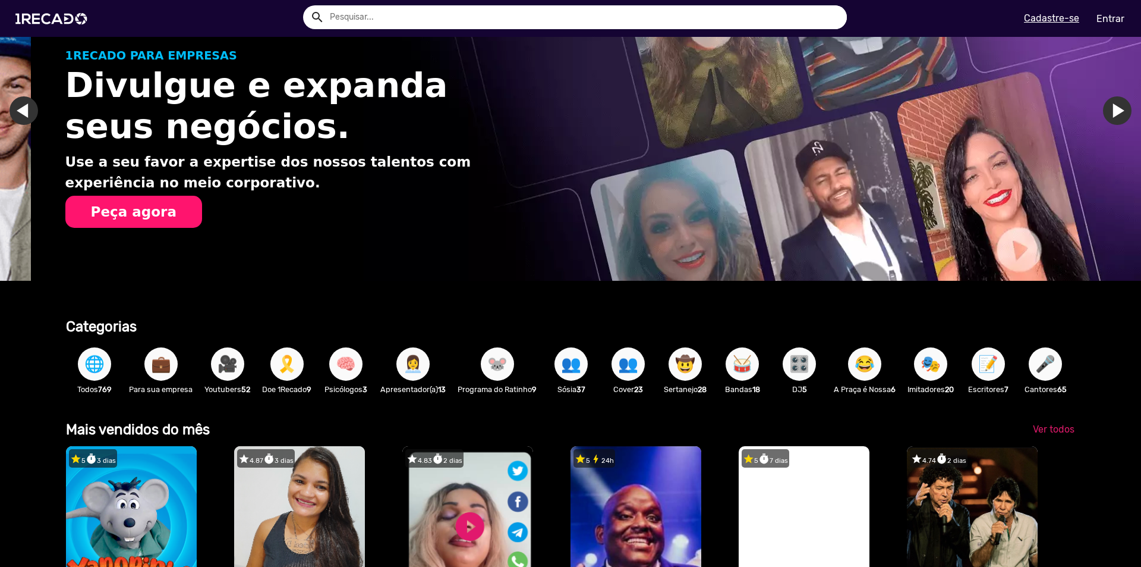
scroll to position [0, 1133]
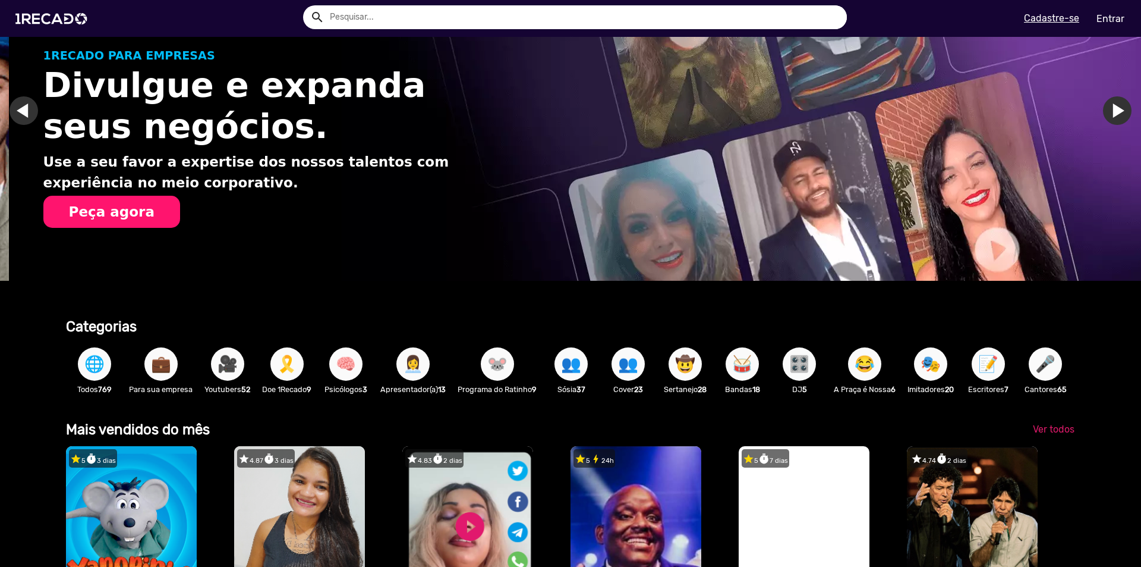
click at [18, 110] on link "Ir para o slide anterior" at bounding box center [32, 110] width 29 height 29
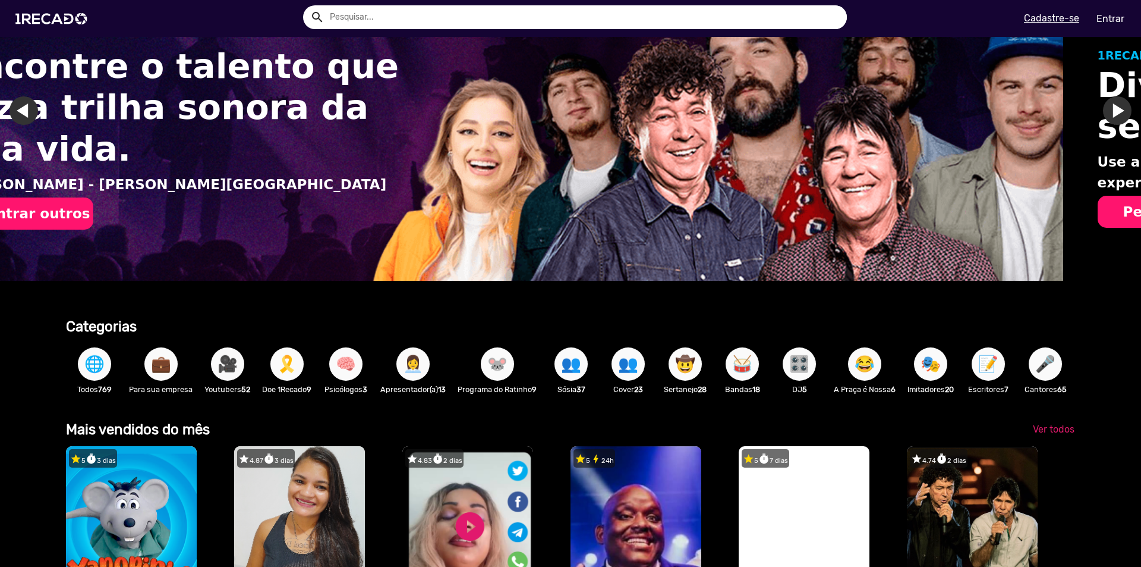
click at [14, 109] on h1 "Encontre o talento que faz a trilha sonora da sua vida." at bounding box center [185, 107] width 457 height 123
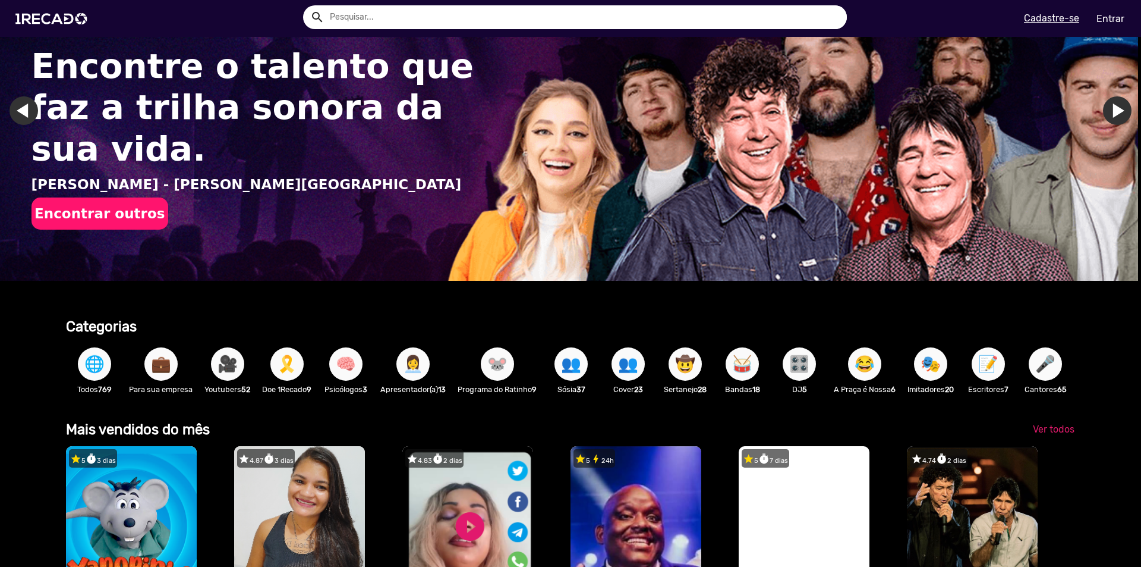
scroll to position [0, 0]
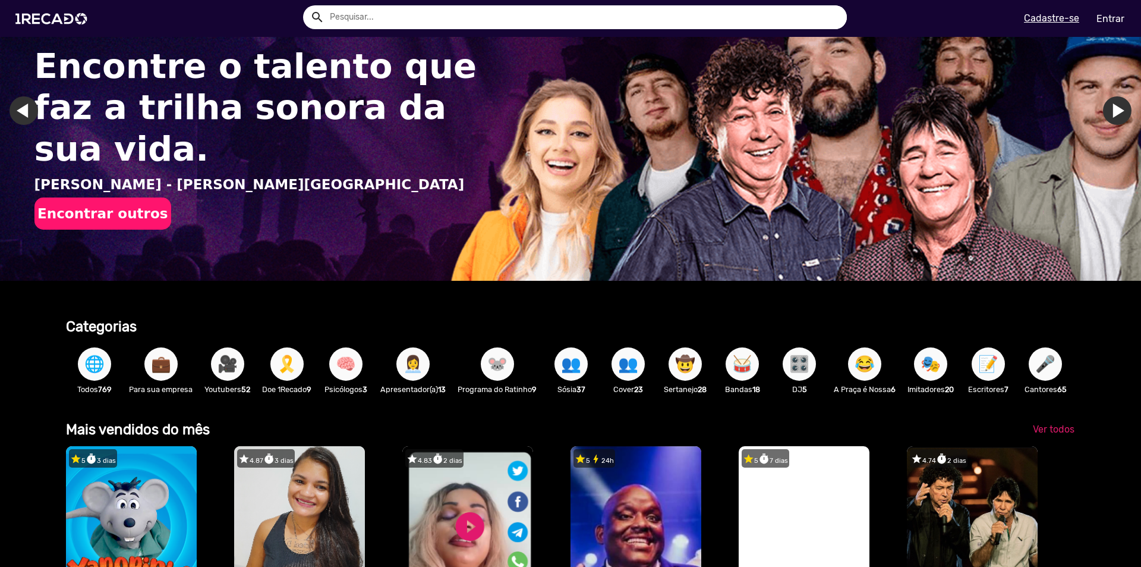
click at [14, 109] on link "Ir para o último slide" at bounding box center [24, 110] width 29 height 29
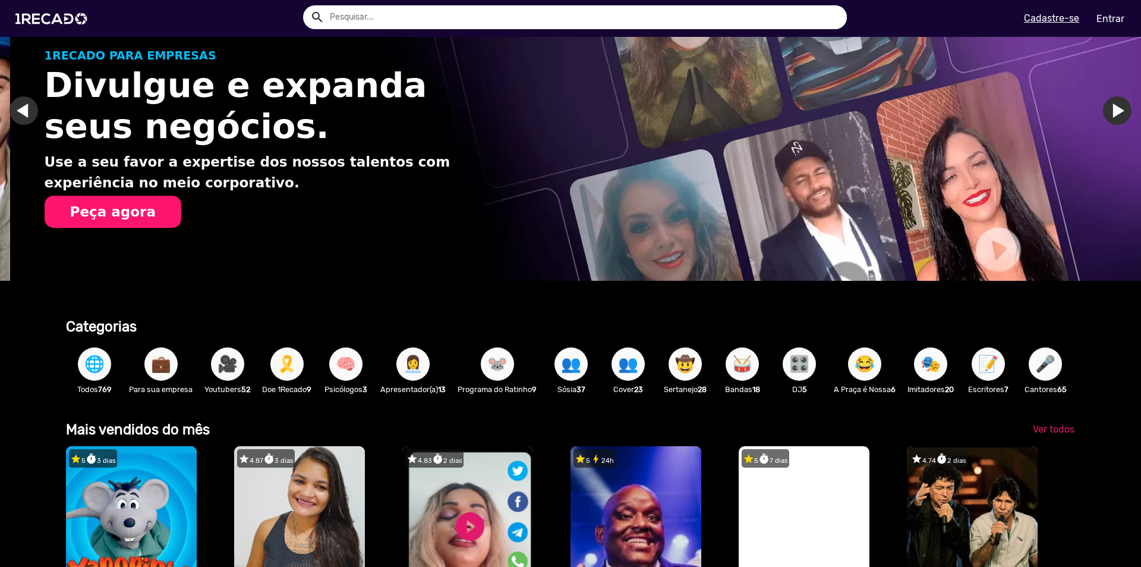
scroll to position [0, 1133]
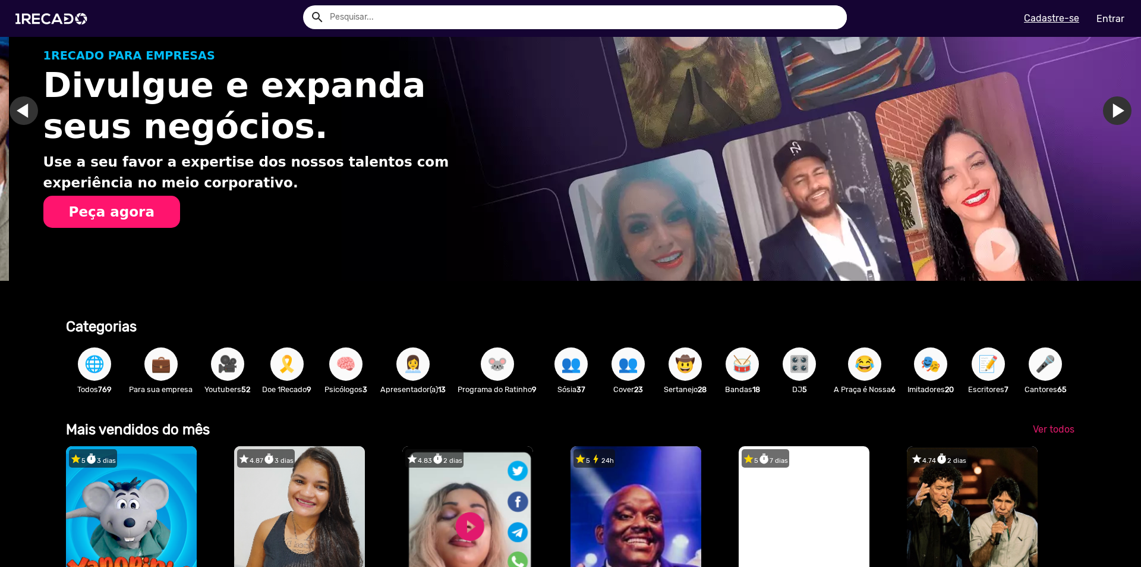
click at [23, 109] on link "Ir para o slide anterior" at bounding box center [32, 110] width 29 height 29
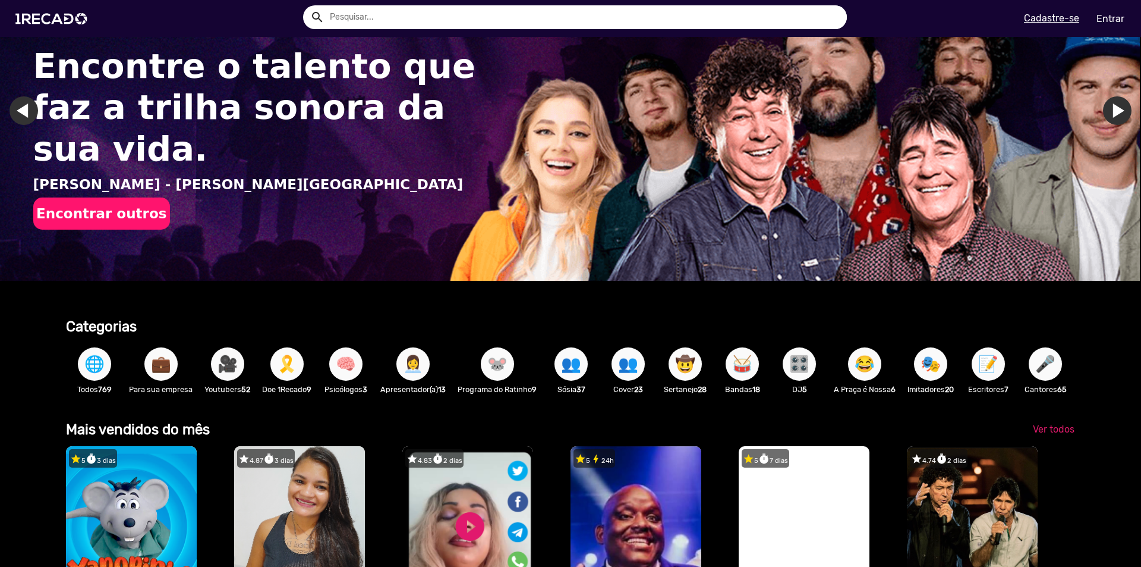
scroll to position [0, 0]
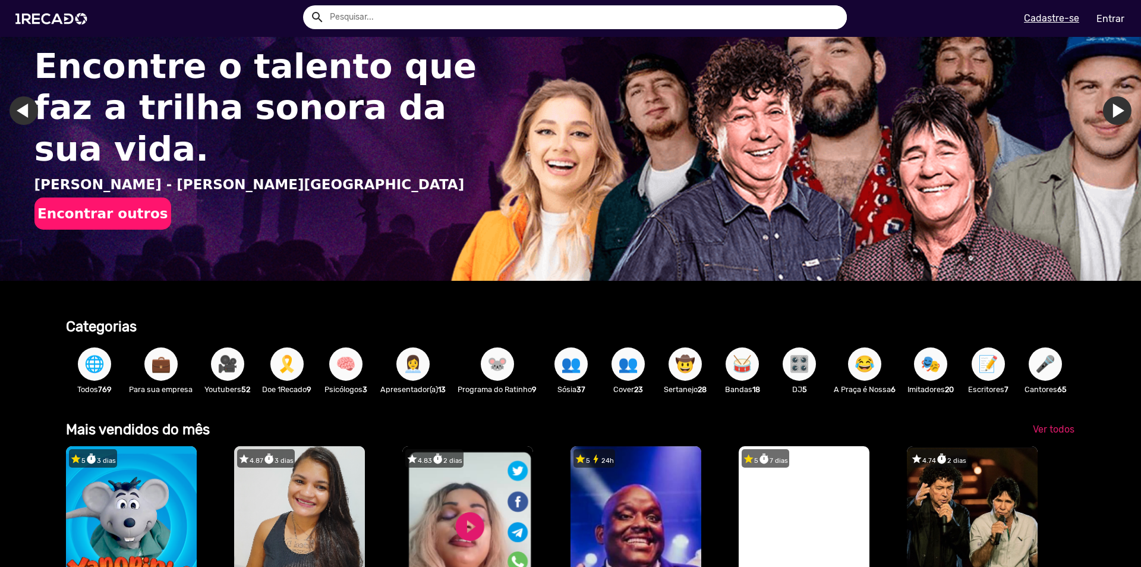
click at [106, 197] on button "Encontrar outros" at bounding box center [102, 213] width 137 height 32
